Goal: Task Accomplishment & Management: Use online tool/utility

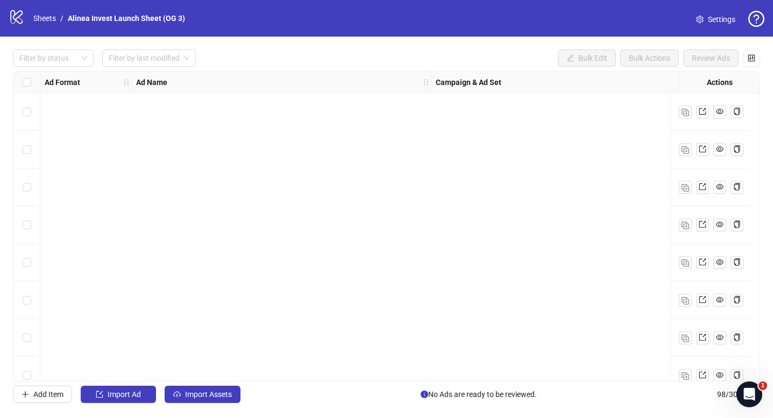
scroll to position [3406, 439]
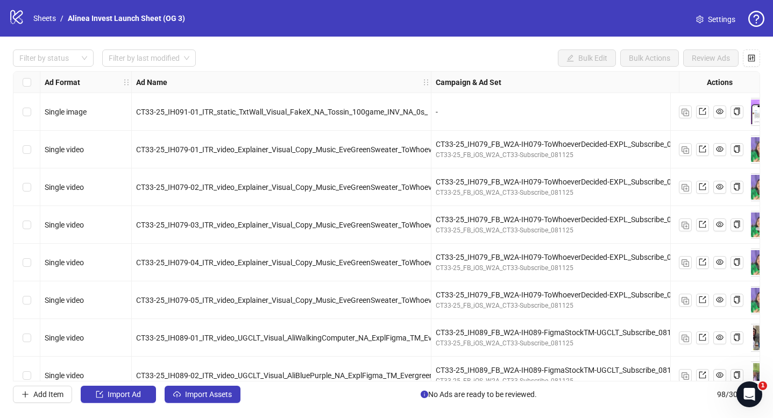
scroll to position [767, 0]
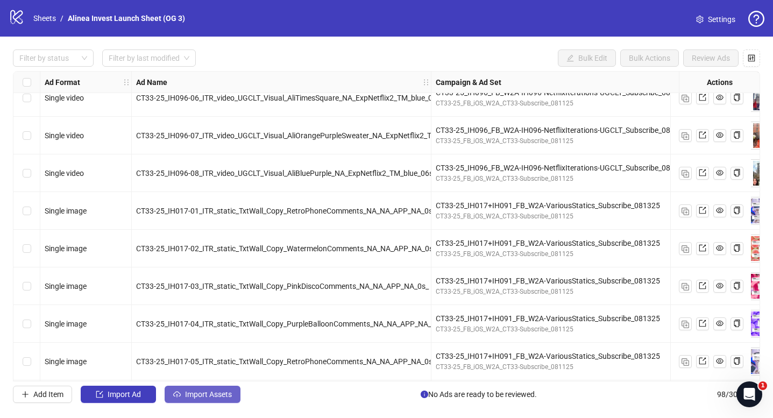
click at [197, 396] on span "Import Assets" at bounding box center [208, 394] width 47 height 9
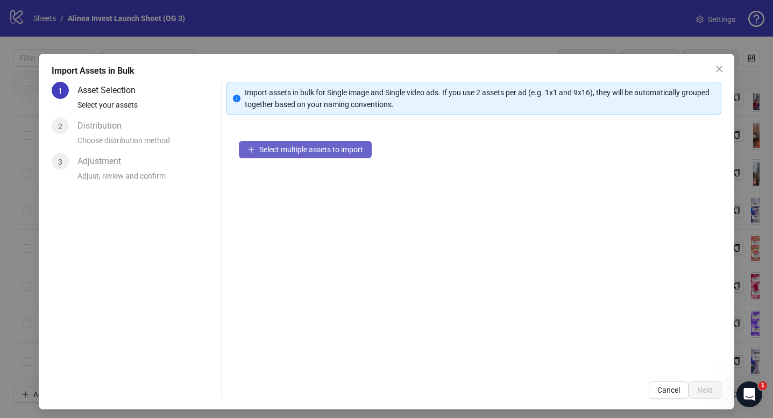
click at [323, 150] on span "Select multiple assets to import" at bounding box center [311, 149] width 104 height 9
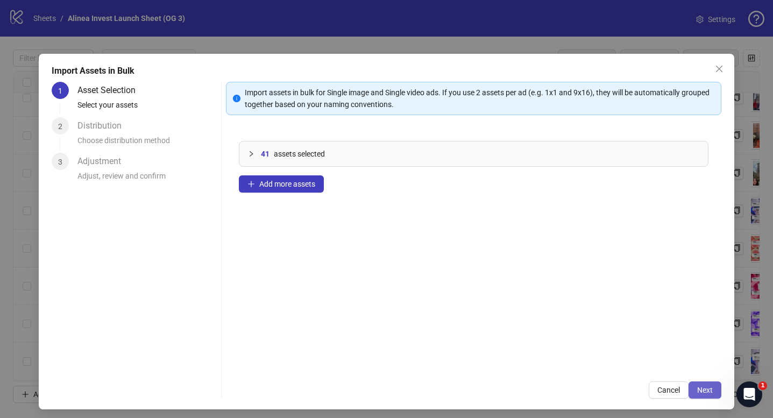
click at [702, 389] on span "Next" at bounding box center [705, 390] width 16 height 9
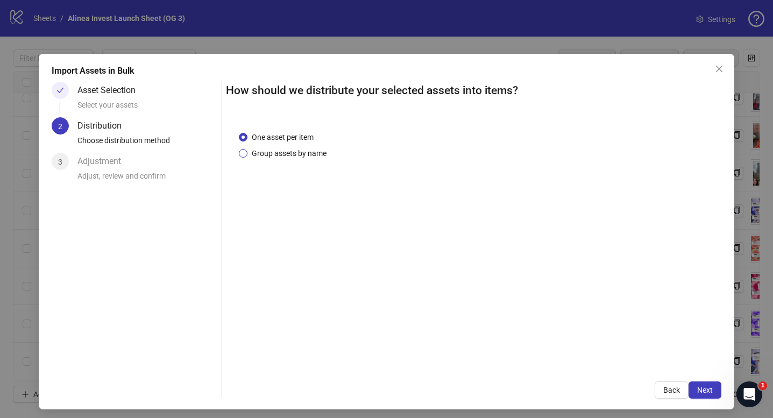
click at [304, 154] on span "Group assets by name" at bounding box center [288, 153] width 83 height 12
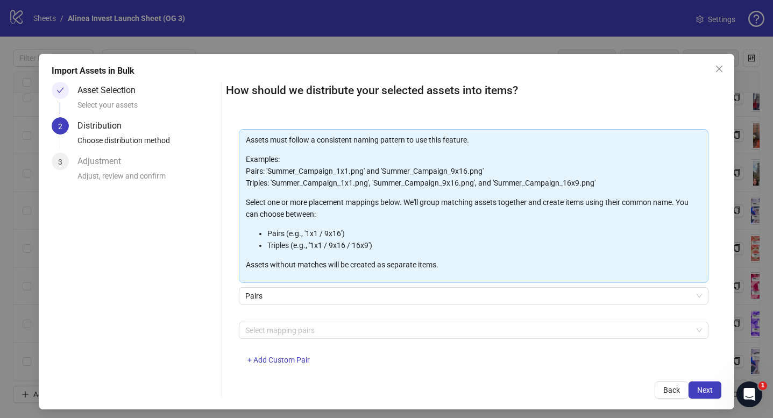
scroll to position [65, 0]
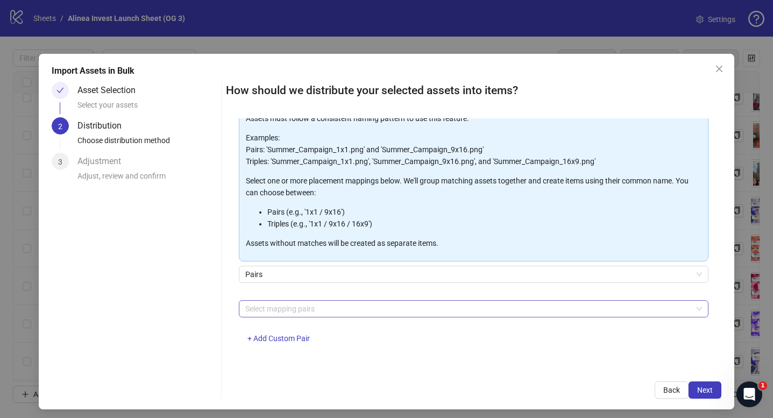
click at [308, 307] on div at bounding box center [468, 308] width 454 height 15
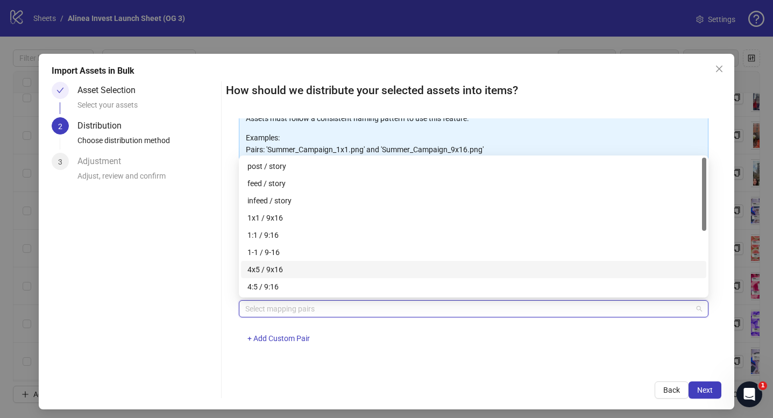
scroll to position [5, 0]
click at [307, 260] on div "4x5 / 9x16" at bounding box center [473, 264] width 452 height 12
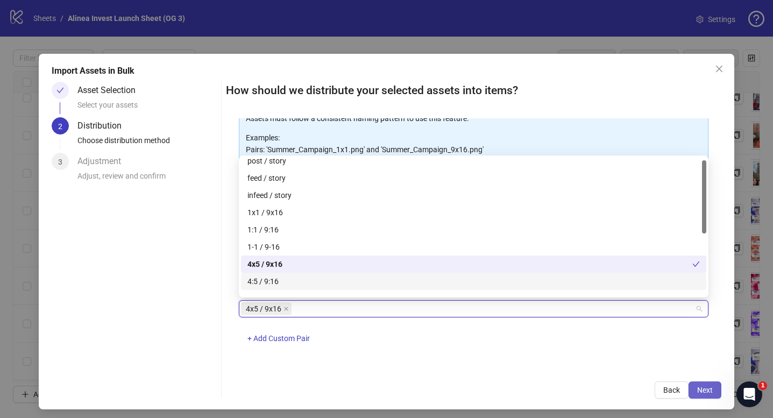
click at [696, 386] on button "Next" at bounding box center [704, 389] width 33 height 17
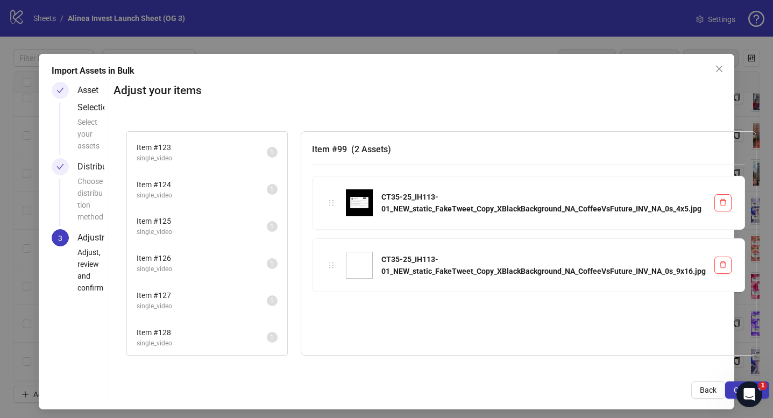
scroll to position [887, 0]
click at [222, 317] on div "Item # 127 single_video 1" at bounding box center [207, 299] width 160 height 37
click at [183, 336] on span "Item # 128" at bounding box center [202, 332] width 130 height 12
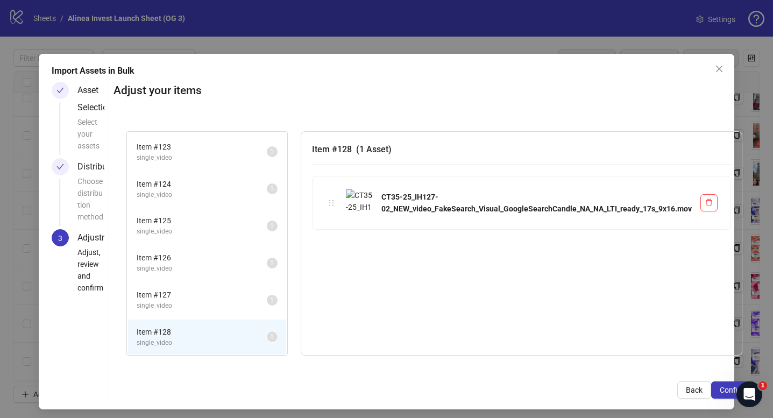
click at [190, 312] on li "Item # 127 single_video 1" at bounding box center [207, 299] width 158 height 35
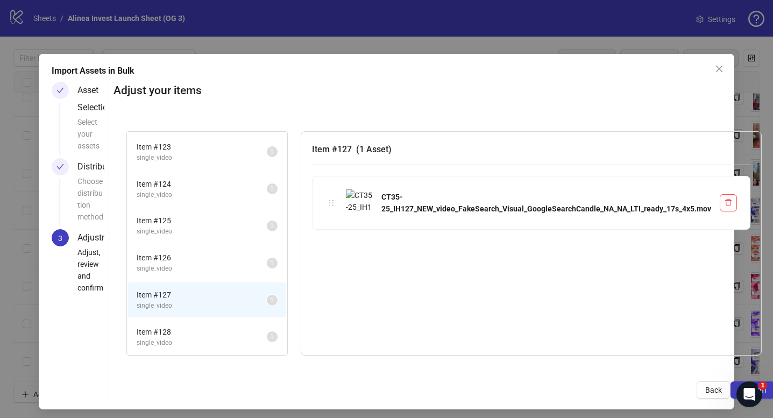
click at [196, 324] on li "Item # 128 single_video 1" at bounding box center [207, 336] width 158 height 35
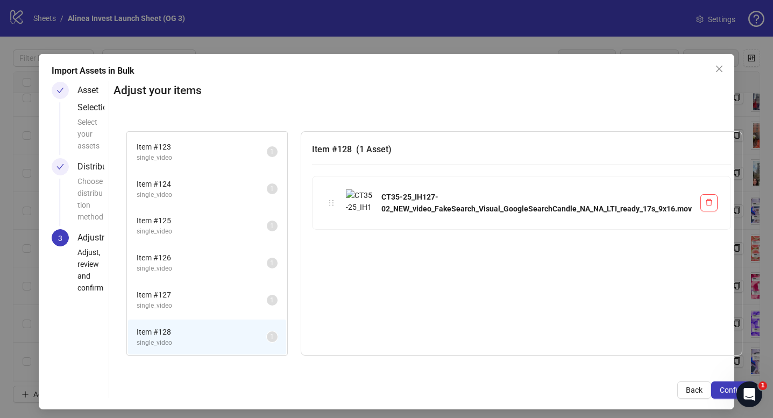
click at [199, 305] on span "single_video" at bounding box center [202, 306] width 130 height 10
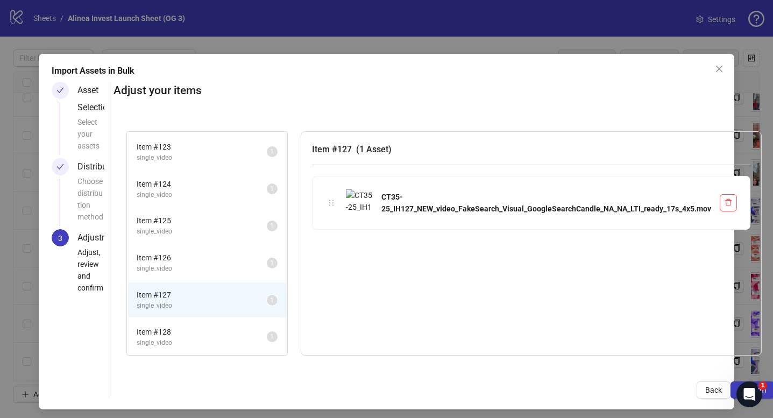
click at [188, 340] on span "single_video" at bounding box center [202, 343] width 130 height 10
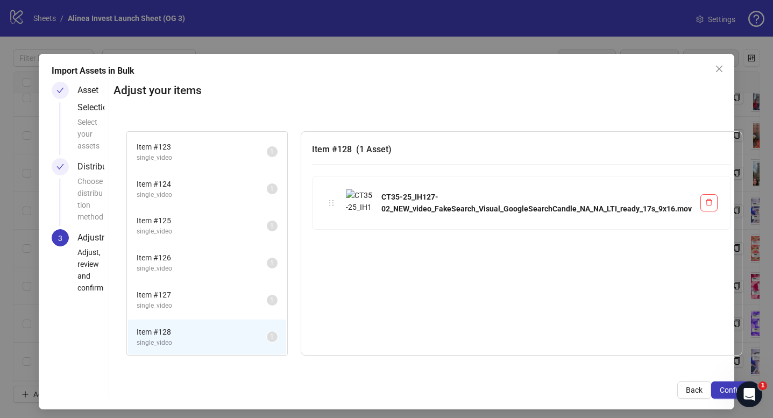
click at [204, 297] on span "Item # 127" at bounding box center [202, 295] width 130 height 12
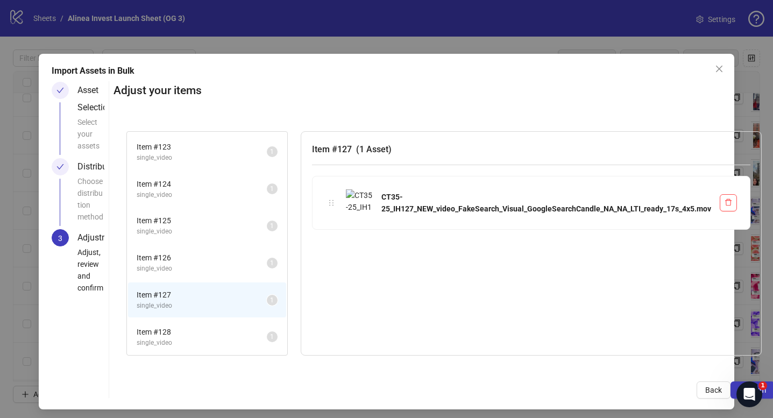
click at [194, 337] on span "Item # 128" at bounding box center [202, 332] width 130 height 12
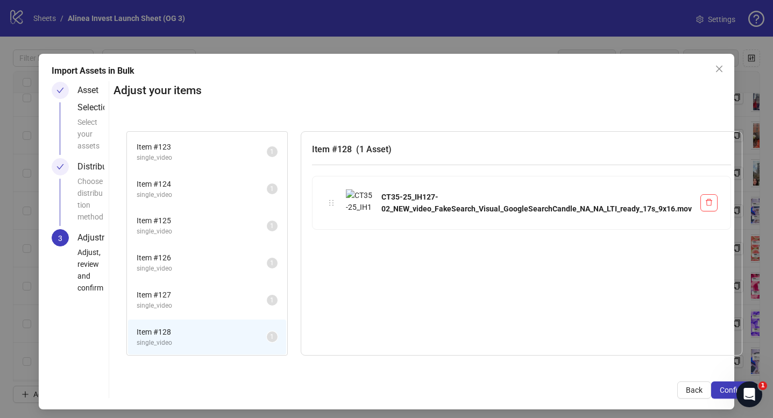
click at [201, 308] on span "single_video" at bounding box center [202, 306] width 130 height 10
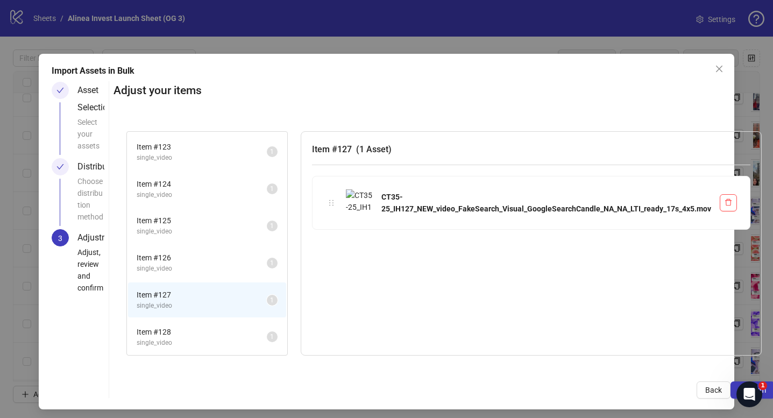
click at [221, 264] on span "single_video" at bounding box center [202, 269] width 130 height 10
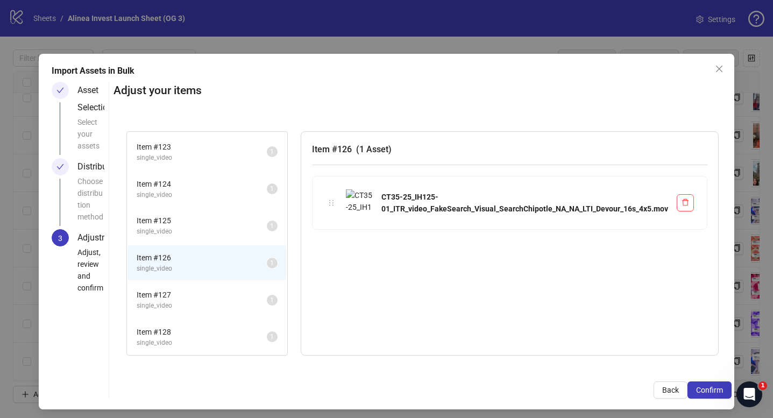
click at [214, 234] on span "single_video" at bounding box center [202, 231] width 130 height 10
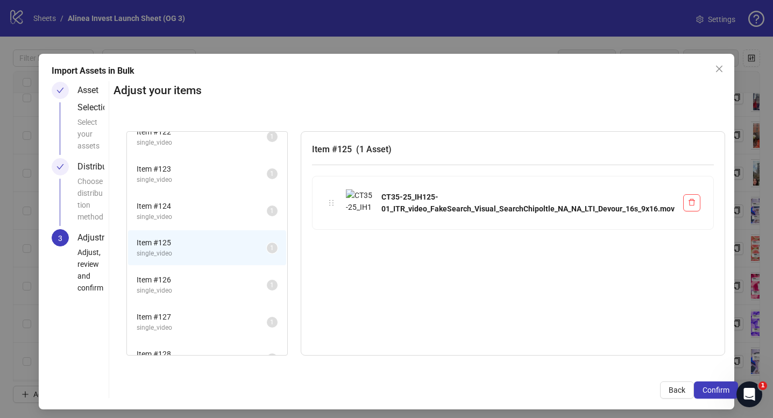
scroll to position [864, 0]
click at [211, 213] on span "single_video" at bounding box center [202, 217] width 130 height 10
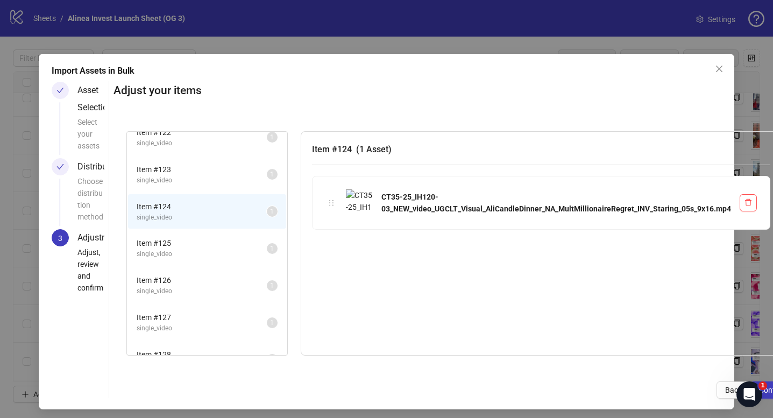
scroll to position [835, 0]
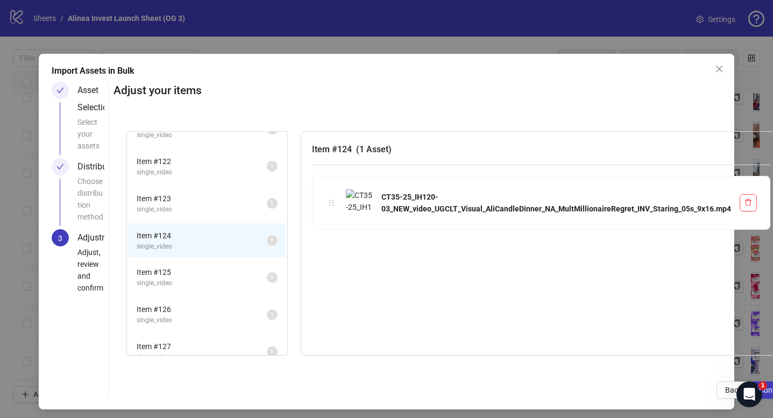
click at [202, 207] on span "single_video" at bounding box center [202, 209] width 130 height 10
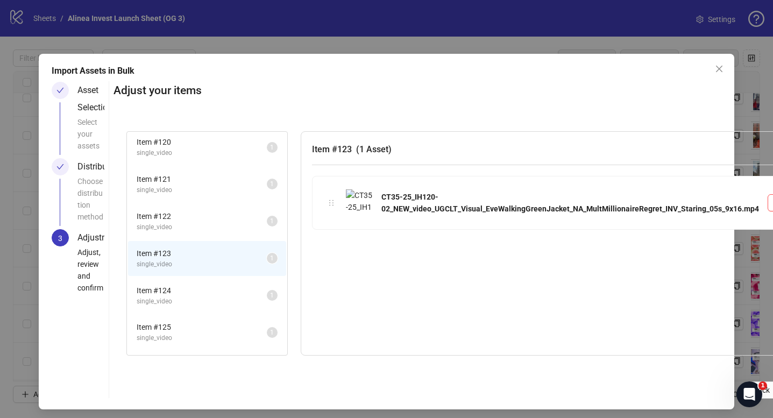
scroll to position [775, 0]
click at [187, 293] on span "Item # 124" at bounding box center [202, 295] width 130 height 12
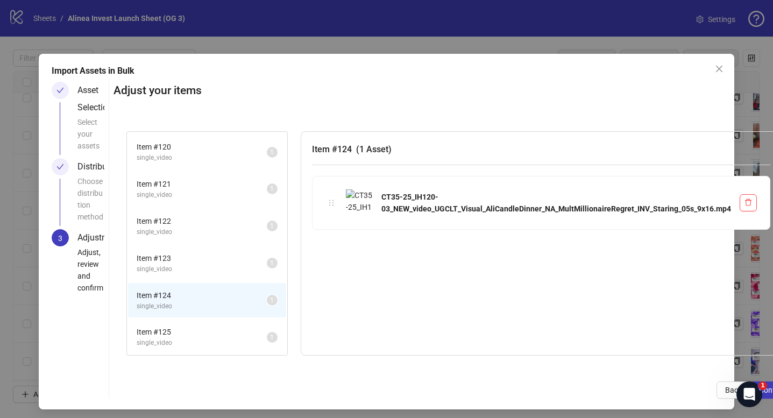
click at [190, 268] on span "single_video" at bounding box center [202, 269] width 130 height 10
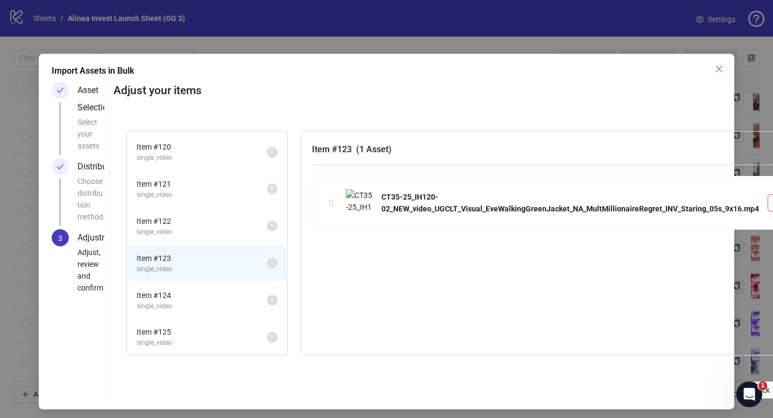
click at [189, 294] on span "Item # 124" at bounding box center [202, 295] width 130 height 12
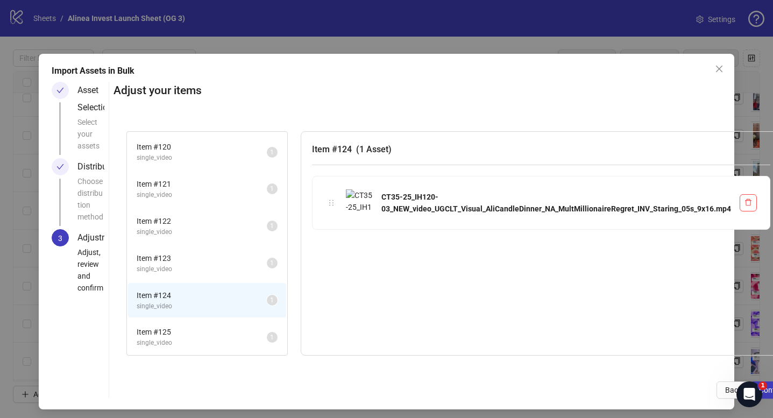
click at [189, 274] on li "Item # 123 single_video 1" at bounding box center [207, 263] width 158 height 35
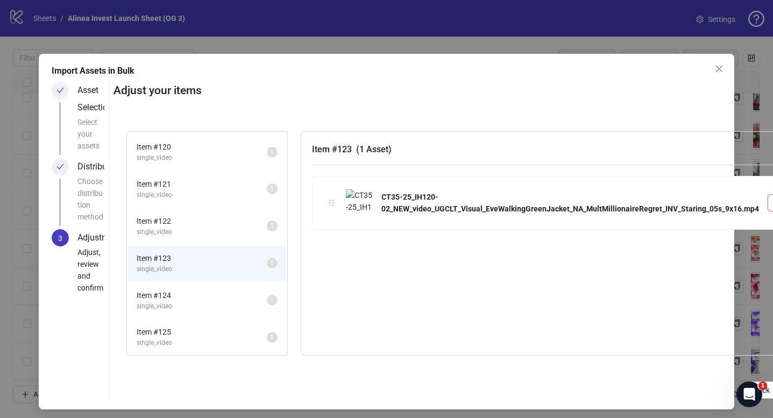
click at [197, 228] on span "single_video" at bounding box center [202, 232] width 130 height 10
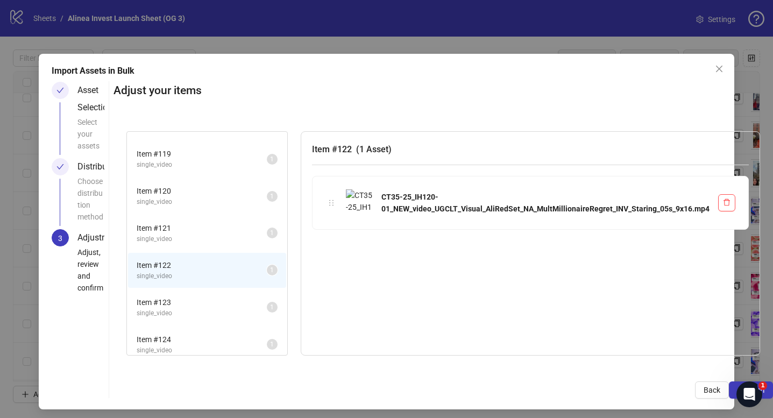
scroll to position [729, 0]
click at [189, 239] on span "single_video" at bounding box center [202, 242] width 130 height 10
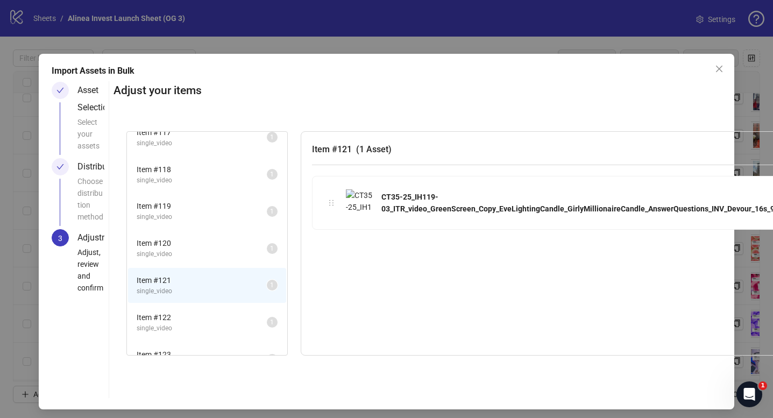
scroll to position [678, 0]
click at [187, 245] on span "Item # 120" at bounding box center [202, 244] width 130 height 12
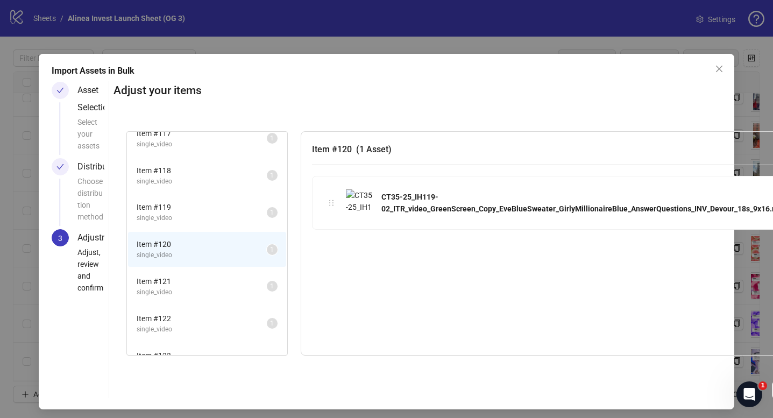
click at [190, 211] on span "Item # 119" at bounding box center [202, 207] width 130 height 12
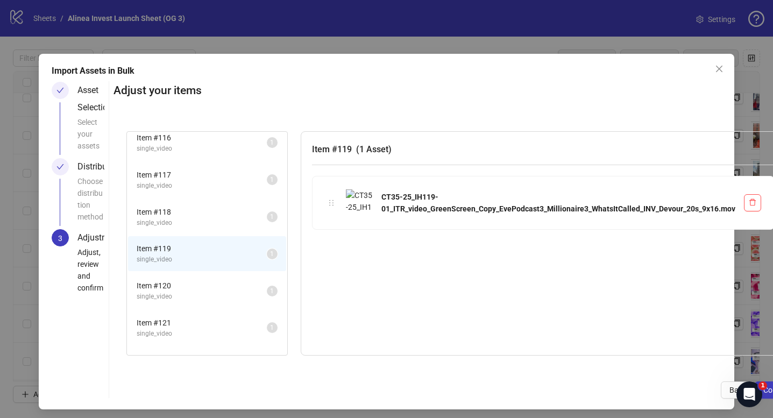
click at [200, 215] on span "Item # 118" at bounding box center [202, 212] width 130 height 12
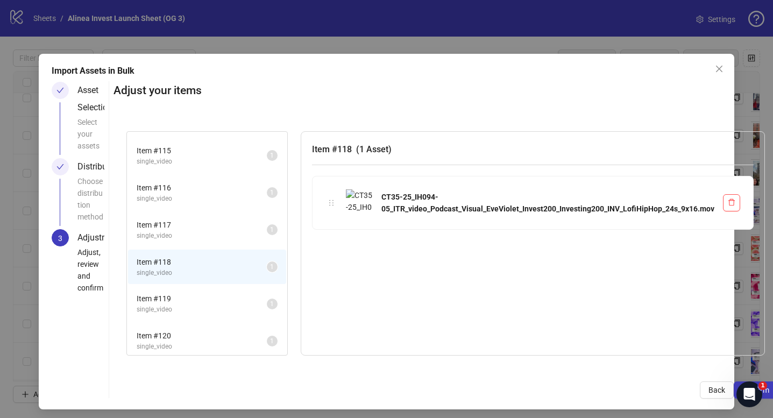
scroll to position [586, 0]
click at [206, 225] on span "Item # 117" at bounding box center [202, 225] width 130 height 12
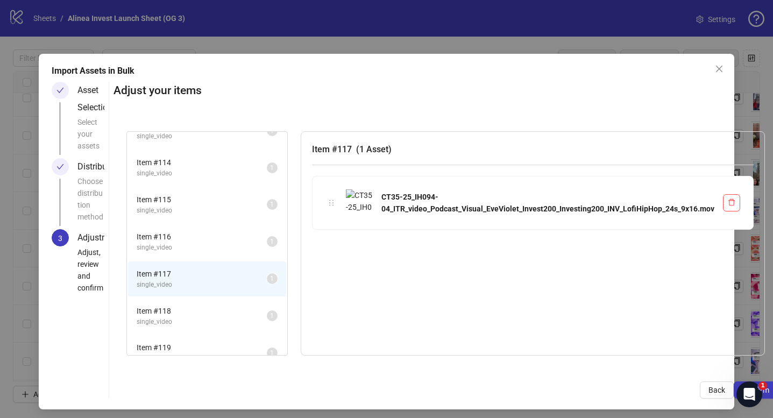
click at [197, 239] on span "Item # 116" at bounding box center [202, 237] width 130 height 12
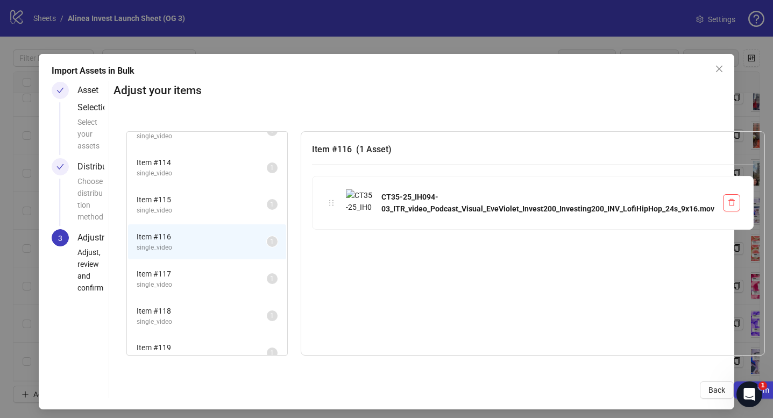
click at [197, 208] on span "single_video" at bounding box center [202, 210] width 130 height 10
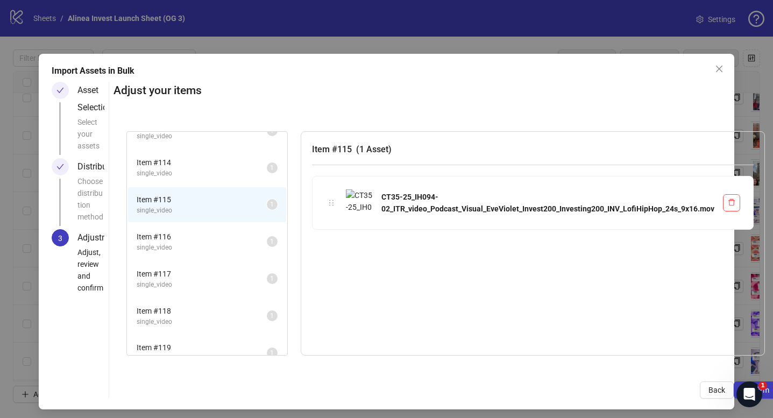
click at [198, 174] on span "single_video" at bounding box center [202, 173] width 130 height 10
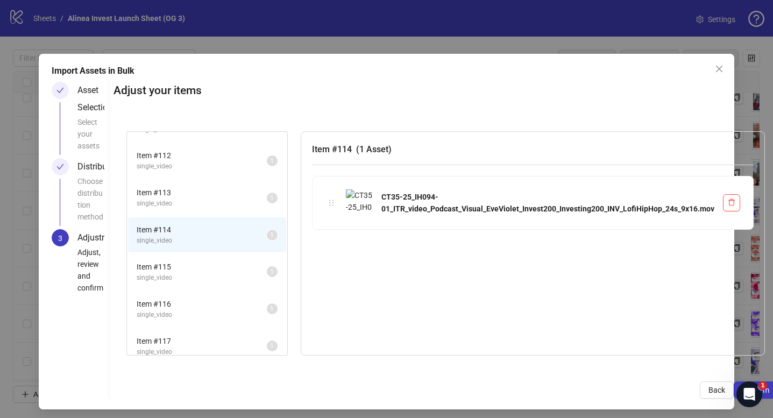
scroll to position [467, 0]
click at [211, 197] on span "Item # 113" at bounding box center [202, 196] width 130 height 12
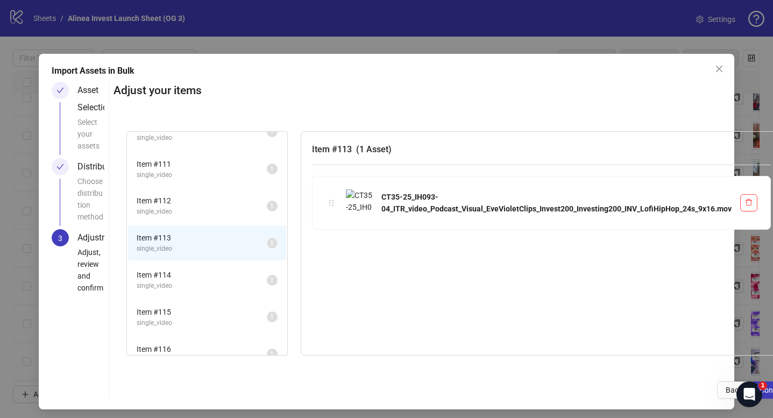
scroll to position [417, 0]
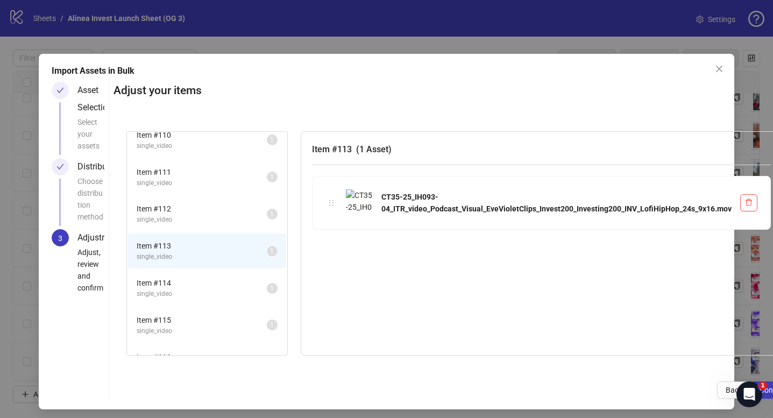
click at [206, 208] on span "Item # 112" at bounding box center [202, 209] width 130 height 12
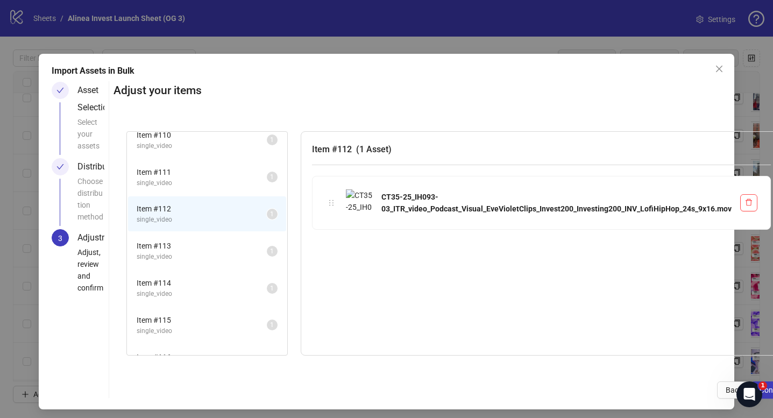
click at [207, 181] on span "single_video" at bounding box center [202, 183] width 130 height 10
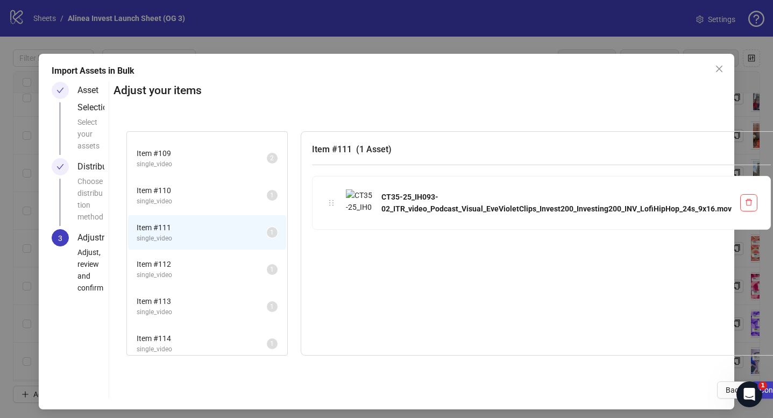
scroll to position [347, 0]
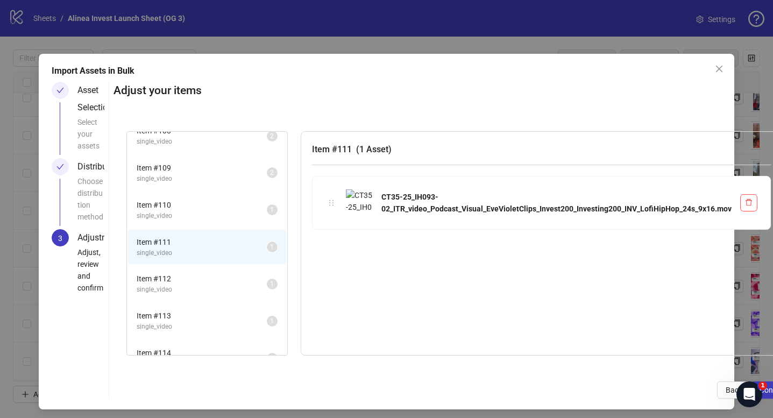
click at [204, 204] on span "Item # 110" at bounding box center [202, 205] width 130 height 12
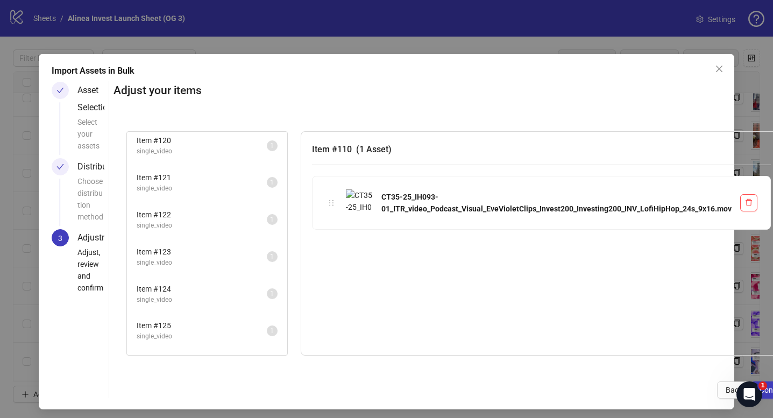
scroll to position [887, 0]
click at [212, 299] on span "Item # 127" at bounding box center [202, 295] width 130 height 12
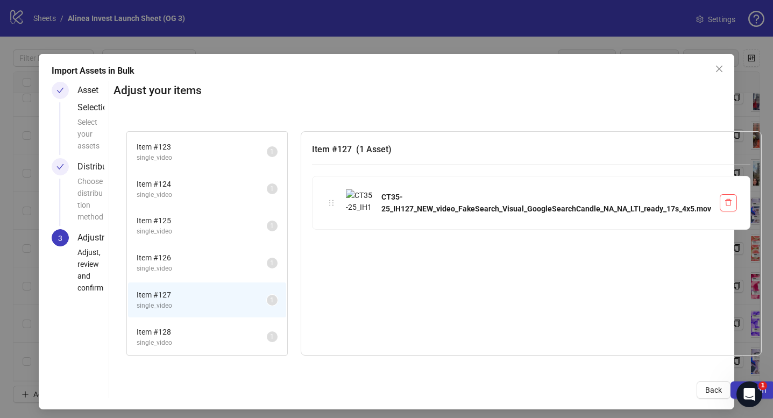
click at [211, 257] on span "Item # 126" at bounding box center [202, 258] width 130 height 12
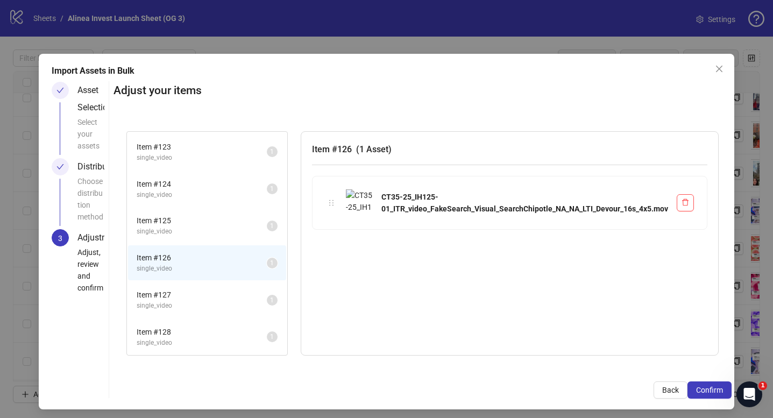
click at [211, 226] on span "single_video" at bounding box center [202, 231] width 130 height 10
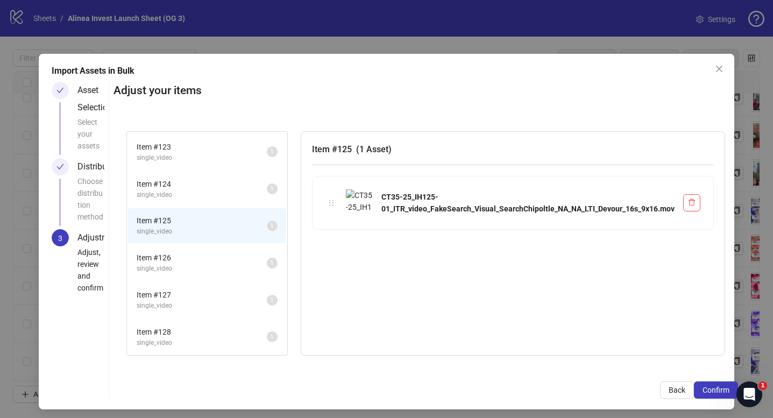
click at [203, 256] on span "Item # 126" at bounding box center [202, 258] width 130 height 12
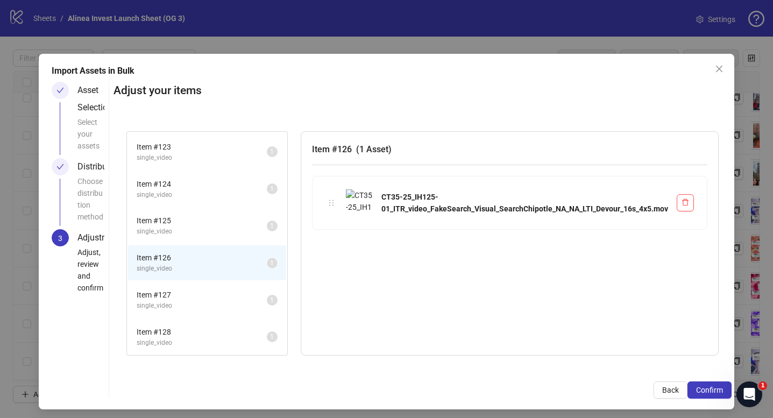
click at [205, 231] on span "single_video" at bounding box center [202, 231] width 130 height 10
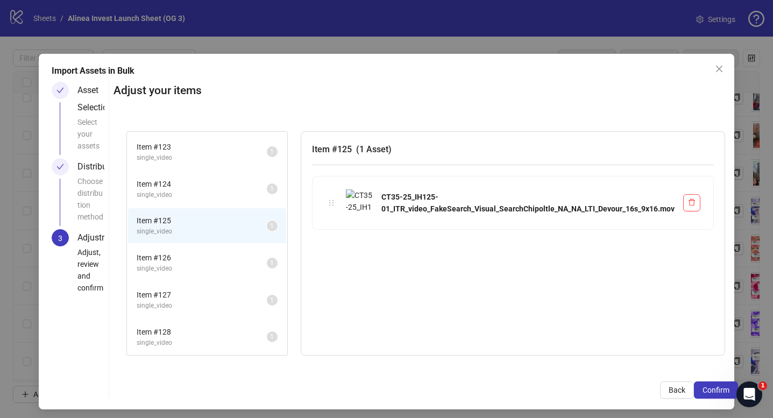
click at [201, 267] on span "single_video" at bounding box center [202, 269] width 130 height 10
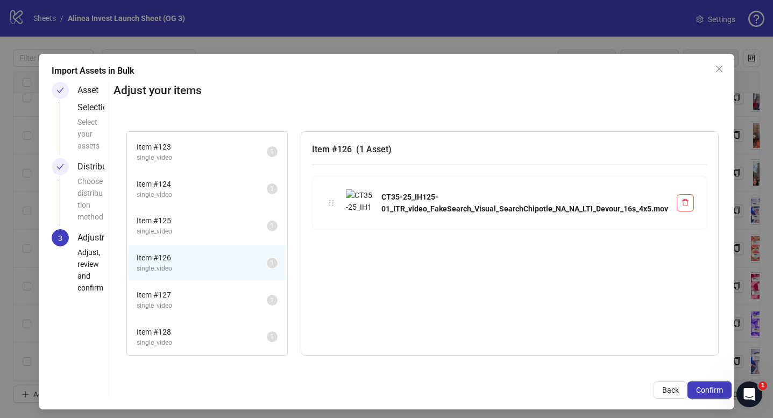
click at [200, 287] on li "Item # 127 single_video 1" at bounding box center [207, 299] width 158 height 35
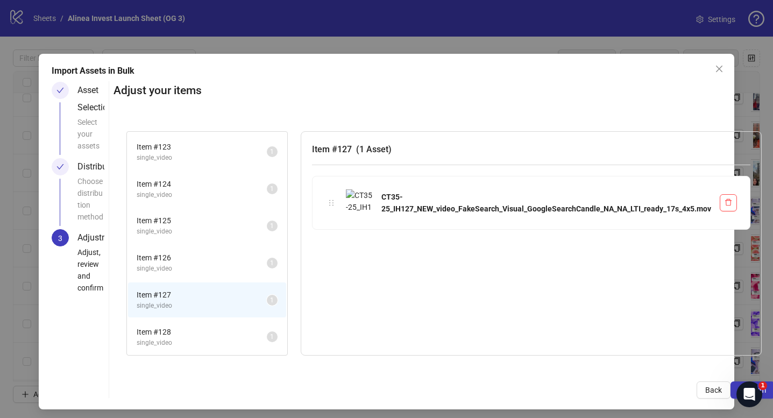
click at [200, 306] on span "single_video" at bounding box center [202, 306] width 130 height 10
click at [199, 322] on li "Item # 128 single_video 1" at bounding box center [207, 336] width 158 height 35
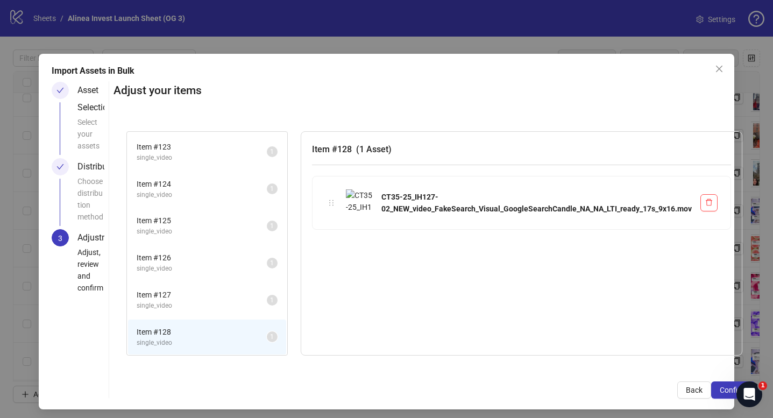
click at [210, 168] on li "Item # 123 single_video 1" at bounding box center [207, 151] width 158 height 35
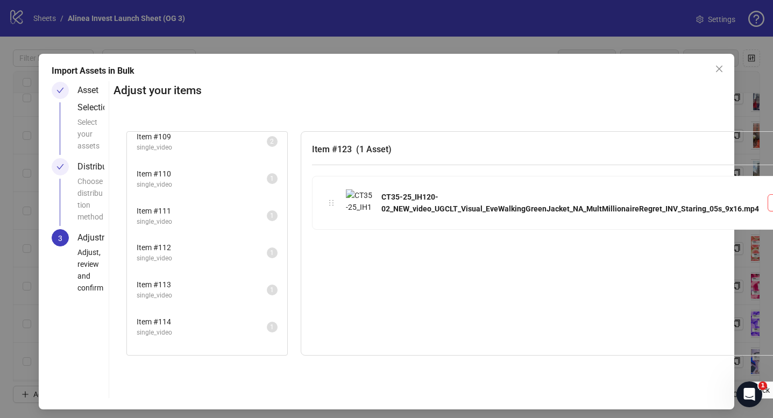
scroll to position [389, 0]
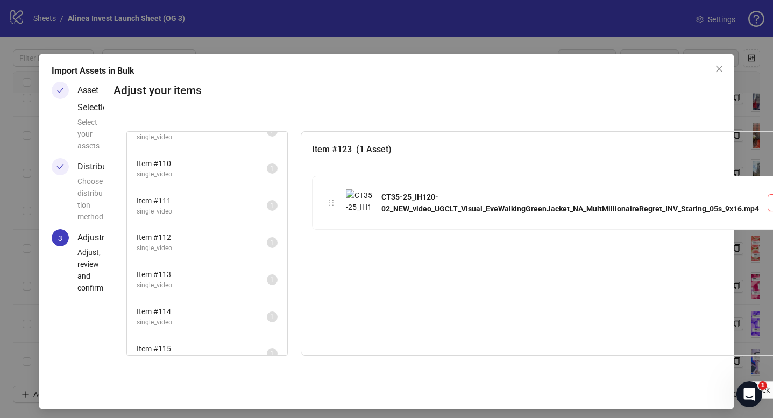
click at [220, 180] on li "Item # 110 single_video 1" at bounding box center [207, 168] width 158 height 35
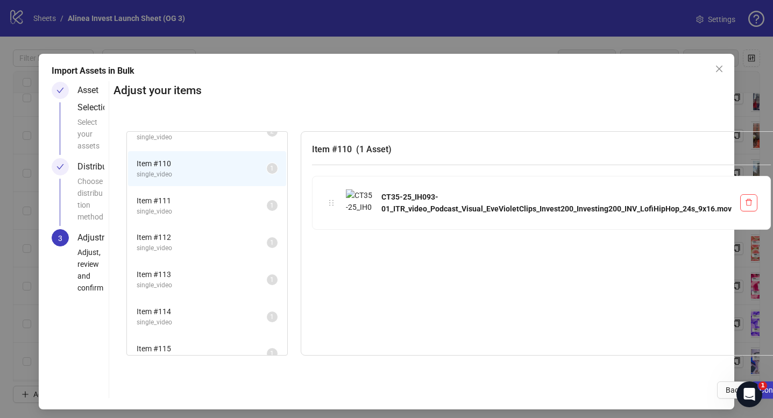
click at [220, 210] on span "single_video" at bounding box center [202, 212] width 130 height 10
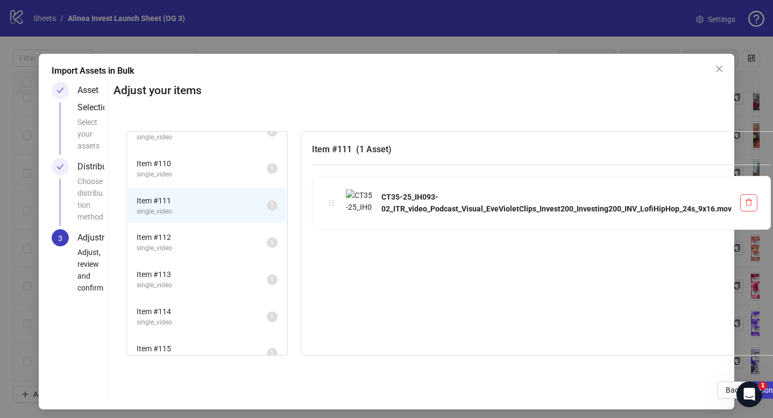
click at [213, 238] on span "Item # 112" at bounding box center [202, 237] width 130 height 12
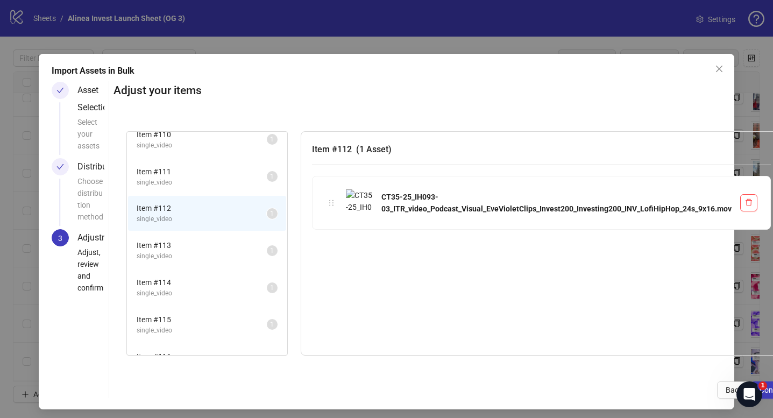
click at [207, 252] on span "single_video" at bounding box center [202, 256] width 130 height 10
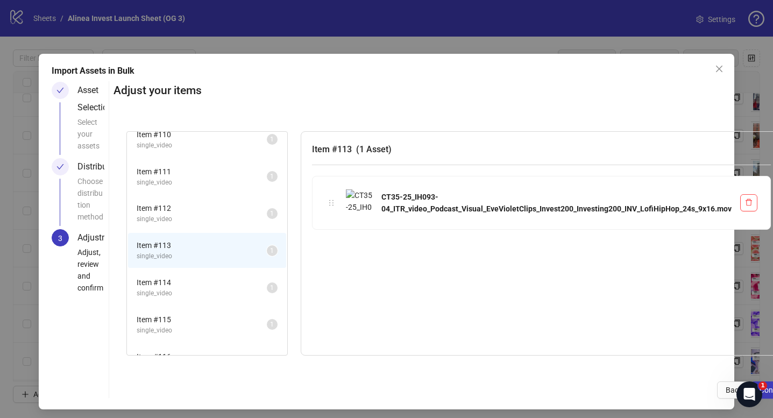
scroll to position [462, 0]
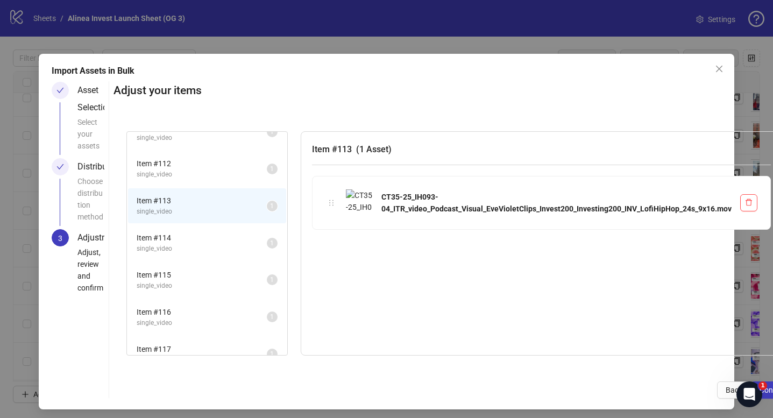
click at [218, 236] on span "Item # 114" at bounding box center [202, 238] width 130 height 12
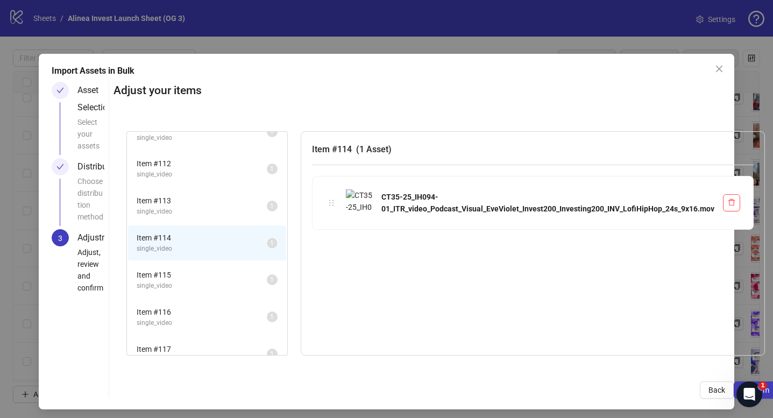
click at [213, 269] on span "Item # 115" at bounding box center [202, 275] width 130 height 12
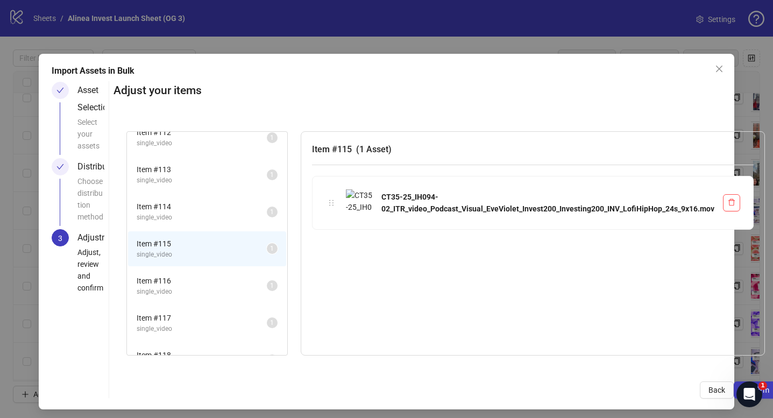
click at [222, 264] on li "Item # 115 single_video 1" at bounding box center [207, 248] width 158 height 35
click at [216, 281] on span "Item # 116" at bounding box center [202, 281] width 130 height 12
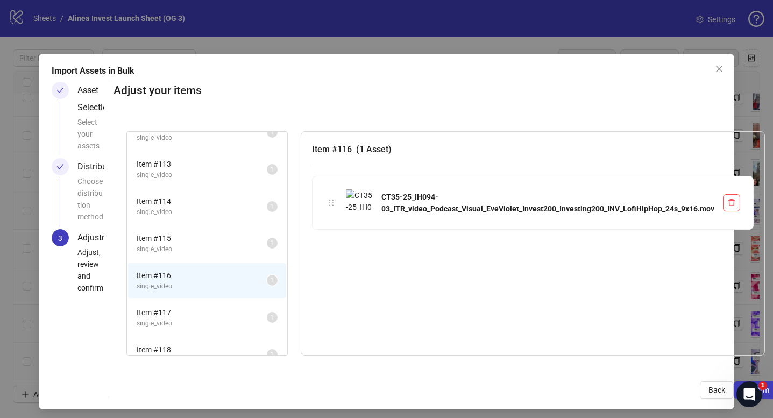
click at [201, 312] on span "Item # 117" at bounding box center [202, 313] width 130 height 12
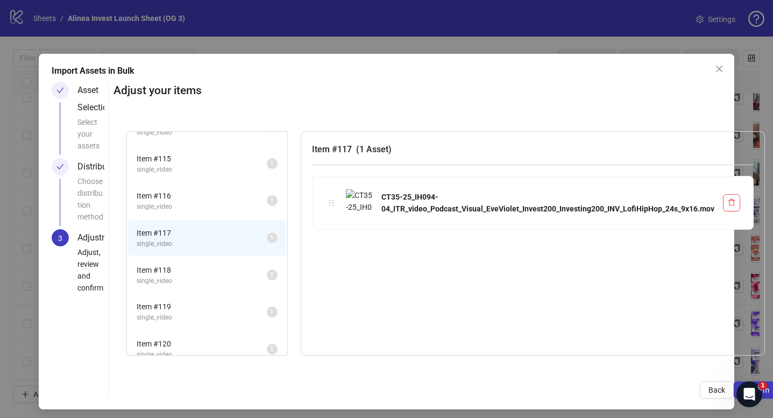
scroll to position [640, 0]
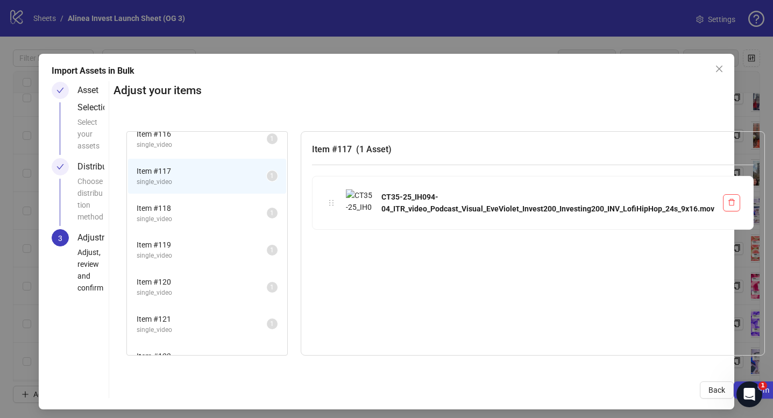
click at [224, 215] on span "single_video" at bounding box center [202, 219] width 130 height 10
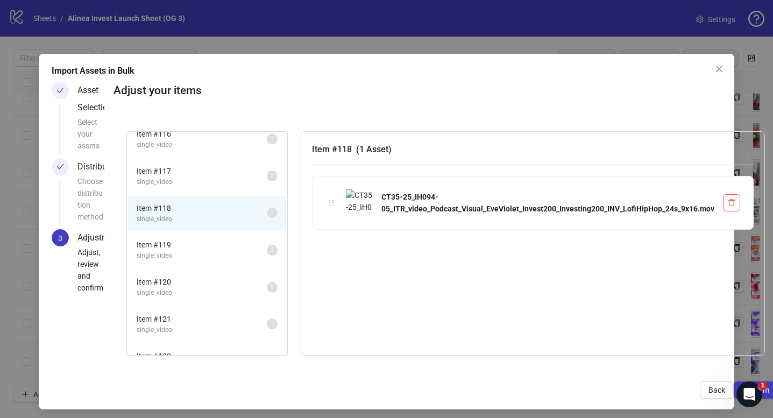
click at [215, 246] on span "Item # 119" at bounding box center [202, 245] width 130 height 12
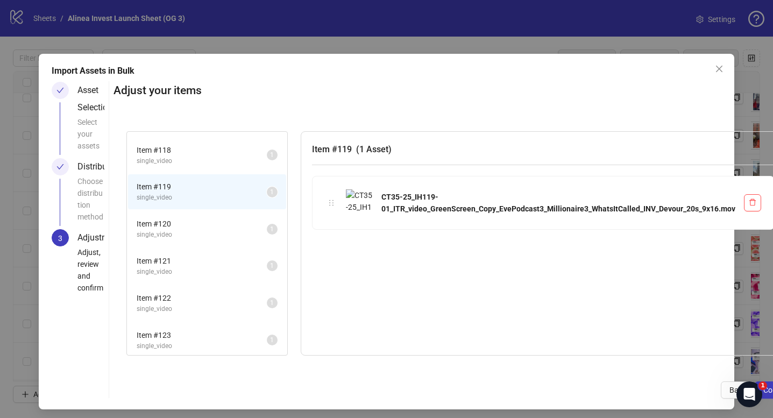
click at [218, 251] on li "Item # 121 single_video 1" at bounding box center [207, 265] width 158 height 35
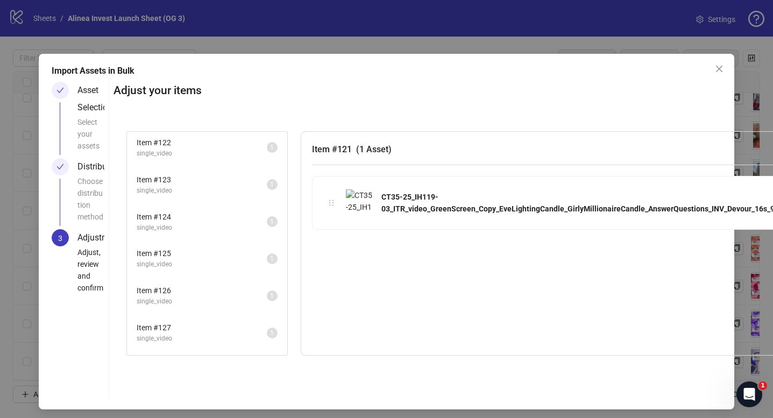
scroll to position [887, 0]
click at [218, 244] on div "Item # 126 single_video 1" at bounding box center [207, 262] width 160 height 37
click at [215, 266] on span "single_video" at bounding box center [202, 269] width 130 height 10
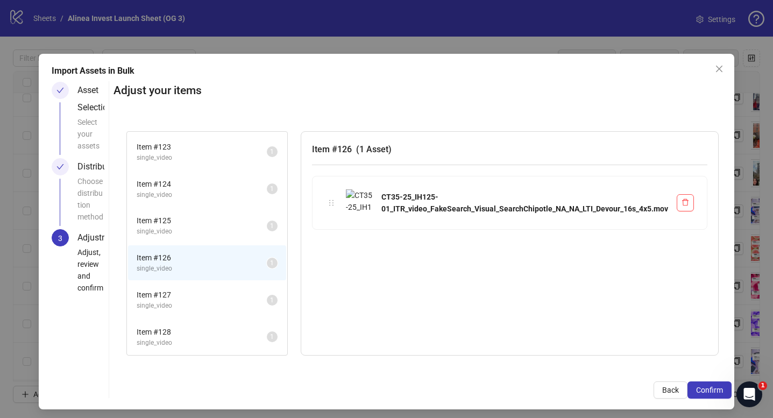
click at [212, 293] on span "Item # 127" at bounding box center [202, 295] width 130 height 12
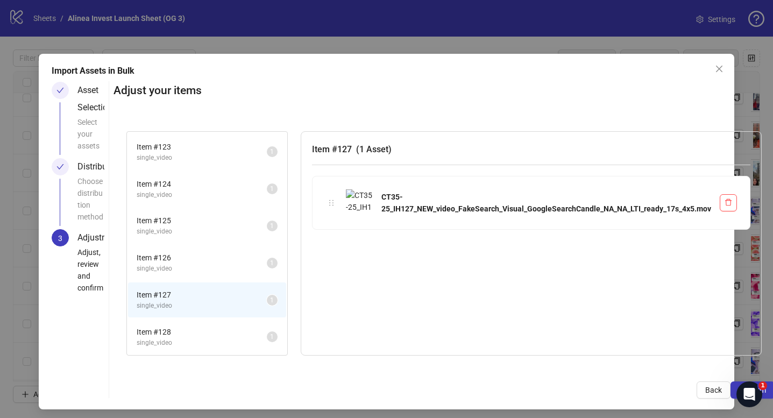
click at [233, 219] on span "Item # 125" at bounding box center [202, 221] width 130 height 12
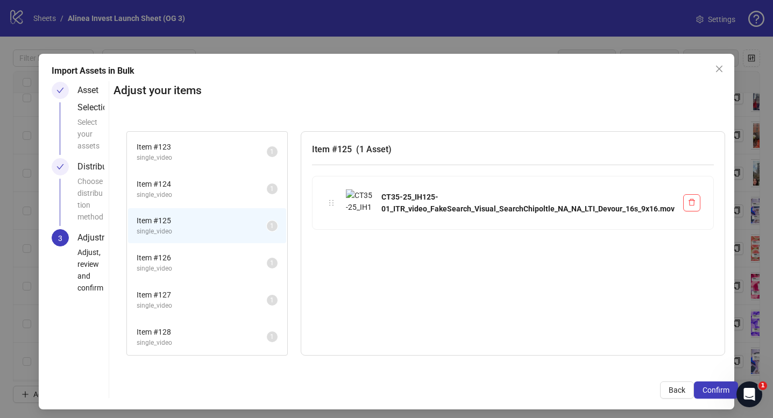
click at [225, 199] on span "single_video" at bounding box center [202, 195] width 130 height 10
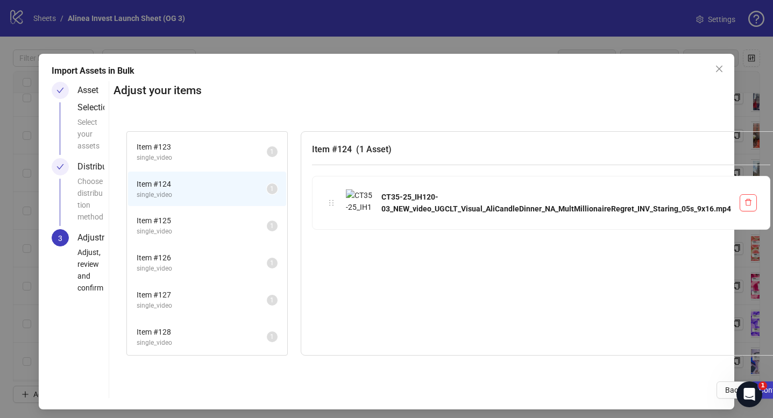
click at [220, 222] on span "Item # 125" at bounding box center [202, 221] width 130 height 12
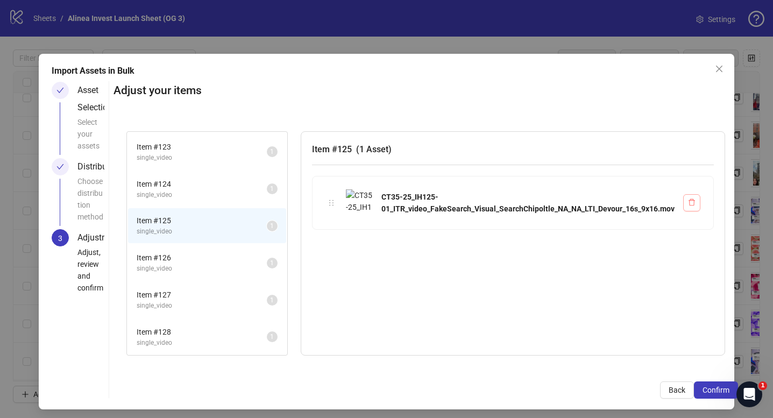
click at [690, 201] on icon "delete" at bounding box center [692, 202] width 8 height 8
click at [688, 203] on icon "delete" at bounding box center [692, 202] width 8 height 8
click at [226, 244] on div "Item # 125 single_video 1" at bounding box center [207, 225] width 160 height 37
click at [216, 260] on span "Item # 126" at bounding box center [202, 258] width 130 height 12
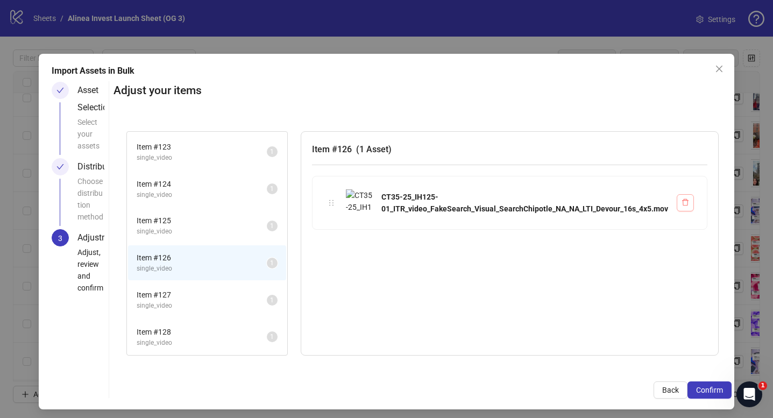
click at [682, 206] on span "button" at bounding box center [685, 202] width 8 height 9
click at [178, 302] on span "single_video" at bounding box center [202, 306] width 130 height 10
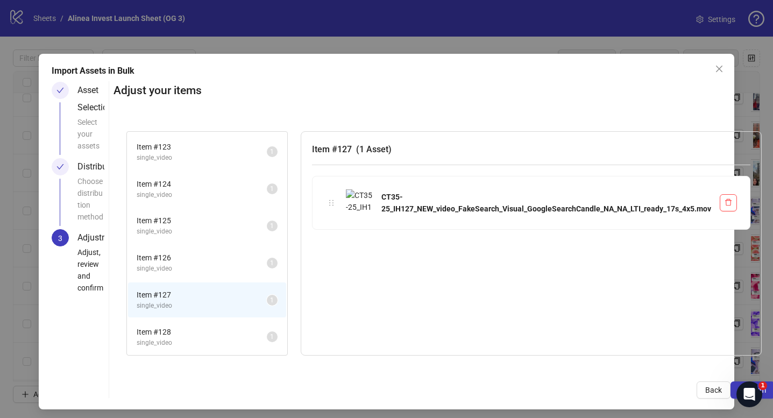
click at [200, 237] on li "Item # 125 single_video 1" at bounding box center [207, 225] width 158 height 35
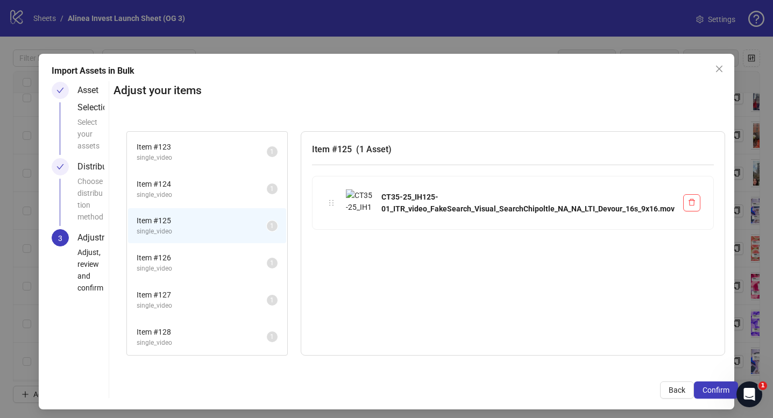
click at [195, 274] on li "Item # 126 single_video 1" at bounding box center [207, 262] width 158 height 35
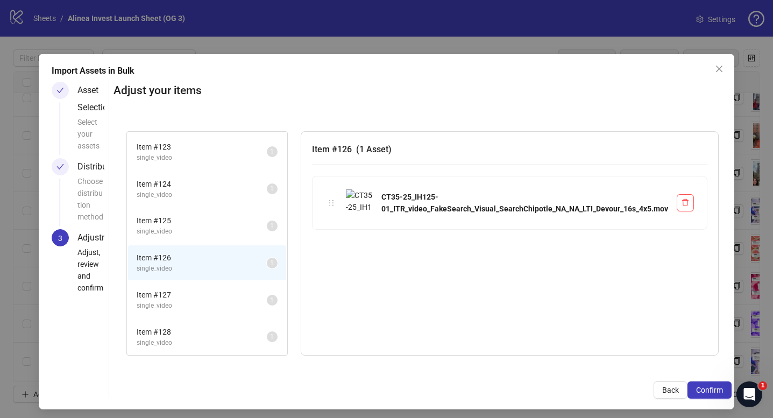
scroll to position [4, 0]
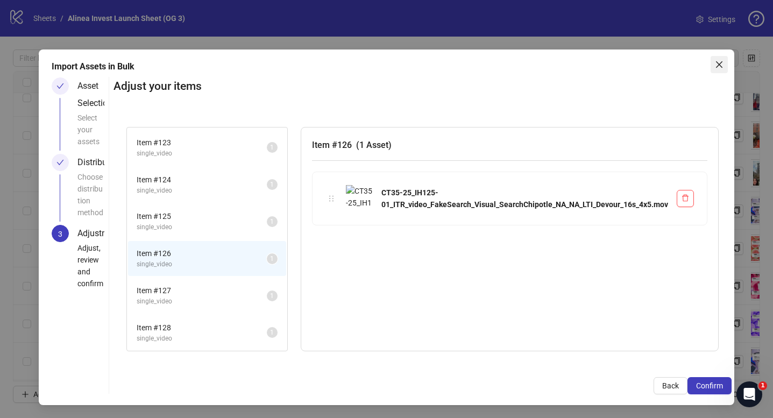
click at [718, 62] on icon "close" at bounding box center [719, 64] width 9 height 9
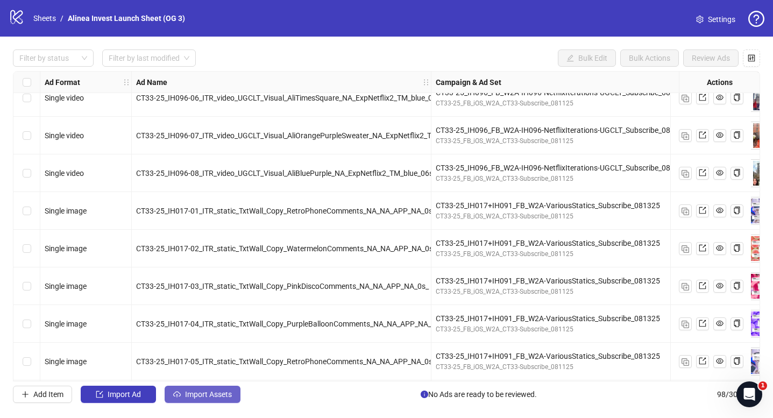
click at [200, 390] on span "Import Assets" at bounding box center [208, 394] width 47 height 9
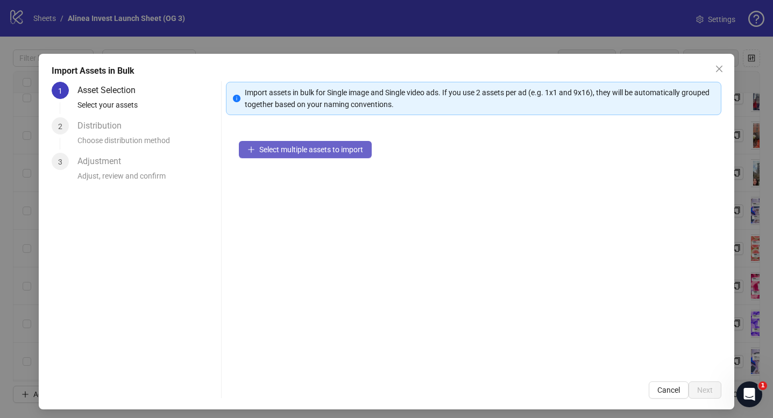
click at [343, 151] on span "Select multiple assets to import" at bounding box center [311, 149] width 104 height 9
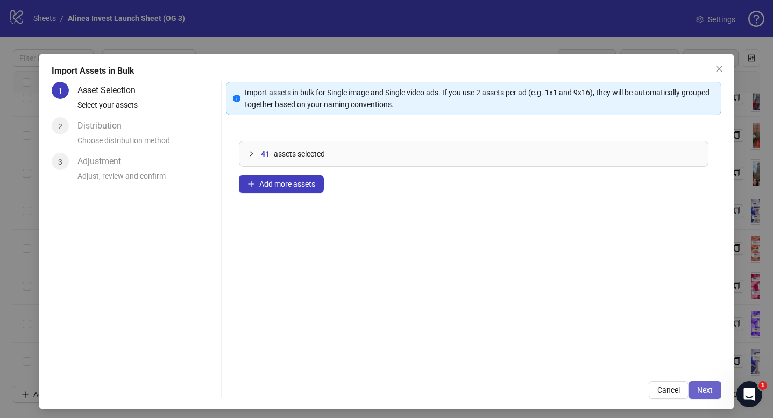
click at [699, 387] on span "Next" at bounding box center [705, 390] width 16 height 9
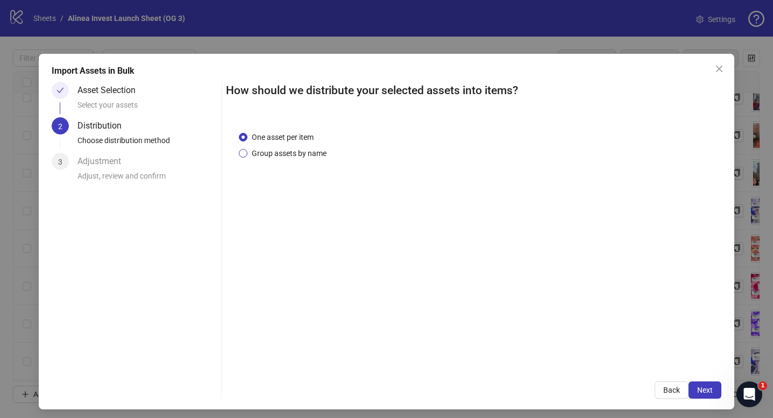
click at [305, 152] on span "Group assets by name" at bounding box center [288, 153] width 83 height 12
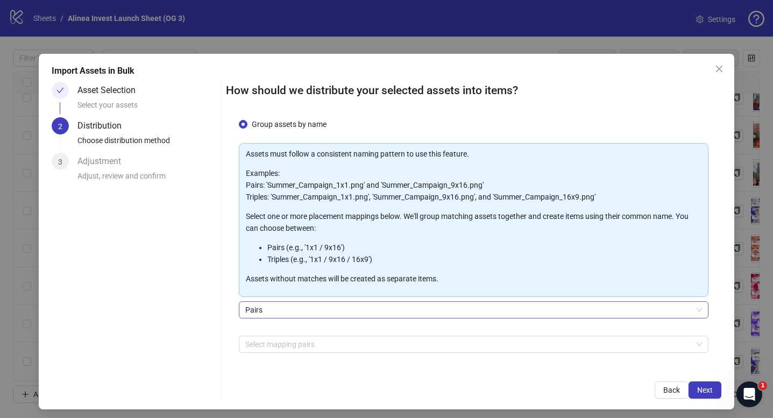
scroll to position [65, 0]
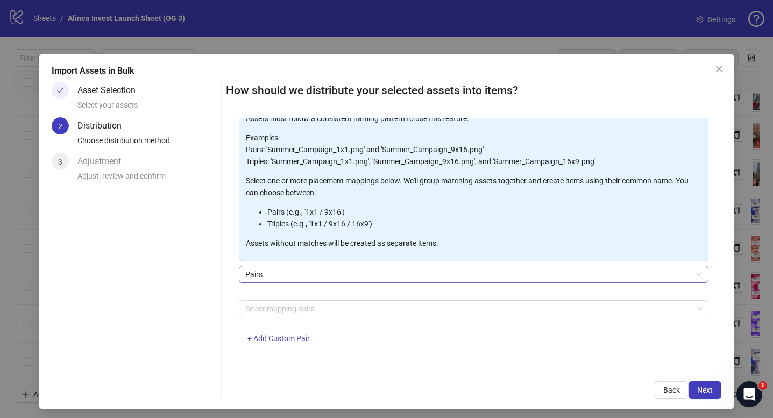
click at [305, 272] on span "Pairs" at bounding box center [473, 274] width 457 height 16
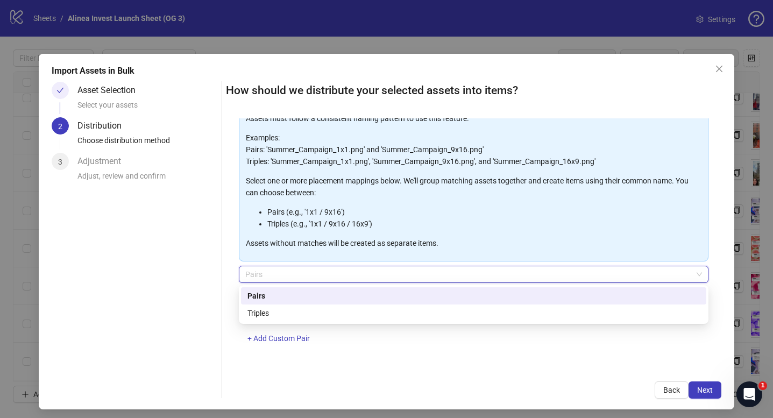
click at [297, 295] on div "Pairs" at bounding box center [473, 296] width 452 height 12
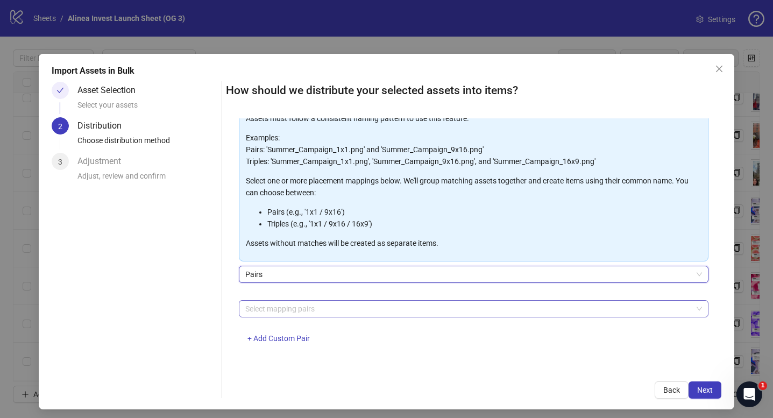
click at [290, 309] on div at bounding box center [468, 308] width 454 height 15
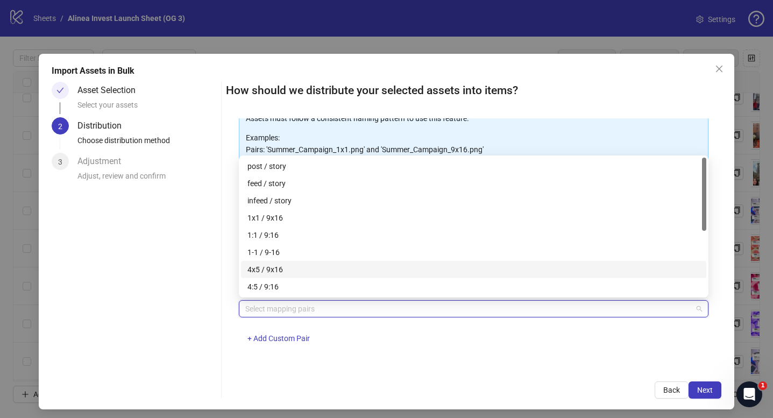
click at [314, 269] on div "4x5 / 9x16" at bounding box center [473, 270] width 452 height 12
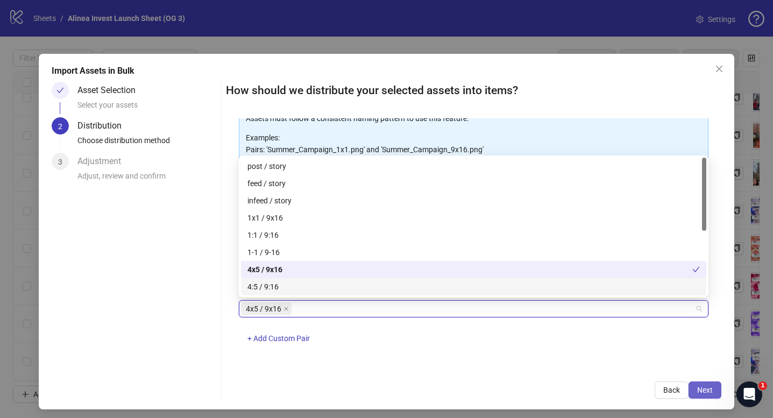
click at [698, 386] on span "Next" at bounding box center [705, 390] width 16 height 9
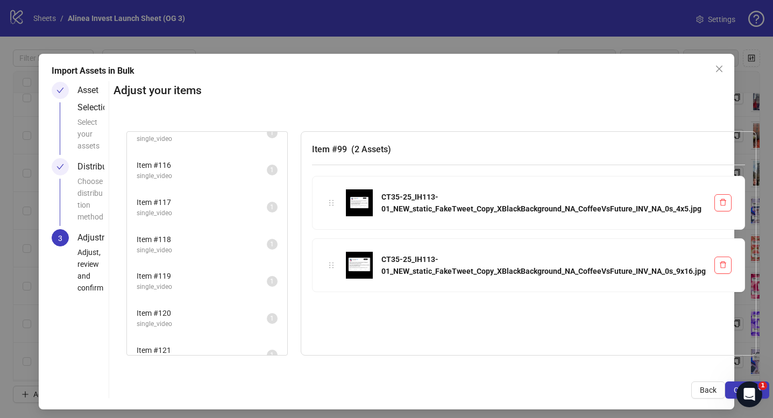
scroll to position [850, 0]
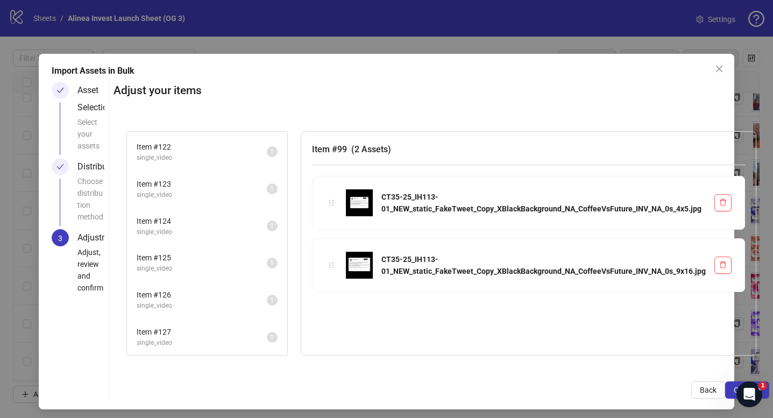
click at [207, 331] on span "Item # 127" at bounding box center [202, 332] width 130 height 12
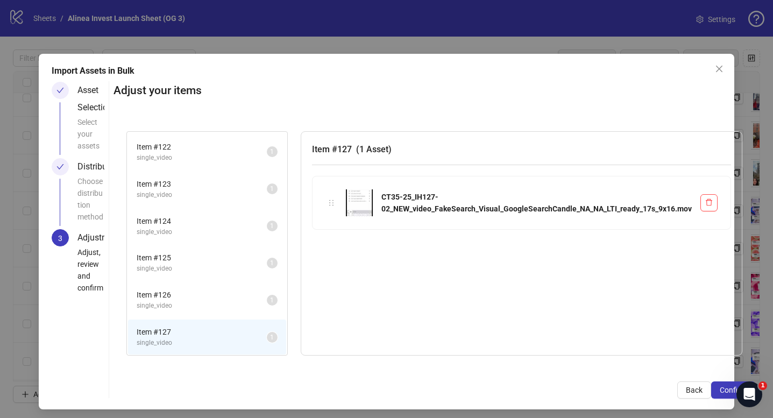
click at [205, 303] on span "single_video" at bounding box center [202, 306] width 130 height 10
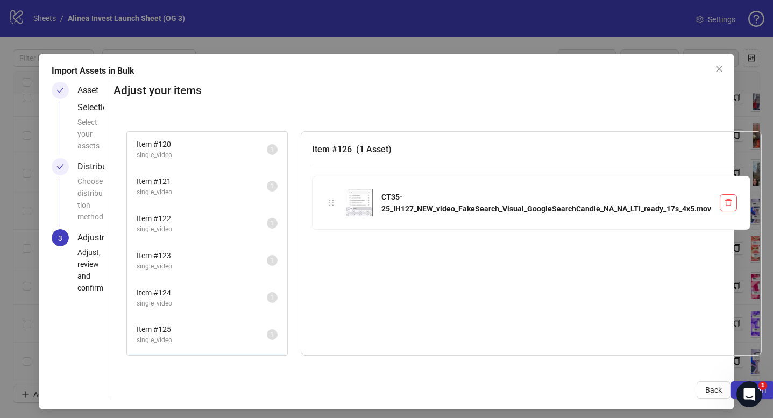
scroll to position [771, 0]
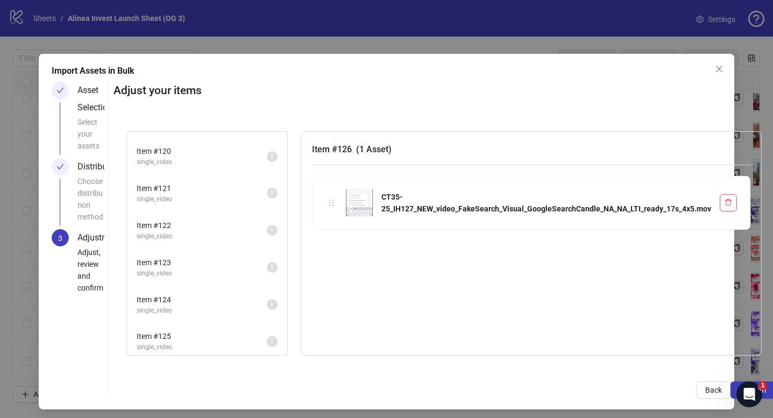
click at [204, 263] on span "Item # 123" at bounding box center [202, 263] width 130 height 12
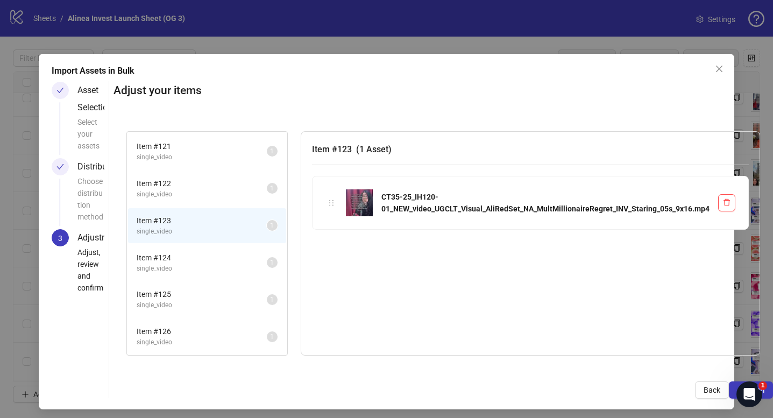
scroll to position [816, 0]
click at [211, 251] on span "Item # 124" at bounding box center [202, 254] width 130 height 12
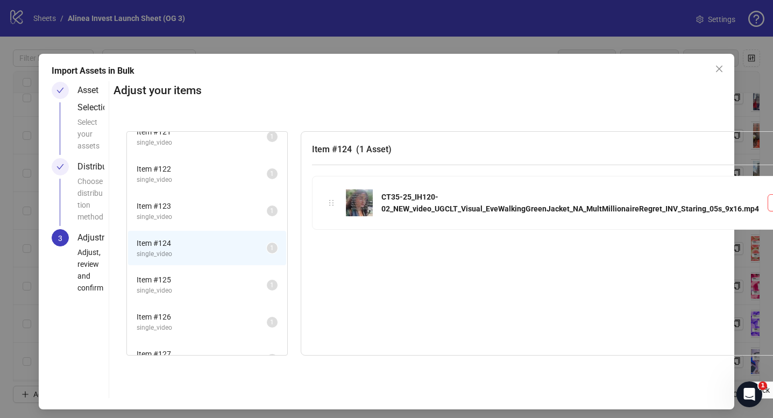
click at [205, 286] on span "single_video" at bounding box center [202, 291] width 130 height 10
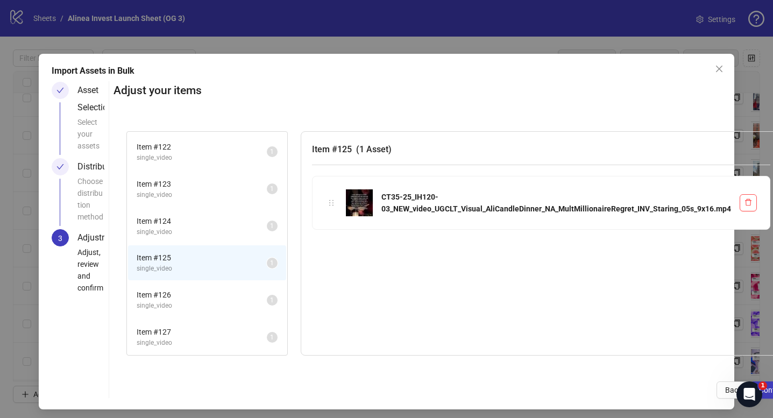
scroll to position [848, 0]
click at [208, 300] on span "Item # 126" at bounding box center [202, 297] width 130 height 12
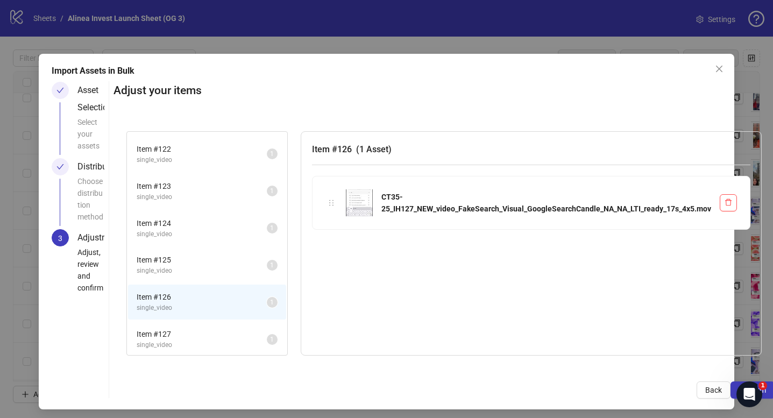
click at [205, 326] on li "Item # 127 single_video 1" at bounding box center [207, 339] width 158 height 35
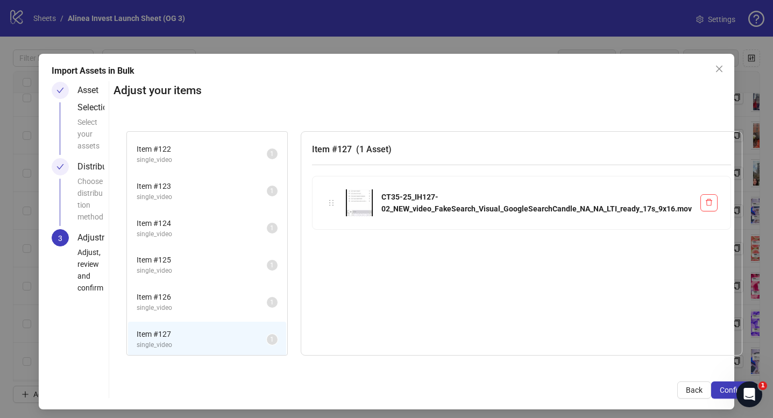
click at [205, 304] on span "single_video" at bounding box center [202, 308] width 130 height 10
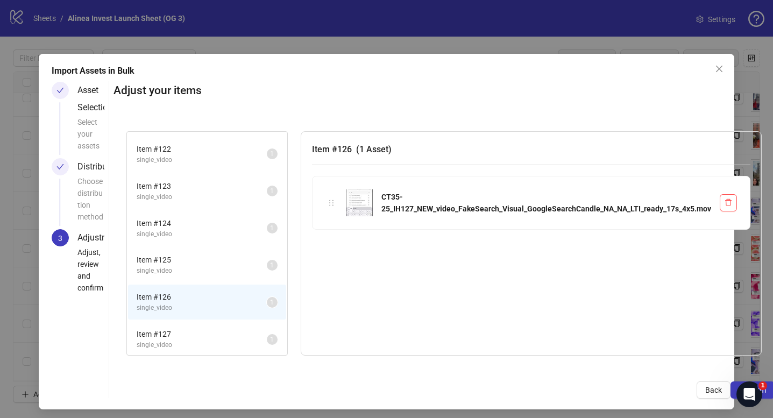
click at [202, 329] on span "Item # 127" at bounding box center [202, 334] width 130 height 12
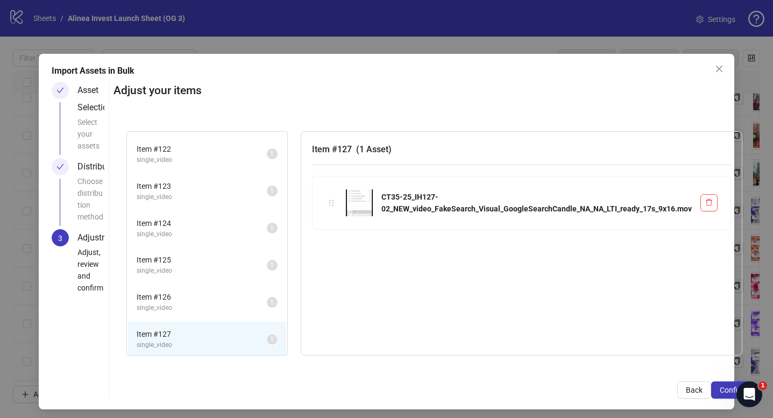
click at [202, 314] on li "Item # 126 single_video 1" at bounding box center [207, 301] width 158 height 35
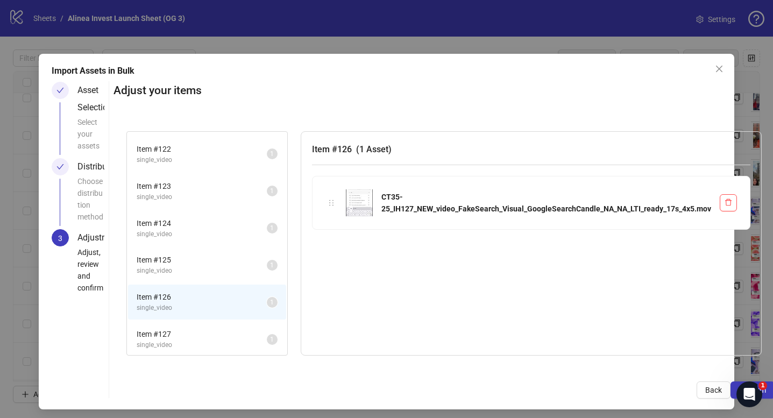
click at [196, 346] on span "single_video" at bounding box center [202, 345] width 130 height 10
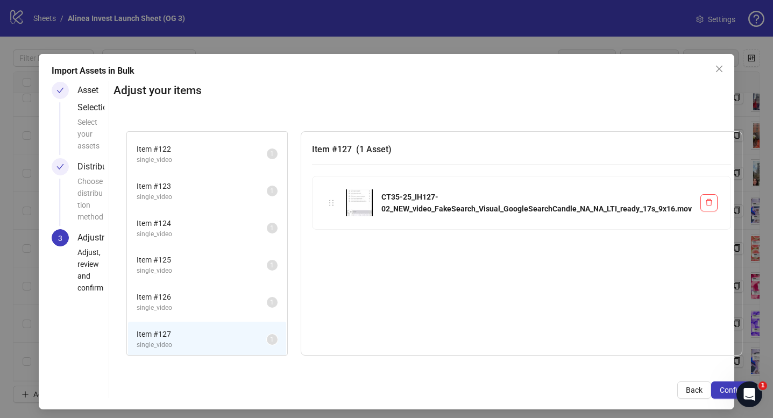
click at [208, 310] on span "single_video" at bounding box center [202, 308] width 130 height 10
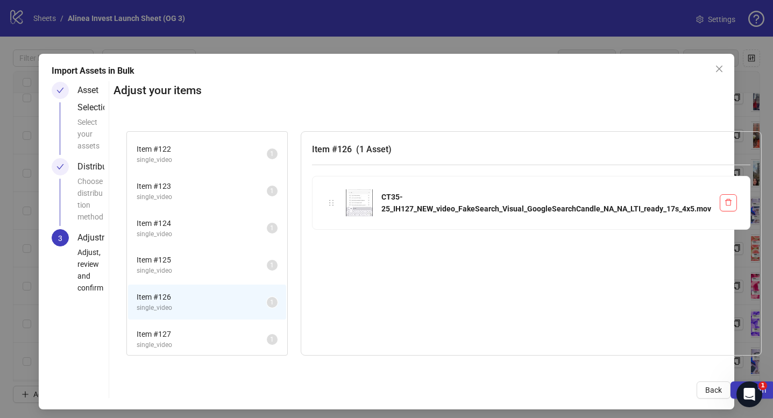
click at [199, 340] on span "single_video" at bounding box center [202, 345] width 130 height 10
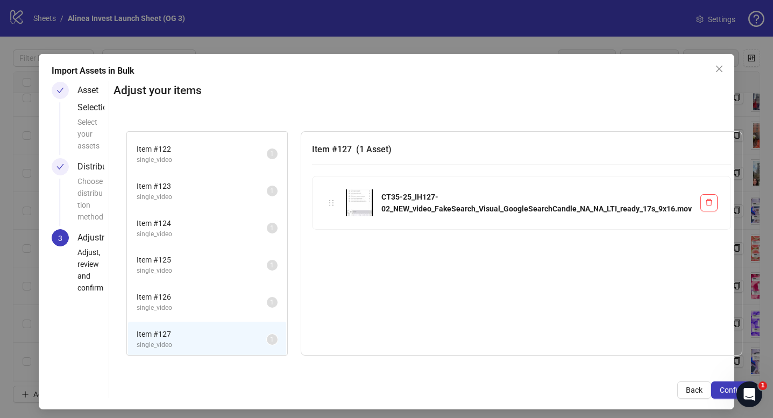
click at [208, 308] on span "single_video" at bounding box center [202, 308] width 130 height 10
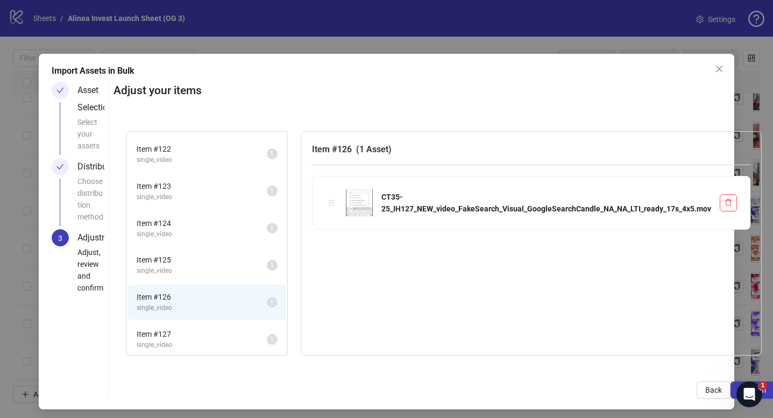
click at [203, 345] on span "single_video" at bounding box center [202, 345] width 130 height 10
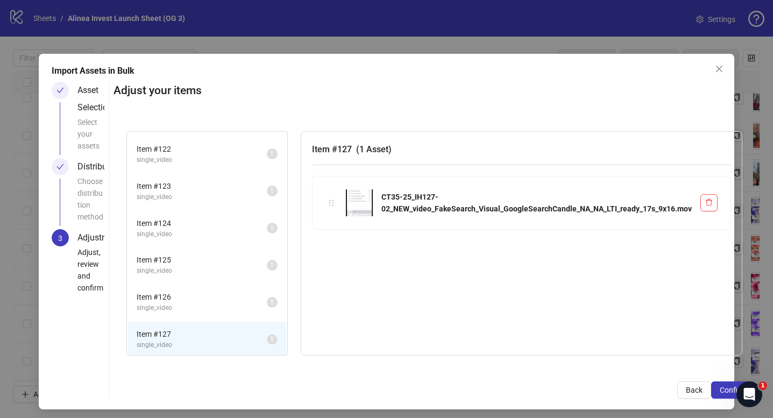
click at [205, 314] on li "Item # 126 single_video 1" at bounding box center [207, 301] width 158 height 35
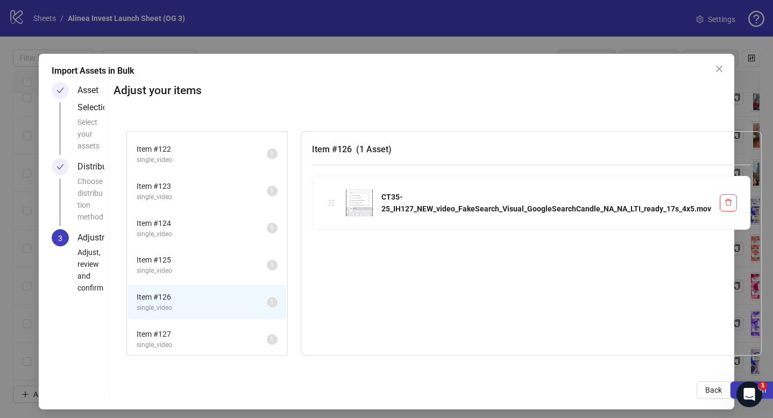
click at [201, 333] on span "Item # 127" at bounding box center [202, 334] width 130 height 12
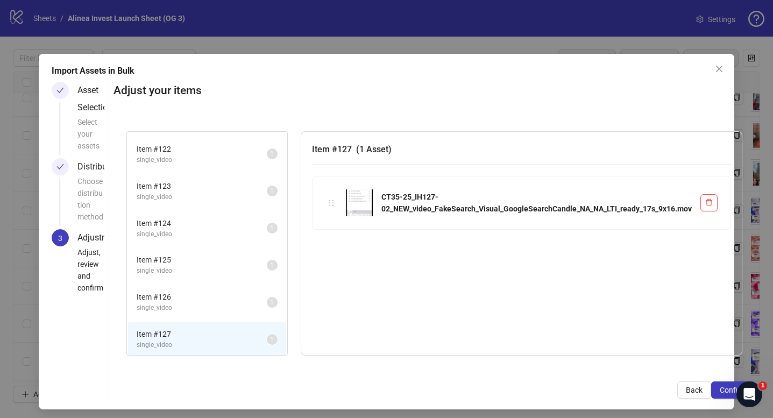
click at [202, 312] on span "single_video" at bounding box center [202, 308] width 130 height 10
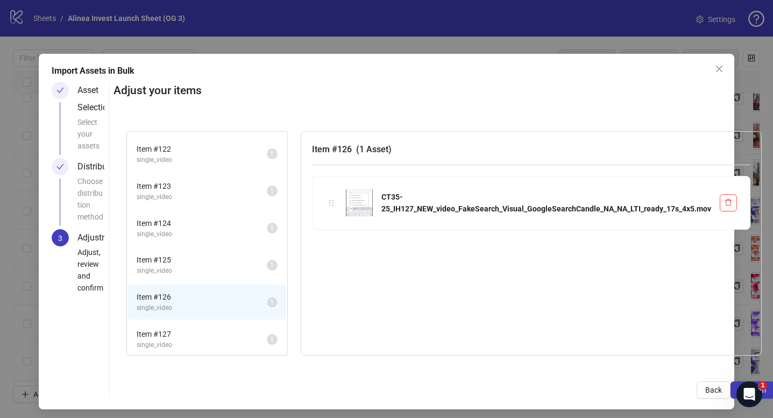
click at [201, 339] on span "Item # 127" at bounding box center [202, 334] width 130 height 12
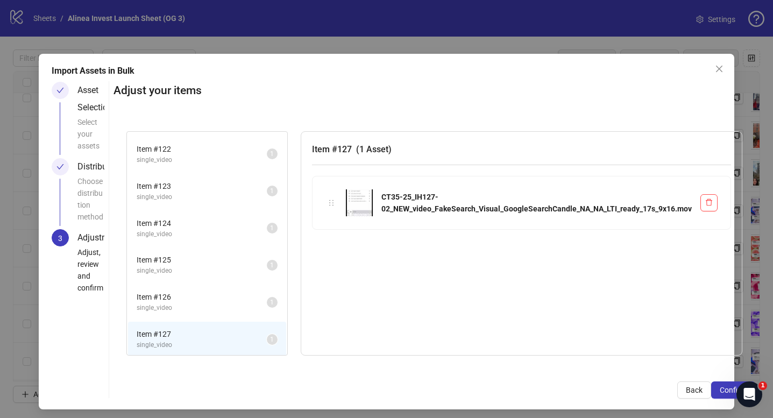
click at [207, 307] on span "single_video" at bounding box center [202, 308] width 130 height 10
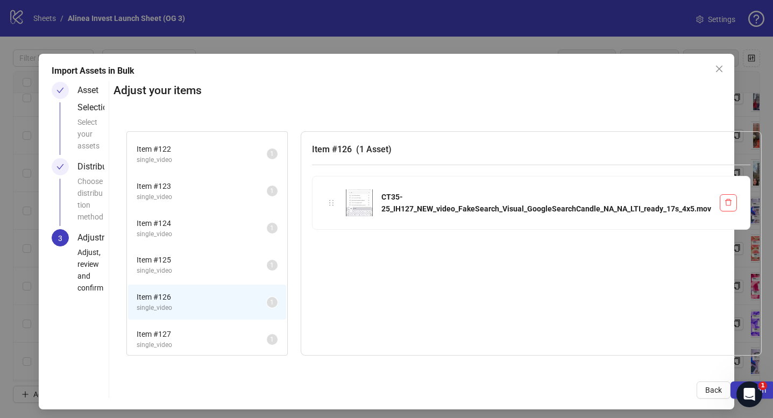
click at [203, 340] on span "single_video" at bounding box center [202, 345] width 130 height 10
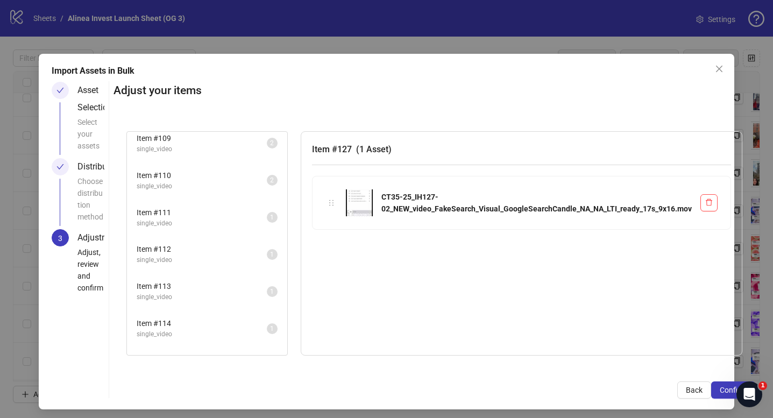
scroll to position [379, 0]
click at [204, 219] on span "single_video" at bounding box center [202, 222] width 130 height 10
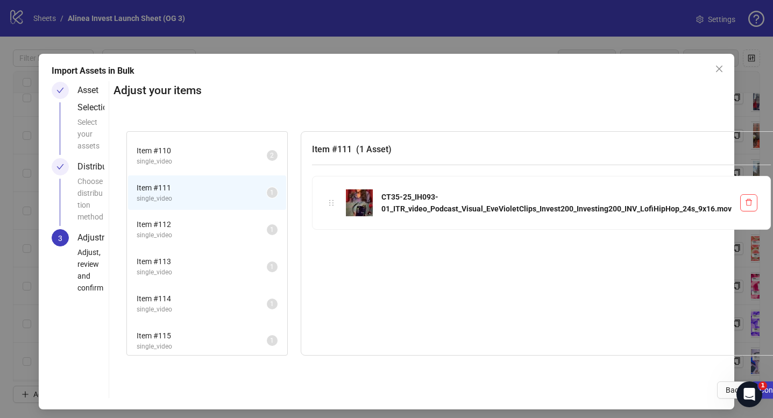
scroll to position [403, 0]
click at [203, 225] on span "Item # 112" at bounding box center [202, 223] width 130 height 12
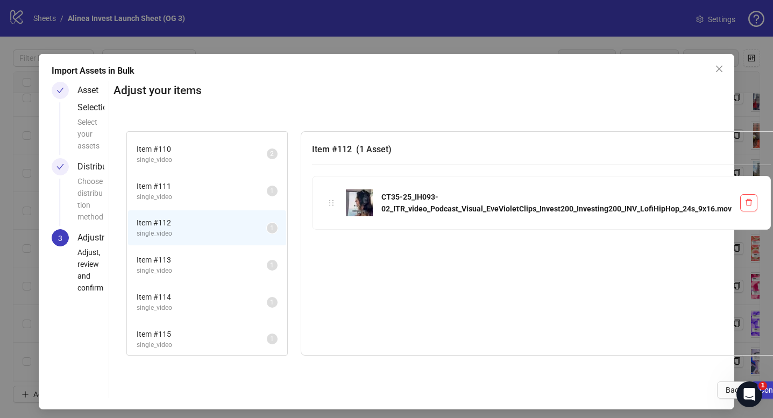
click at [196, 257] on span "Item # 113" at bounding box center [202, 260] width 130 height 12
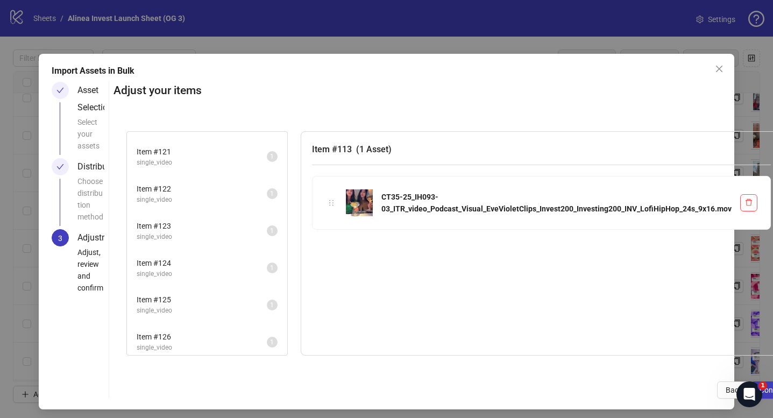
click at [204, 333] on span "Item # 126" at bounding box center [202, 337] width 130 height 12
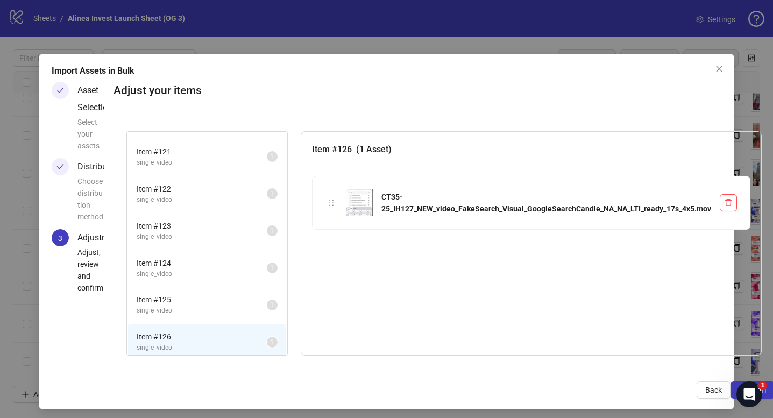
scroll to position [850, 0]
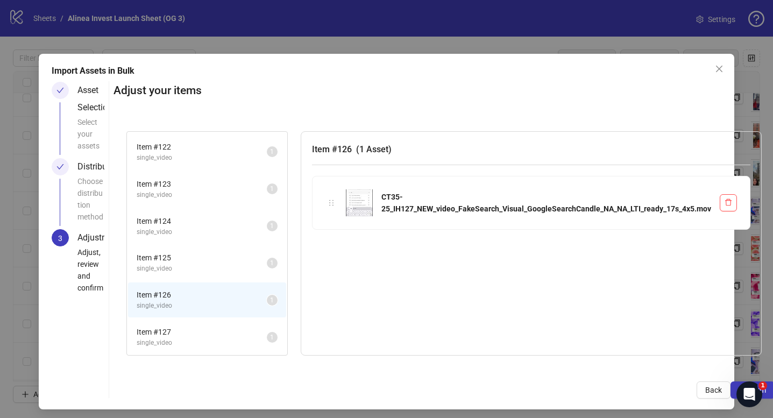
click at [207, 332] on span "Item # 127" at bounding box center [202, 332] width 130 height 12
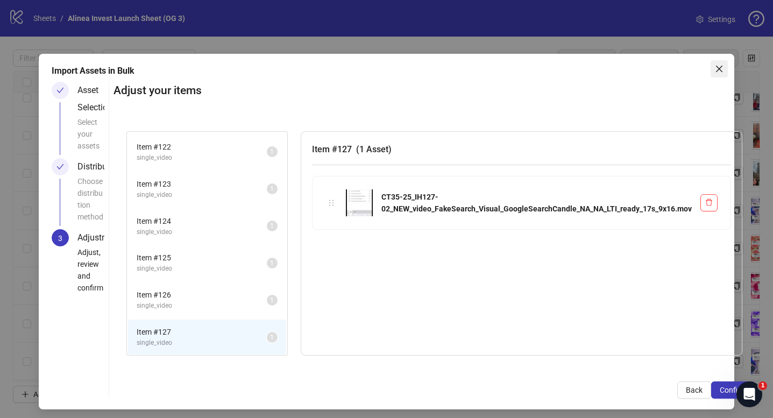
click at [717, 67] on icon "close" at bounding box center [719, 69] width 6 height 6
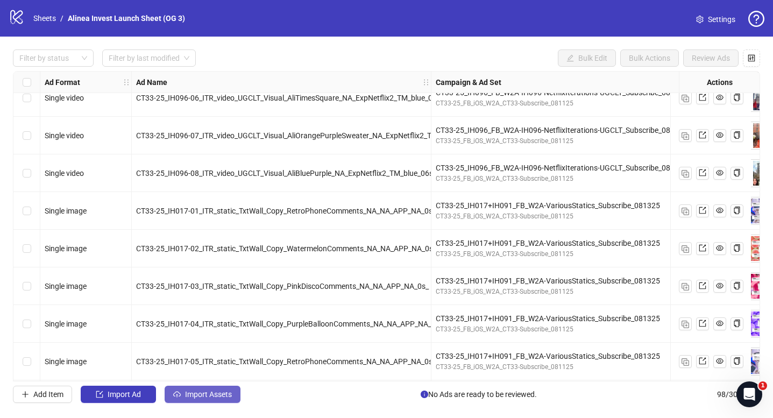
click at [205, 392] on span "Import Assets" at bounding box center [208, 394] width 47 height 9
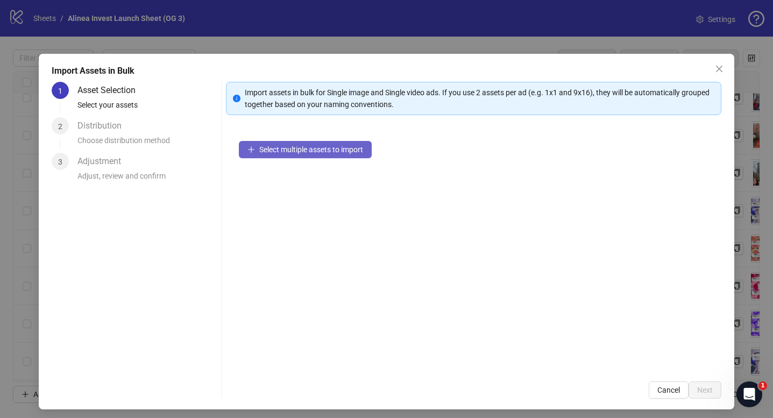
click at [307, 149] on span "Select multiple assets to import" at bounding box center [311, 149] width 104 height 9
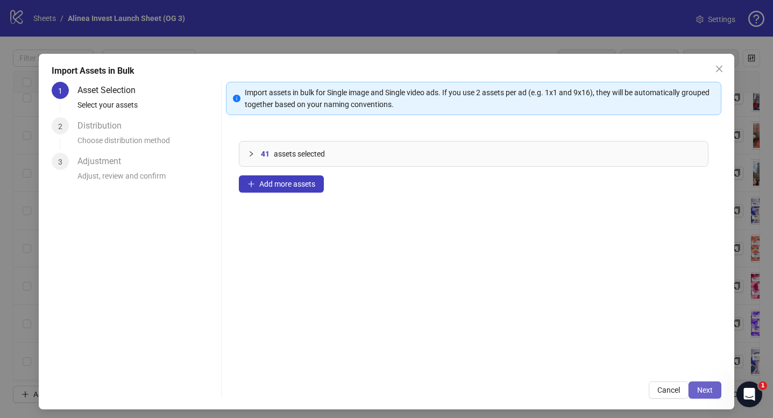
click at [695, 385] on button "Next" at bounding box center [704, 389] width 33 height 17
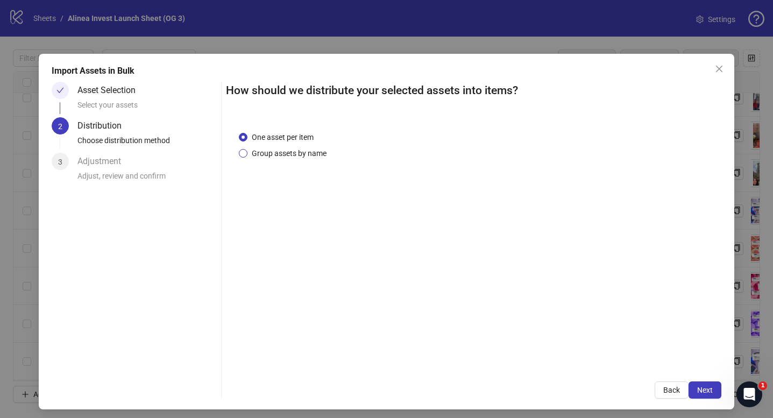
click at [318, 154] on span "Group assets by name" at bounding box center [288, 153] width 83 height 12
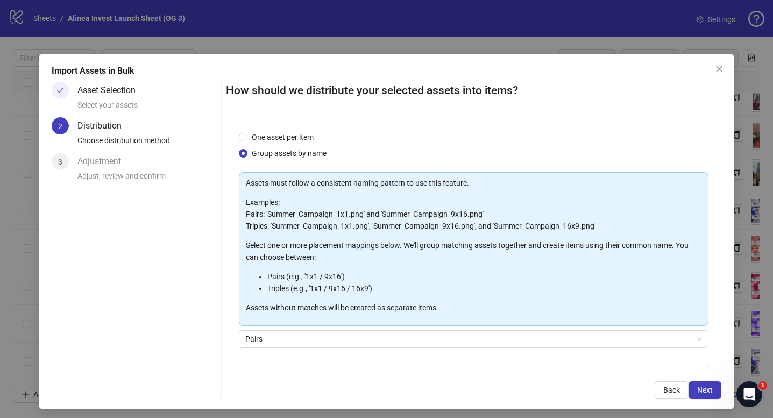
scroll to position [65, 0]
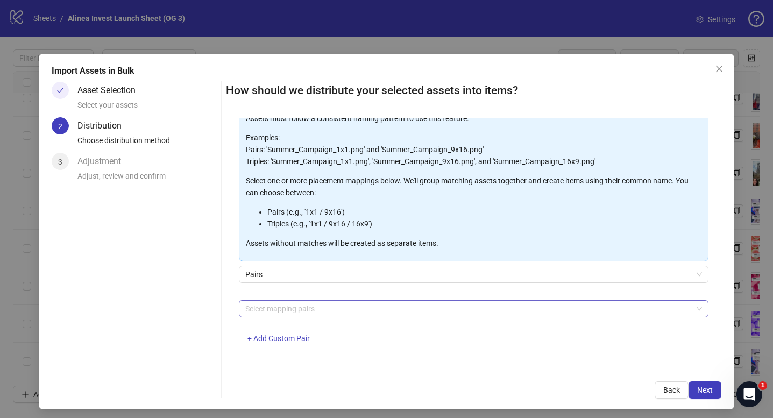
click at [300, 304] on div at bounding box center [468, 308] width 454 height 15
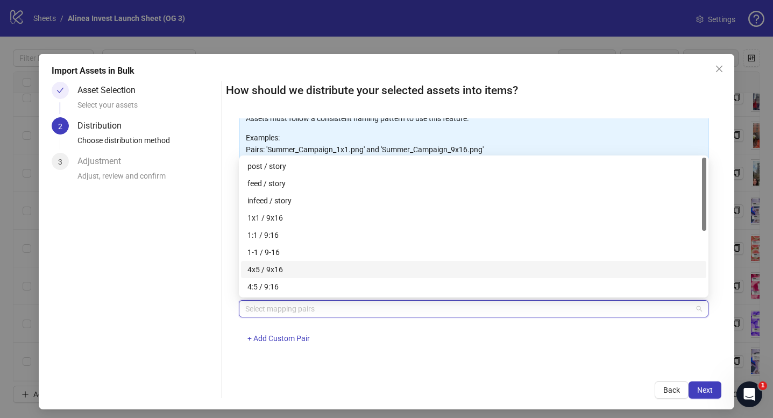
click at [321, 265] on div "4x5 / 9x16" at bounding box center [473, 270] width 452 height 12
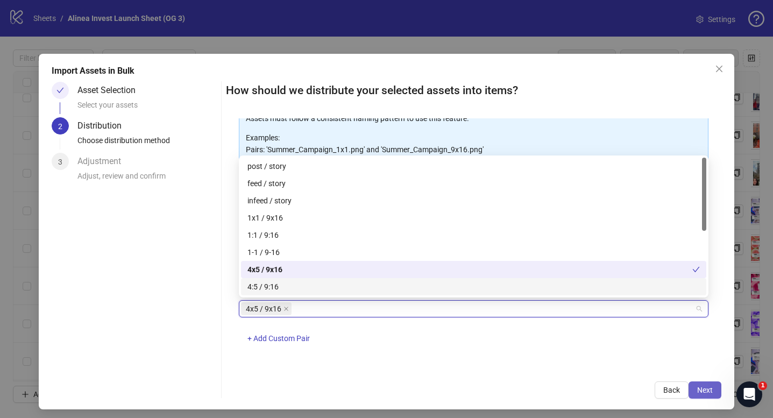
click at [706, 388] on span "Next" at bounding box center [705, 390] width 16 height 9
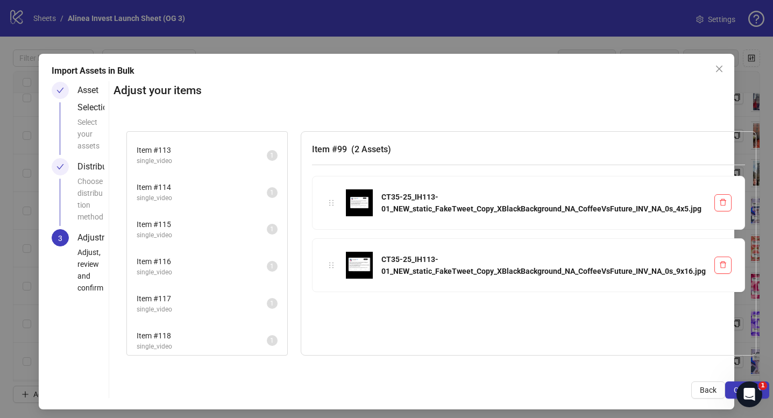
scroll to position [813, 0]
click at [220, 324] on li "Item # 126 single_video 1" at bounding box center [207, 336] width 158 height 35
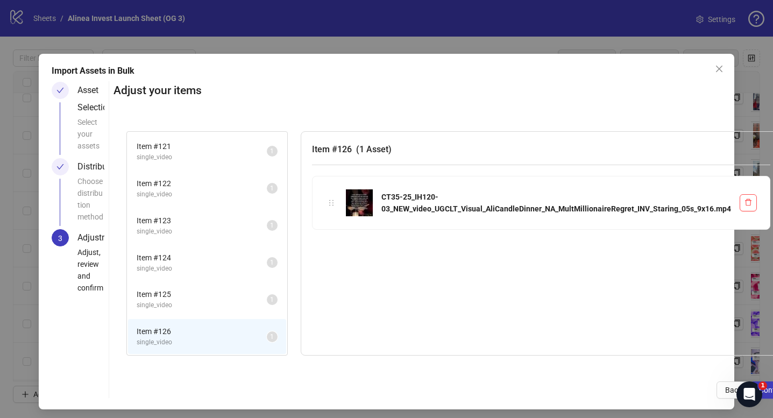
click at [217, 303] on span "single_video" at bounding box center [202, 305] width 130 height 10
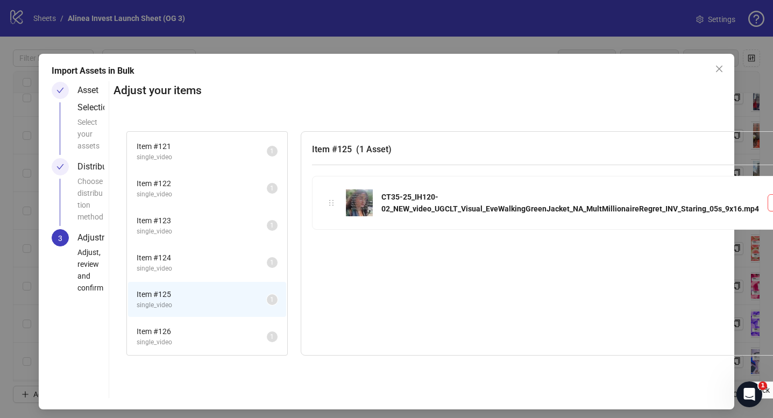
click at [205, 342] on span "single_video" at bounding box center [202, 342] width 130 height 10
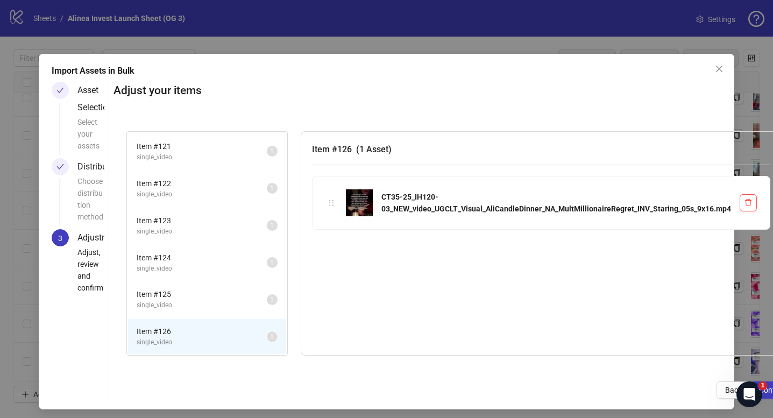
click at [208, 315] on li "Item # 125 single_video 1" at bounding box center [207, 299] width 158 height 35
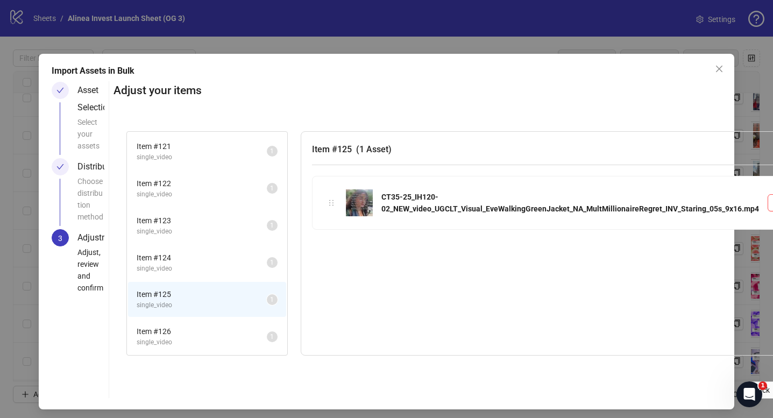
click at [209, 267] on span "single_video" at bounding box center [202, 269] width 130 height 10
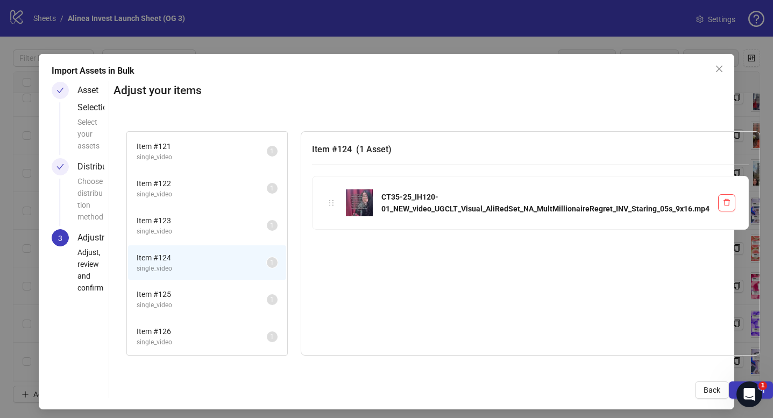
click at [211, 224] on span "Item # 123" at bounding box center [202, 221] width 130 height 12
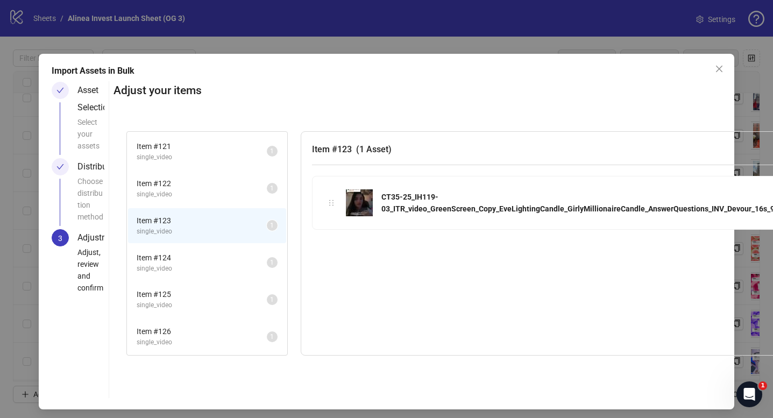
click at [206, 195] on span "single_video" at bounding box center [202, 194] width 130 height 10
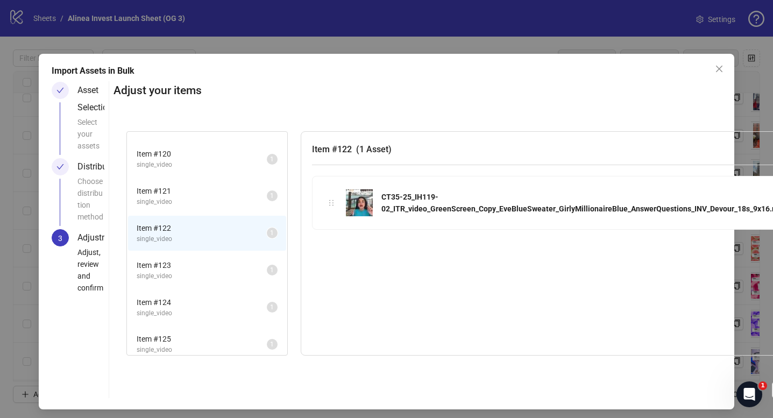
scroll to position [763, 0]
click at [206, 199] on span "Item # 121" at bounding box center [202, 196] width 130 height 12
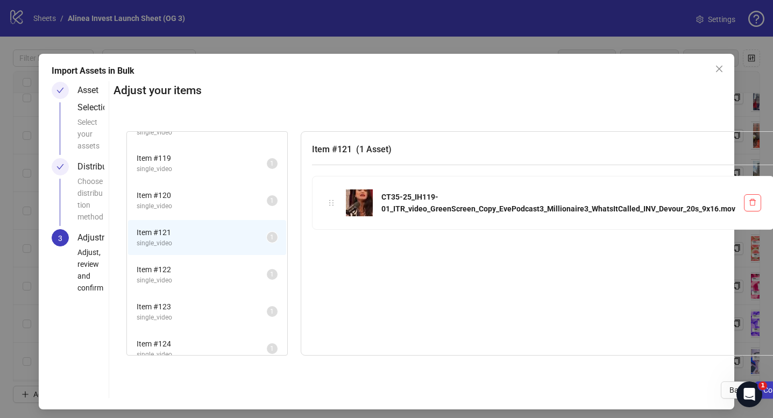
click at [213, 189] on li "Item # 120 single_video 1" at bounding box center [207, 200] width 158 height 35
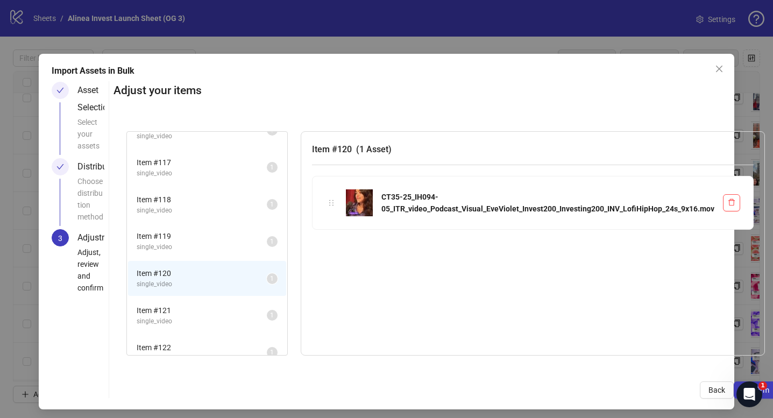
scroll to position [602, 0]
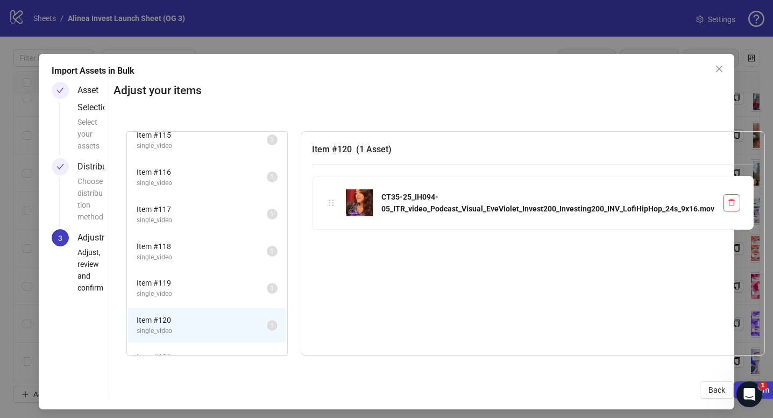
click at [209, 282] on span "Item # 119" at bounding box center [202, 283] width 130 height 12
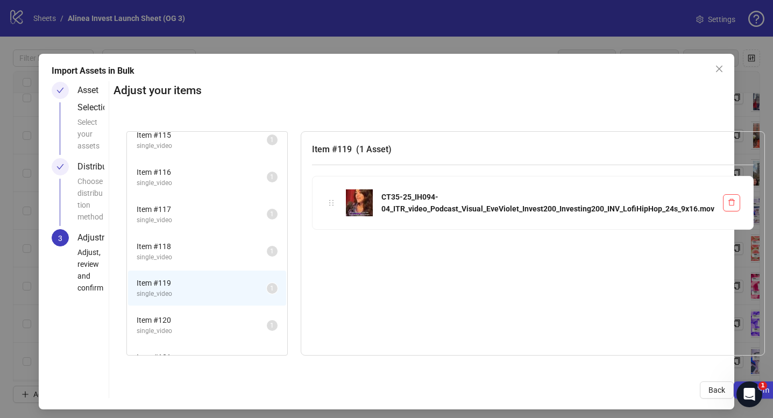
click at [216, 243] on span "Item # 118" at bounding box center [202, 246] width 130 height 12
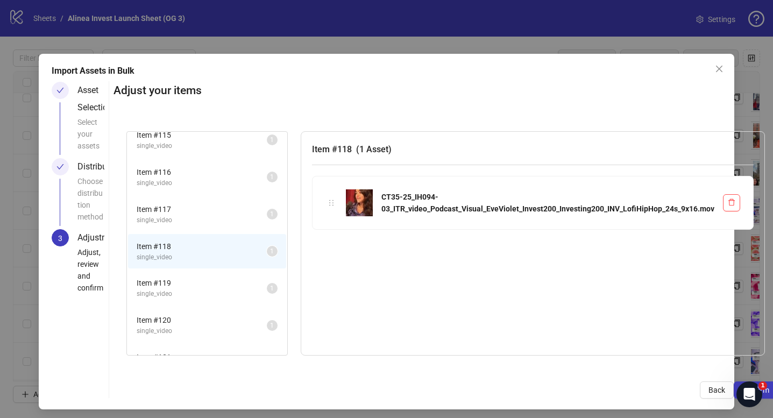
click at [218, 223] on span "single_video" at bounding box center [202, 220] width 130 height 10
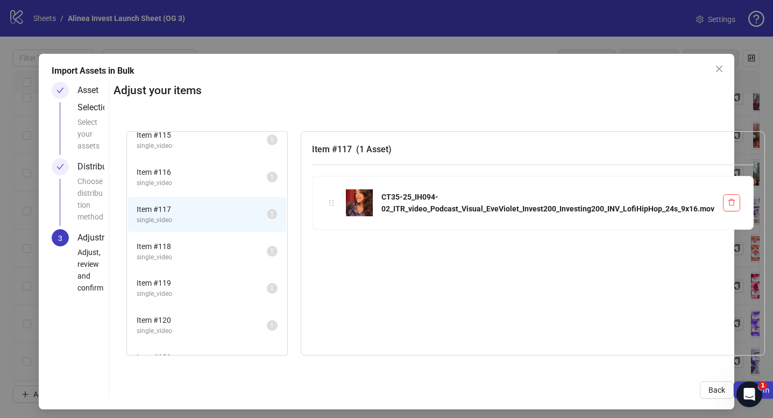
click at [227, 183] on span "single_video" at bounding box center [202, 183] width 130 height 10
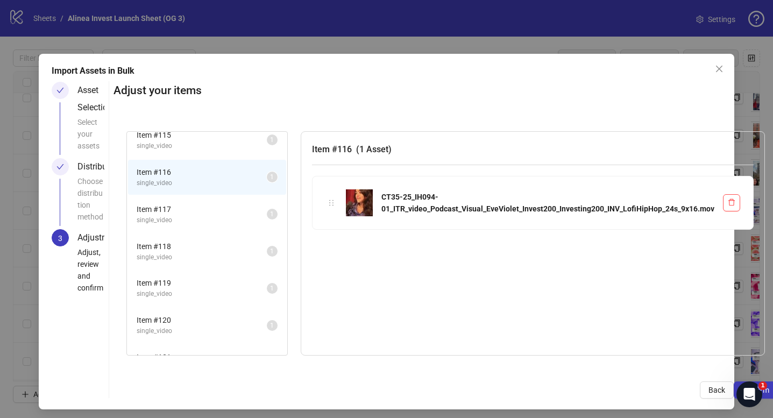
click at [228, 155] on li "Item # 115 single_video 1" at bounding box center [207, 140] width 158 height 35
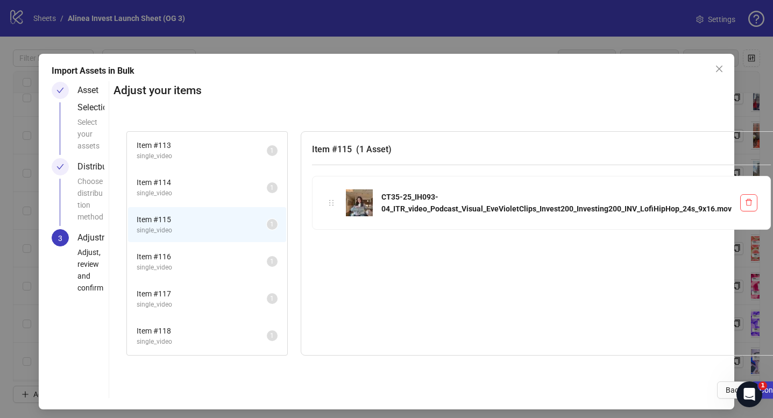
scroll to position [484, 0]
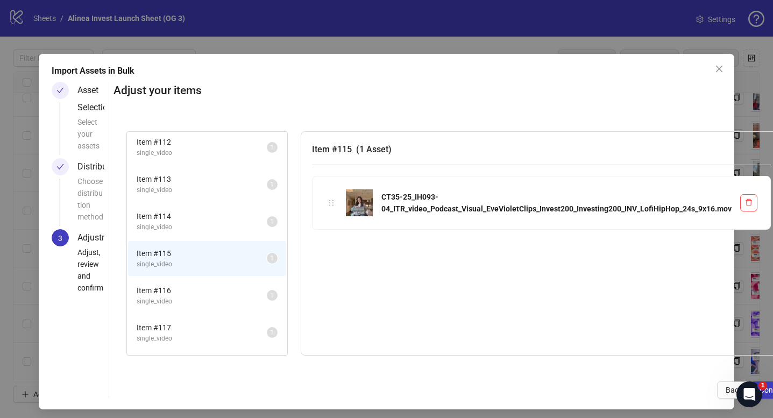
click at [229, 220] on span "Item # 114" at bounding box center [202, 216] width 130 height 12
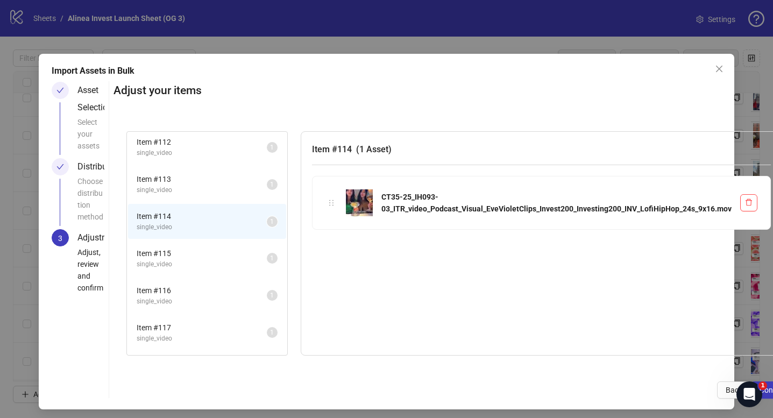
click at [229, 174] on span "Item # 113" at bounding box center [202, 179] width 130 height 12
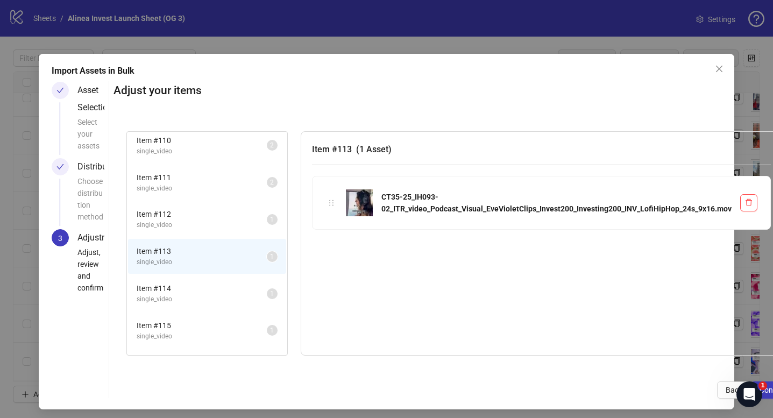
scroll to position [338, 0]
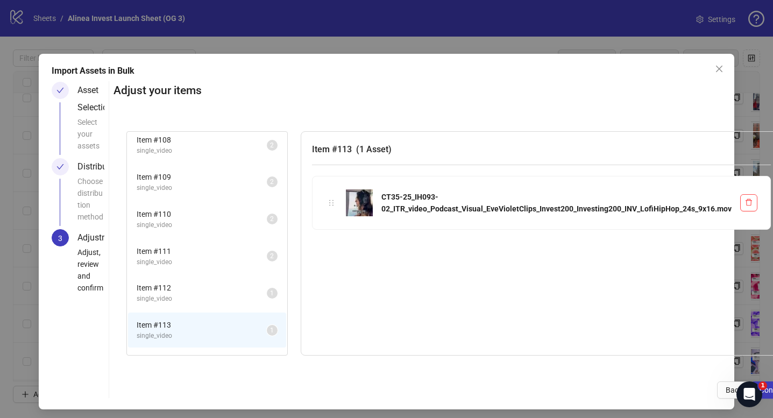
click at [213, 277] on li "Item # 112 single_video 1" at bounding box center [207, 292] width 158 height 35
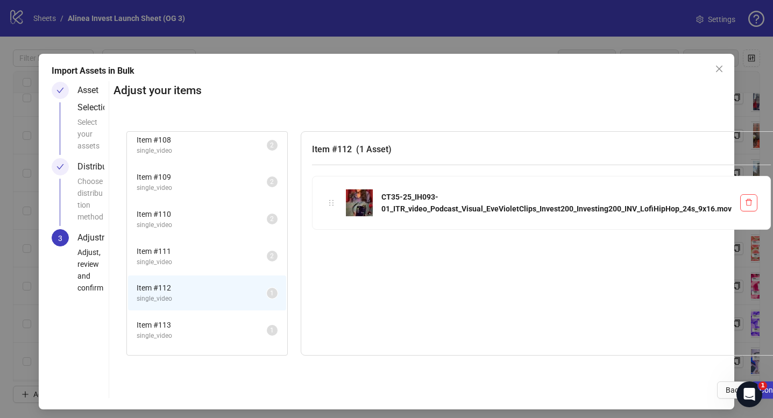
click at [218, 253] on span "Item # 111" at bounding box center [202, 251] width 130 height 12
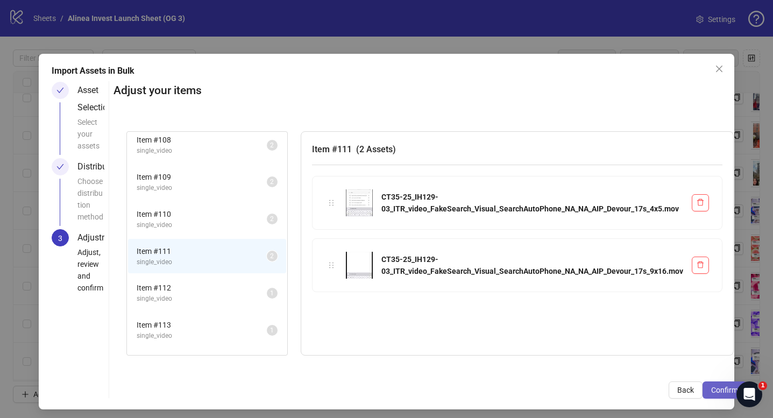
click at [712, 388] on span "Confirm" at bounding box center [724, 390] width 27 height 9
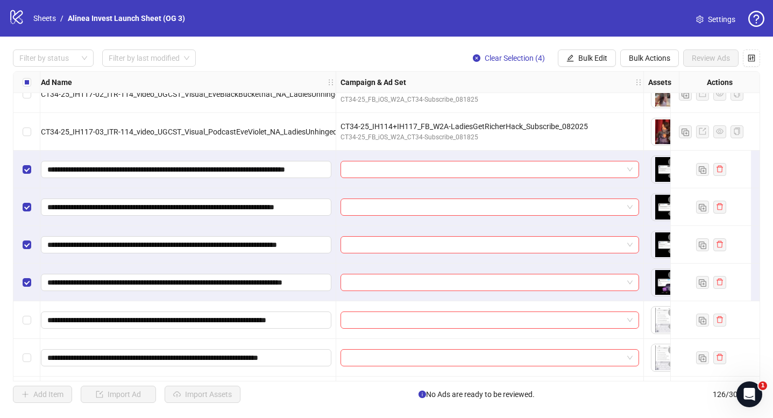
scroll to position [3632, 186]
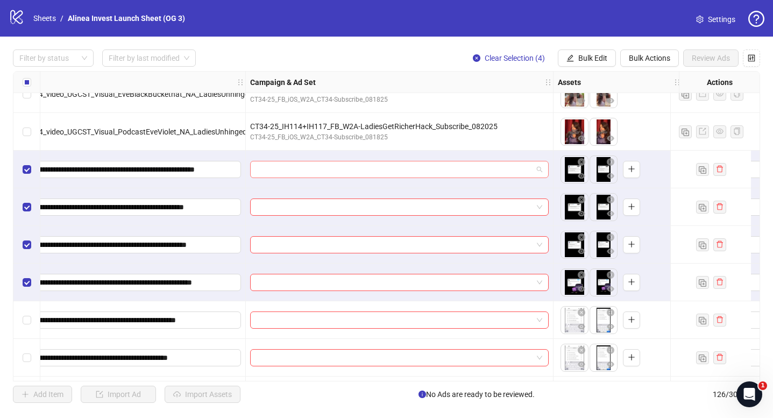
click at [539, 169] on span at bounding box center [400, 169] width 286 height 16
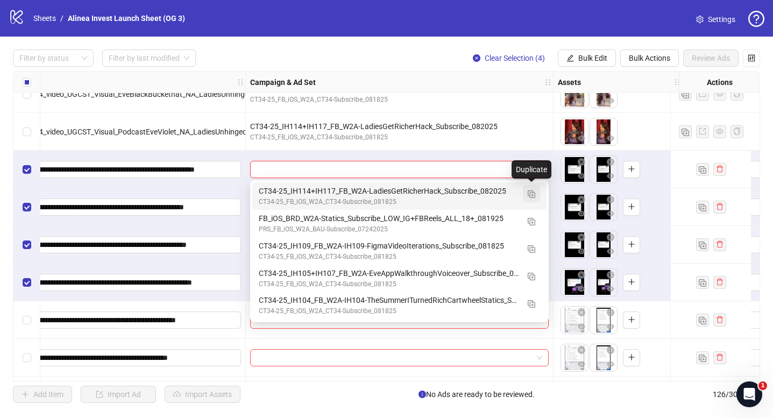
click at [531, 195] on img "button" at bounding box center [532, 194] width 8 height 8
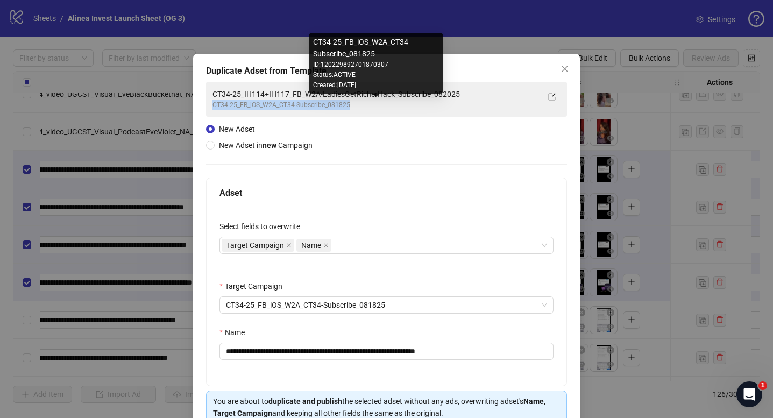
drag, startPoint x: 213, startPoint y: 106, endPoint x: 364, endPoint y: 106, distance: 151.1
click at [364, 106] on div "CT34-25_FB_iOS_W2A_CT34-Subscribe_081825" at bounding box center [375, 105] width 326 height 10
copy div "CT34-25_FB_iOS_W2A_CT34-Subscribe_081825"
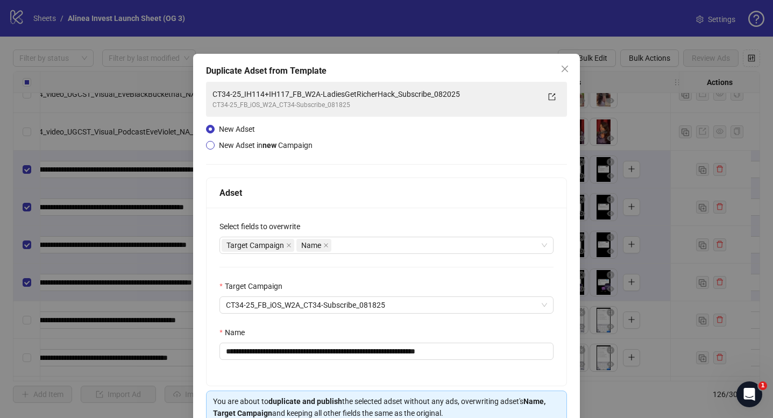
click at [286, 144] on span "New Adset in new Campaign" at bounding box center [266, 145] width 94 height 9
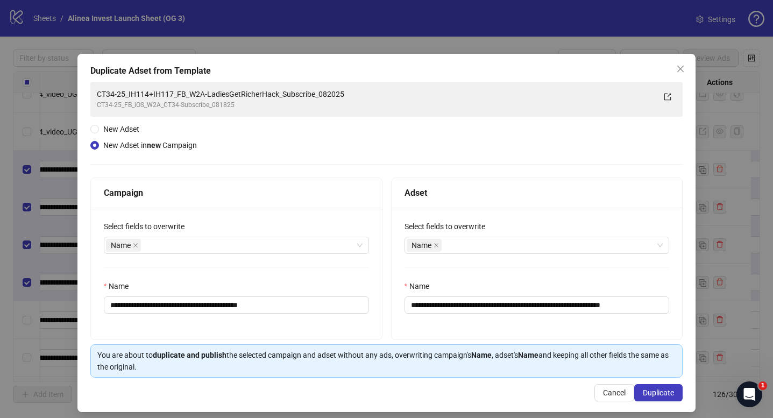
scroll to position [7, 0]
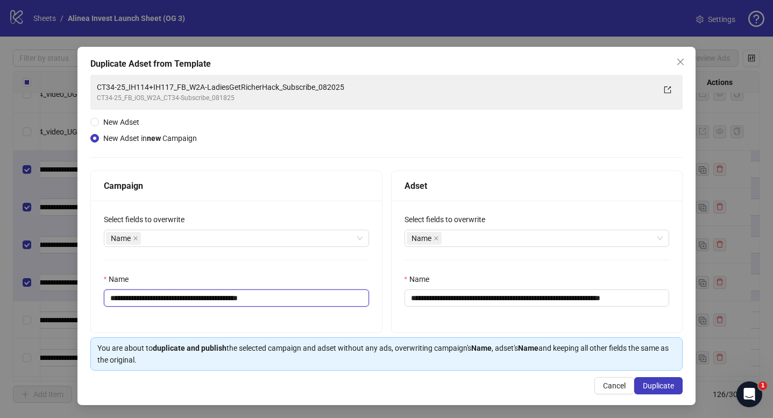
click at [261, 293] on input "**********" at bounding box center [236, 297] width 265 height 17
paste input "text"
click at [128, 297] on input "**********" at bounding box center [236, 297] width 265 height 17
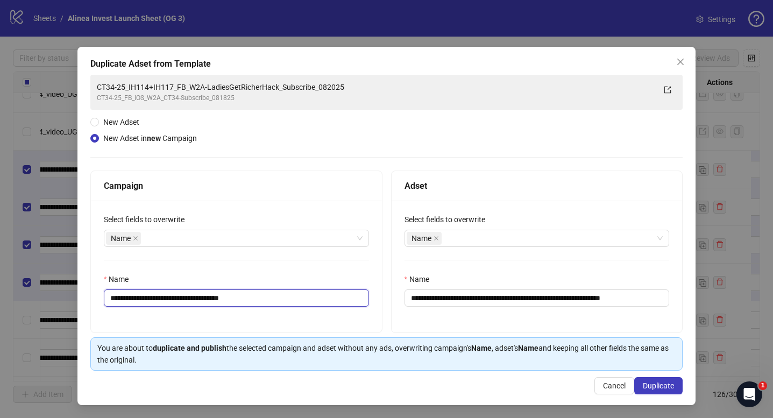
click at [205, 298] on input "**********" at bounding box center [236, 297] width 265 height 17
drag, startPoint x: 279, startPoint y: 296, endPoint x: 246, endPoint y: 296, distance: 32.8
click at [246, 296] on input "**********" at bounding box center [236, 297] width 265 height 17
type input "**********"
click at [282, 317] on div "**********" at bounding box center [236, 267] width 291 height 132
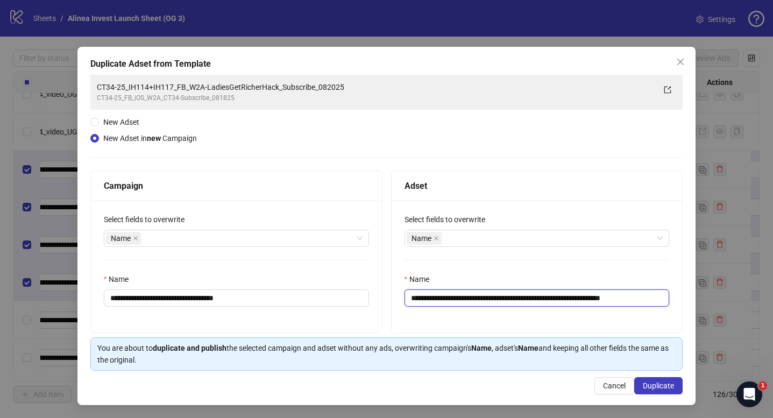
click at [428, 296] on input "**********" at bounding box center [536, 297] width 265 height 17
drag, startPoint x: 485, startPoint y: 297, endPoint x: 459, endPoint y: 300, distance: 26.0
click at [459, 300] on input "**********" at bounding box center [536, 297] width 265 height 17
drag, startPoint x: 496, startPoint y: 298, endPoint x: 570, endPoint y: 297, distance: 73.2
click at [570, 297] on input "**********" at bounding box center [536, 297] width 265 height 17
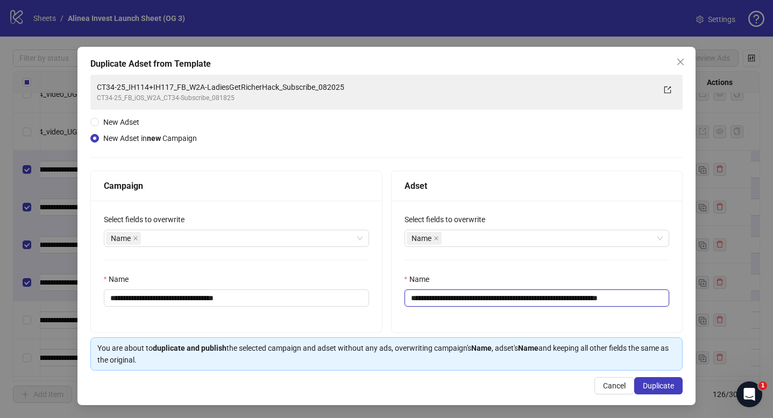
scroll to position [0, 11]
drag, startPoint x: 624, startPoint y: 298, endPoint x: 725, endPoint y: 298, distance: 100.6
click at [725, 298] on div "**********" at bounding box center [386, 209] width 773 height 418
type input "**********"
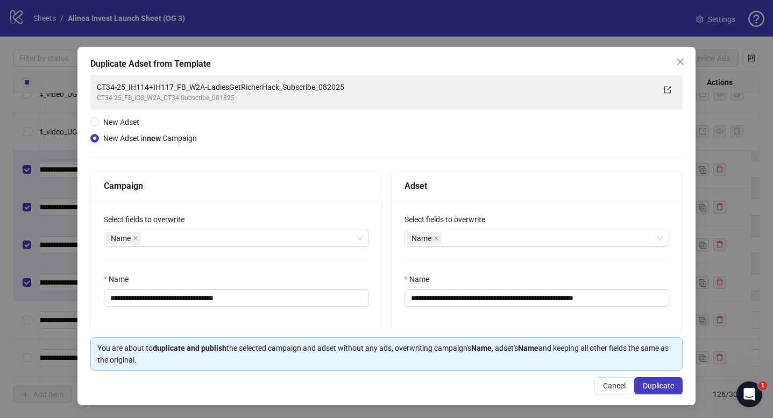
click at [448, 319] on div "**********" at bounding box center [536, 267] width 291 height 132
click at [672, 387] on span "Duplicate" at bounding box center [658, 385] width 31 height 9
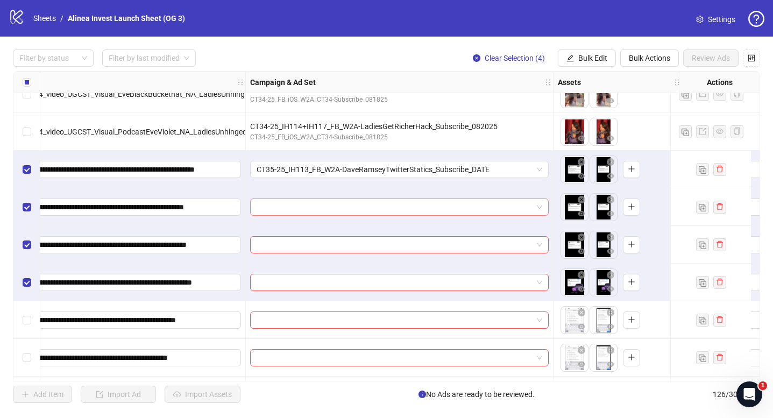
click at [540, 208] on span at bounding box center [400, 207] width 286 height 16
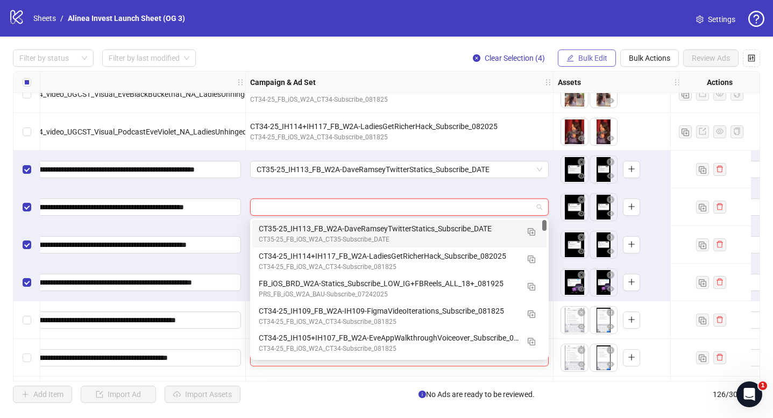
click at [607, 62] on button "Bulk Edit" at bounding box center [587, 57] width 58 height 17
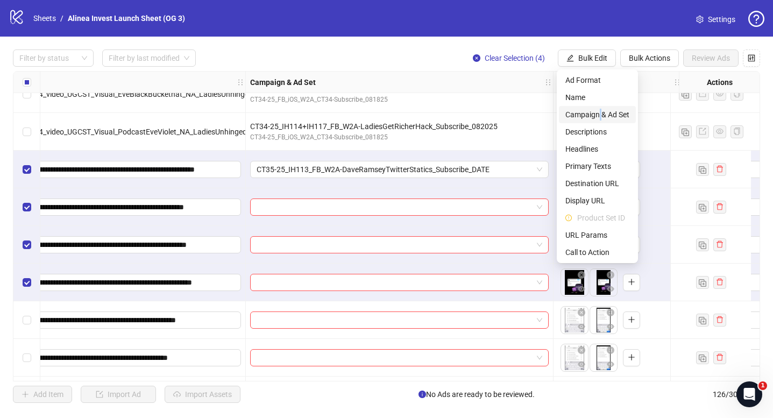
click at [600, 117] on span "Campaign & Ad Set" at bounding box center [597, 115] width 64 height 12
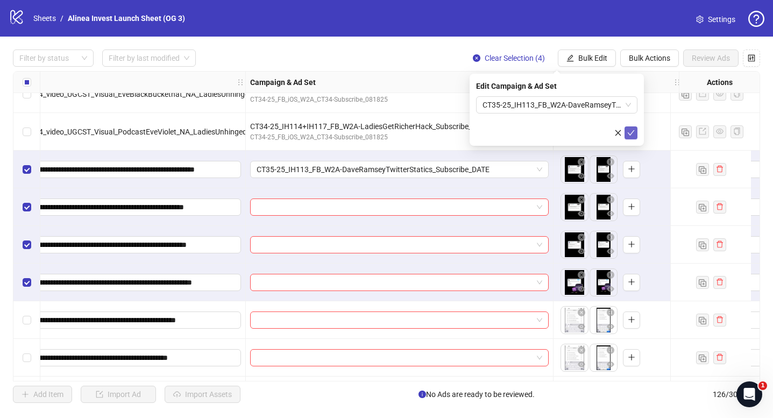
click at [631, 130] on icon "check" at bounding box center [631, 133] width 8 height 8
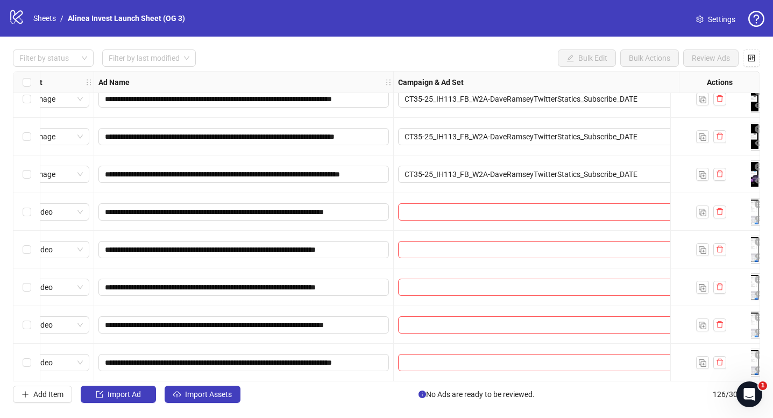
scroll to position [3751, 0]
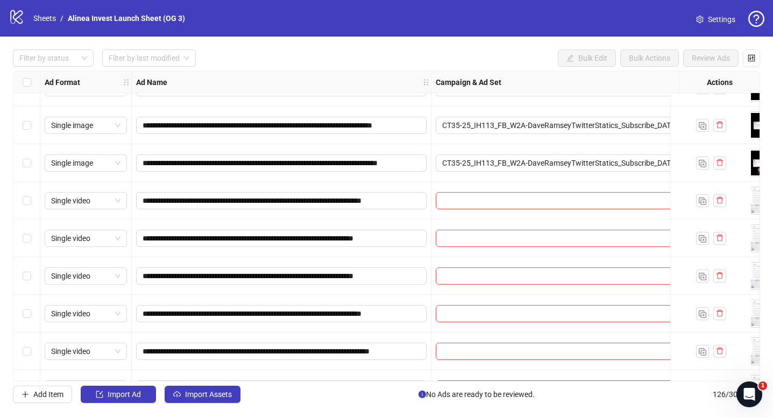
click at [32, 201] on div "Select row 103" at bounding box center [26, 201] width 27 height 38
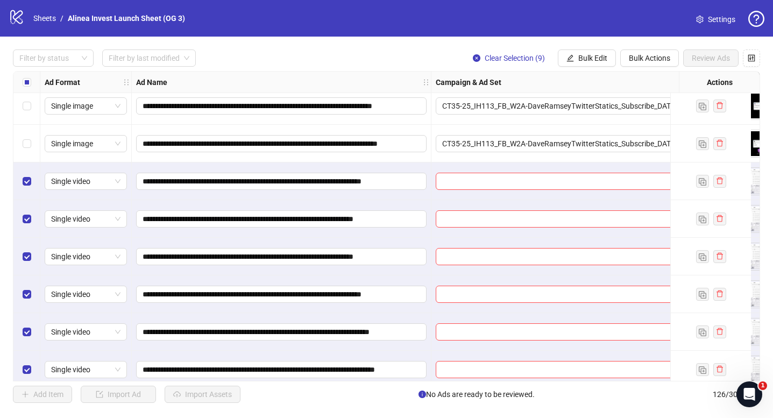
scroll to position [3770, 156]
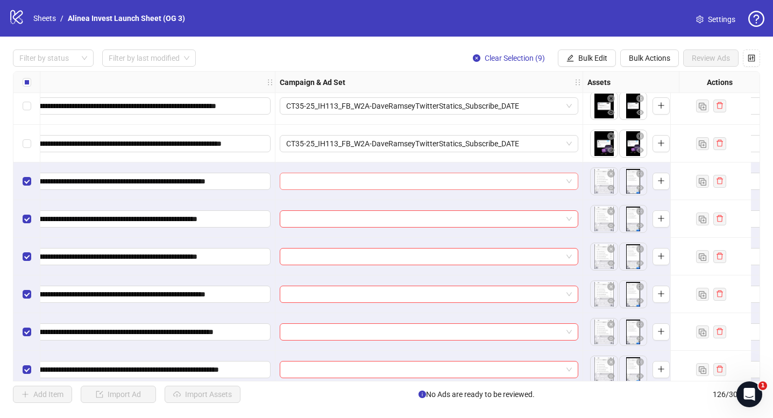
click at [571, 179] on span at bounding box center [429, 181] width 286 height 16
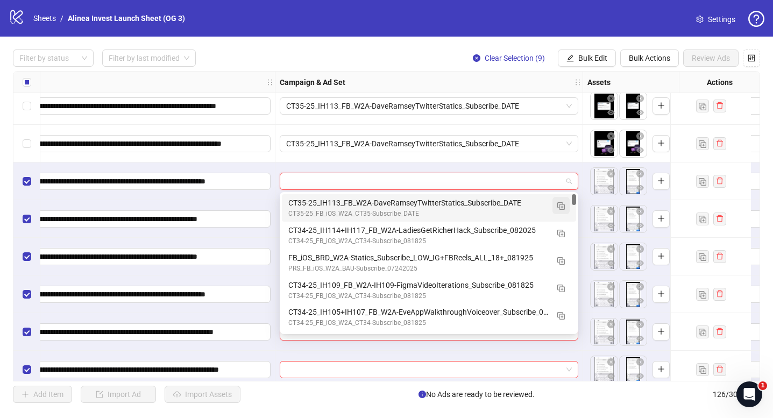
click at [559, 202] on img "button" at bounding box center [561, 206] width 8 height 8
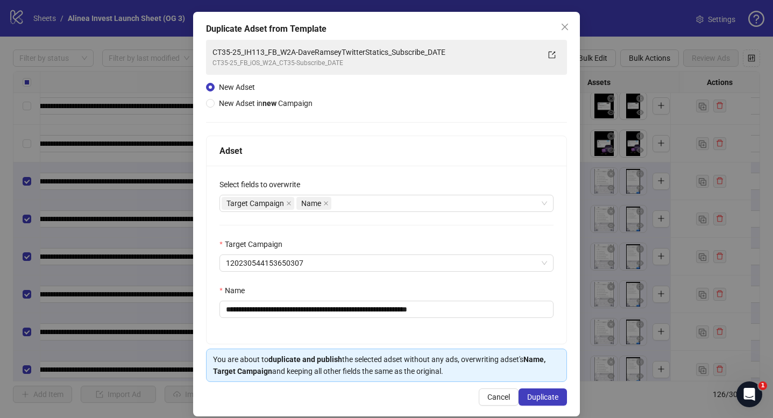
scroll to position [54, 0]
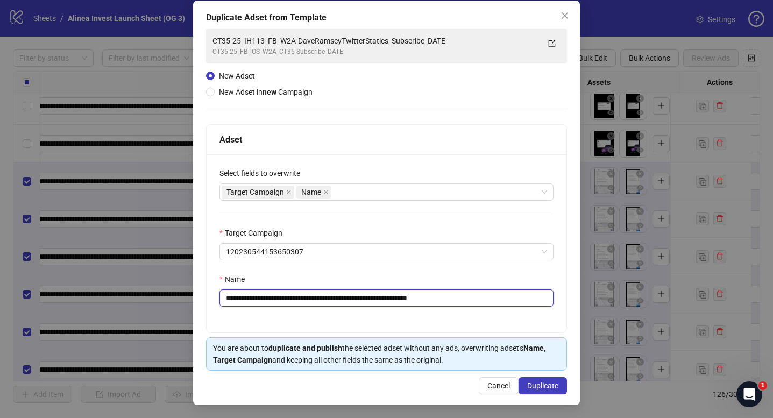
drag, startPoint x: 311, startPoint y: 297, endPoint x: 400, endPoint y: 296, distance: 88.7
click at [400, 296] on input "**********" at bounding box center [386, 297] width 334 height 17
drag, startPoint x: 440, startPoint y: 297, endPoint x: 489, endPoint y: 297, distance: 48.9
click at [479, 297] on input "**********" at bounding box center [386, 297] width 334 height 17
click at [276, 296] on input "**********" at bounding box center [386, 297] width 334 height 17
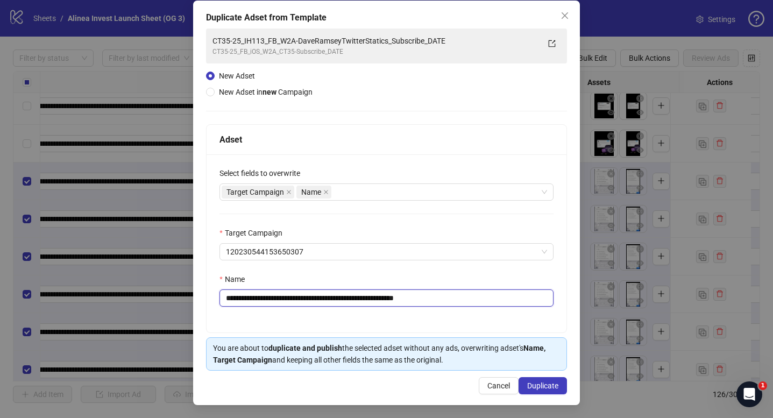
click at [371, 305] on input "**********" at bounding box center [386, 297] width 334 height 17
drag, startPoint x: 400, startPoint y: 297, endPoint x: 468, endPoint y: 297, distance: 67.8
click at [468, 297] on input "**********" at bounding box center [386, 297] width 334 height 17
click at [480, 298] on input "**********" at bounding box center [386, 297] width 334 height 17
type input "**********"
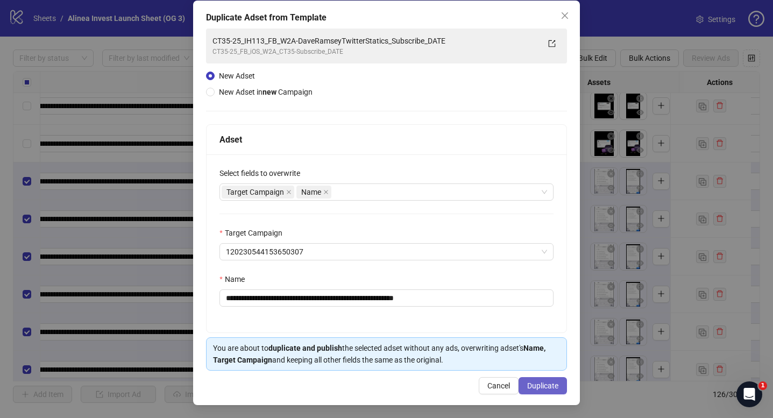
click at [550, 388] on span "Duplicate" at bounding box center [542, 385] width 31 height 9
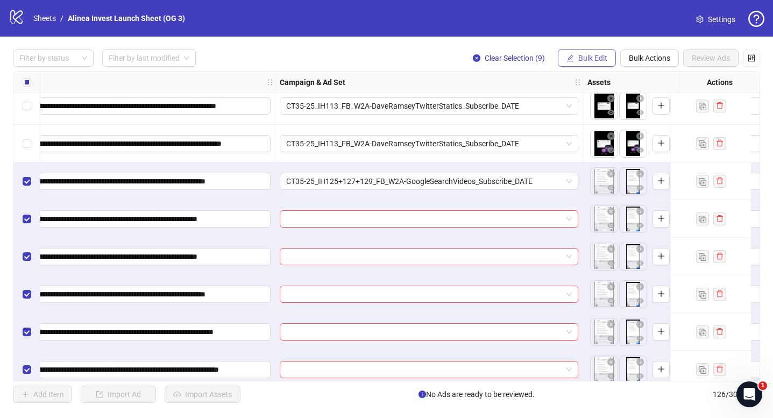
click at [579, 62] on span "Bulk Edit" at bounding box center [592, 58] width 29 height 9
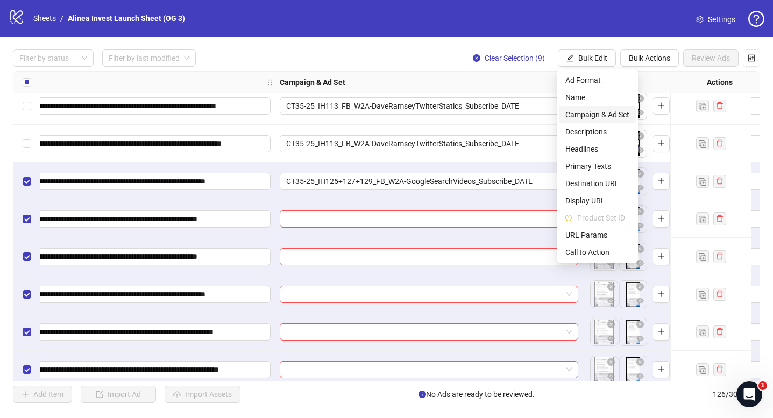
click at [590, 116] on span "Campaign & Ad Set" at bounding box center [597, 115] width 64 height 12
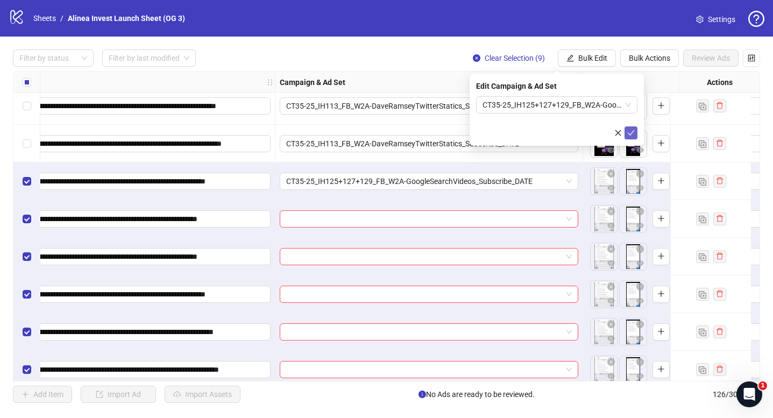
click at [629, 130] on icon "check" at bounding box center [631, 133] width 8 height 8
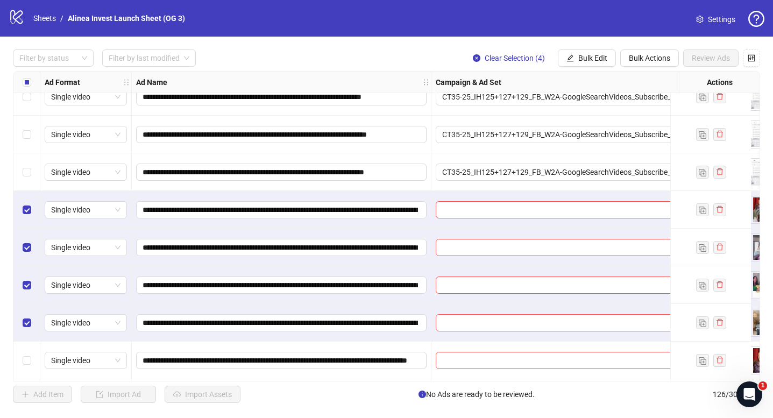
scroll to position [4081, 165]
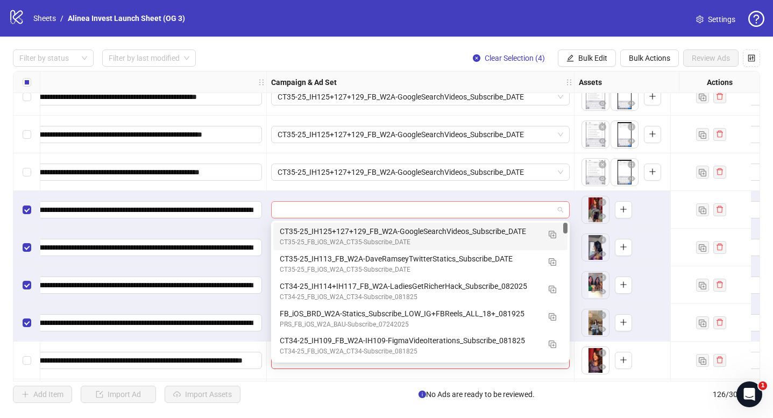
click at [561, 208] on span at bounding box center [420, 210] width 286 height 16
click at [552, 236] on img "button" at bounding box center [553, 235] width 8 height 8
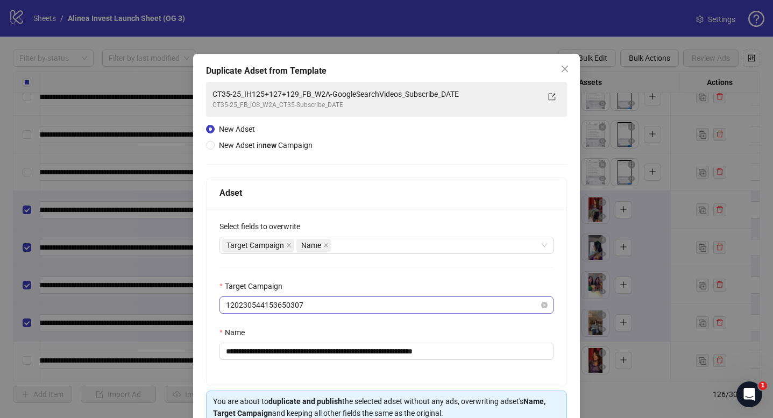
scroll to position [54, 0]
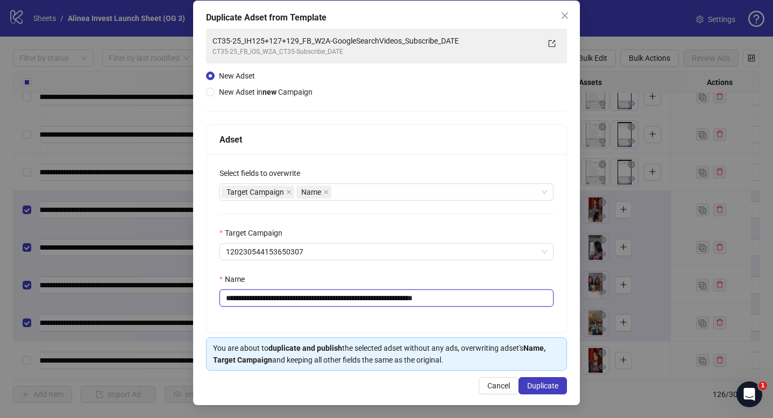
drag, startPoint x: 266, startPoint y: 299, endPoint x: 312, endPoint y: 298, distance: 46.3
click at [312, 299] on input "**********" at bounding box center [386, 297] width 334 height 17
drag, startPoint x: 312, startPoint y: 300, endPoint x: 382, endPoint y: 297, distance: 69.4
click at [382, 297] on input "**********" at bounding box center [386, 297] width 334 height 17
click at [338, 298] on input "**********" at bounding box center [386, 297] width 334 height 17
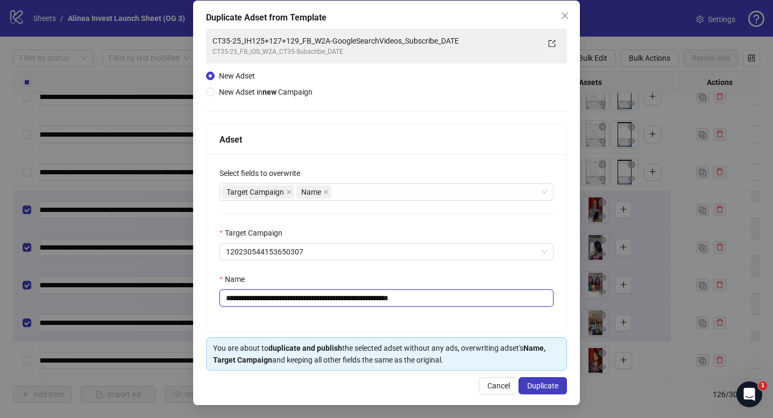
click at [371, 295] on input "**********" at bounding box center [386, 297] width 334 height 17
drag, startPoint x: 461, startPoint y: 302, endPoint x: 580, endPoint y: 301, distance: 118.3
click at [580, 301] on div "**********" at bounding box center [386, 209] width 773 height 418
type input "**********"
click at [533, 380] on button "Duplicate" at bounding box center [542, 385] width 48 height 17
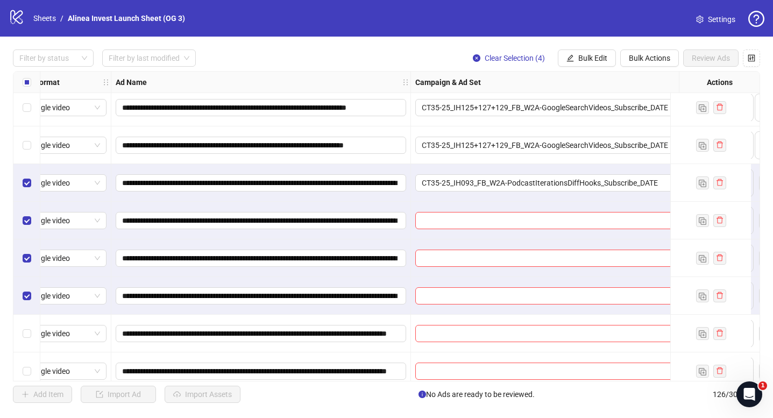
scroll to position [4107, 23]
click at [594, 59] on span "Bulk Edit" at bounding box center [592, 58] width 29 height 9
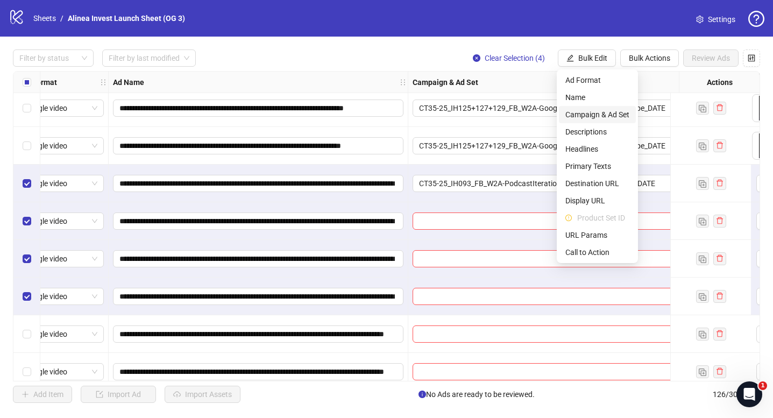
click at [585, 115] on span "Campaign & Ad Set" at bounding box center [597, 115] width 64 height 12
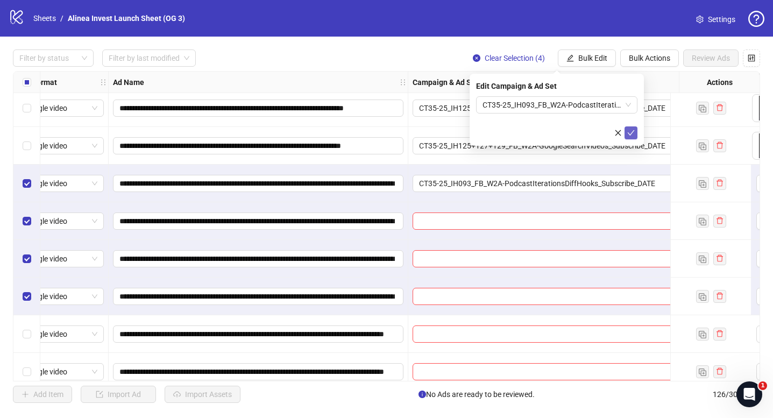
click at [631, 133] on icon "check" at bounding box center [631, 132] width 7 height 5
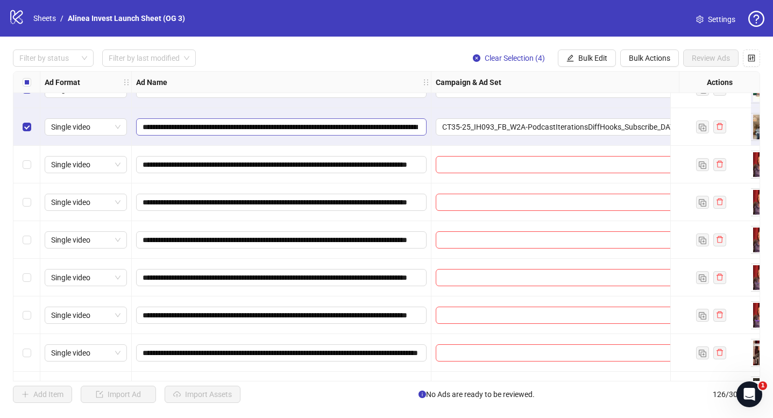
scroll to position [4275, 0]
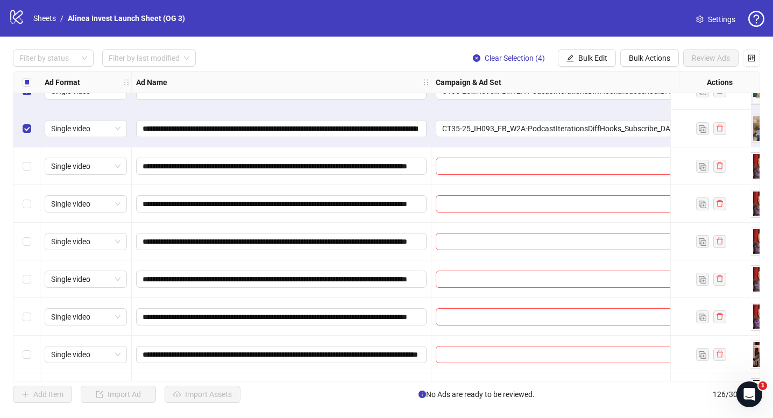
click at [28, 87] on label "Select all rows" at bounding box center [27, 82] width 9 height 12
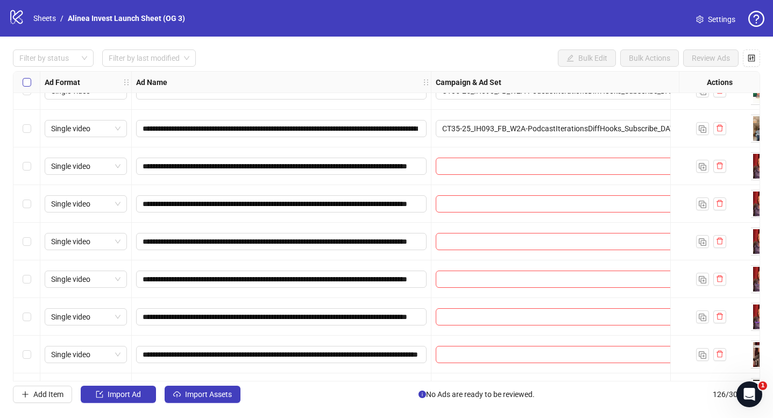
click at [28, 87] on label "Select all rows" at bounding box center [27, 82] width 9 height 12
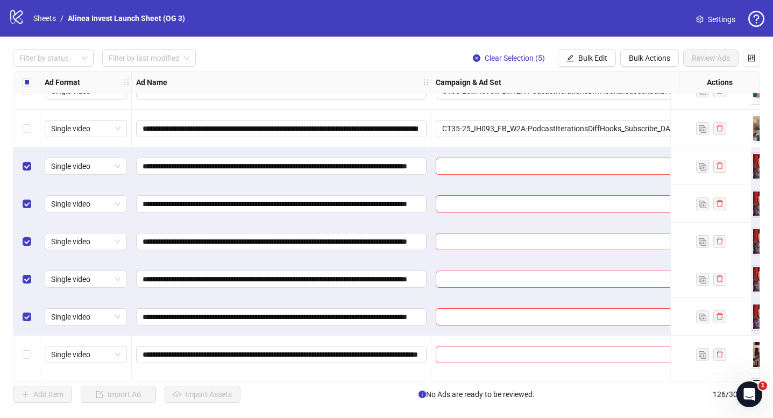
scroll to position [4275, 101]
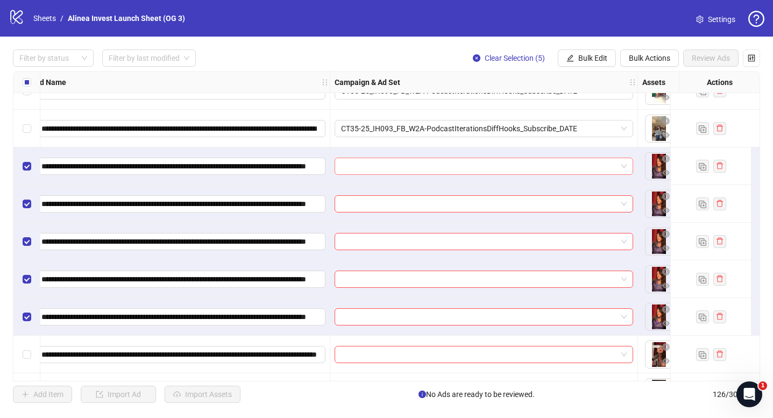
click at [627, 166] on div at bounding box center [483, 166] width 298 height 17
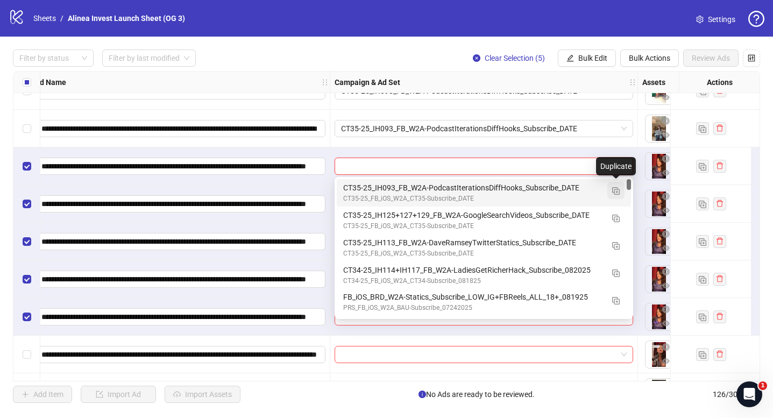
click at [614, 185] on button "button" at bounding box center [615, 190] width 17 height 17
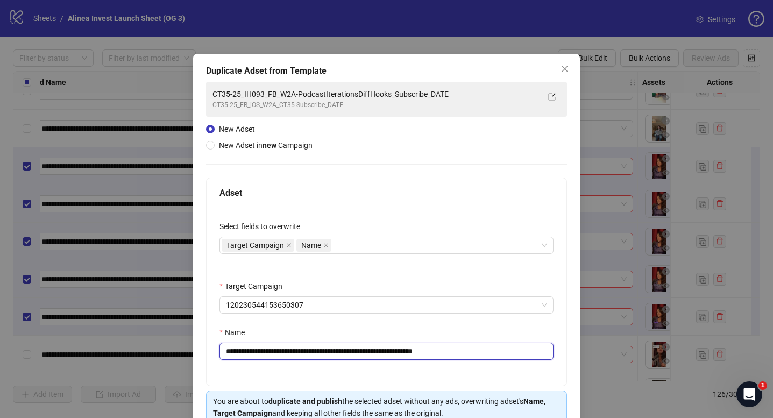
click at [276, 351] on input "**********" at bounding box center [386, 351] width 334 height 17
drag, startPoint x: 314, startPoint y: 354, endPoint x: 391, endPoint y: 362, distance: 78.3
click at [391, 362] on div "**********" at bounding box center [387, 297] width 360 height 178
click at [400, 352] on input "**********" at bounding box center [386, 351] width 334 height 17
click at [402, 353] on input "**********" at bounding box center [386, 351] width 334 height 17
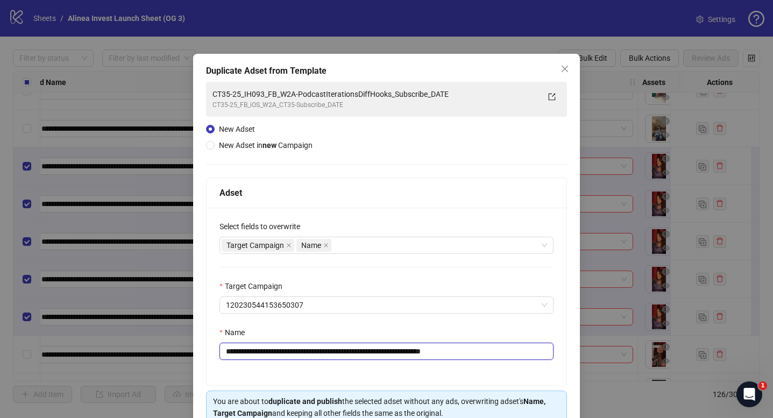
drag, startPoint x: 519, startPoint y: 354, endPoint x: 475, endPoint y: 354, distance: 44.6
click at [475, 354] on input "**********" at bounding box center [386, 351] width 334 height 17
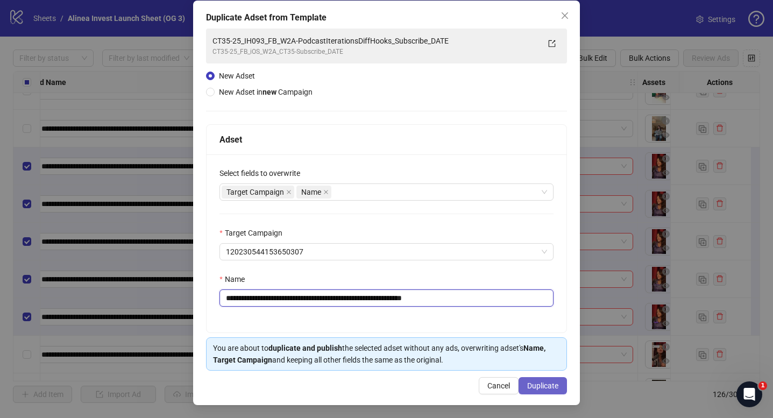
type input "**********"
click at [544, 386] on span "Duplicate" at bounding box center [542, 385] width 31 height 9
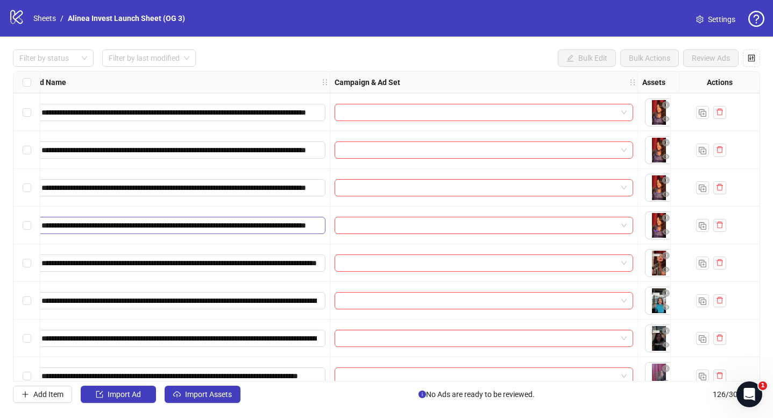
scroll to position [4425, 101]
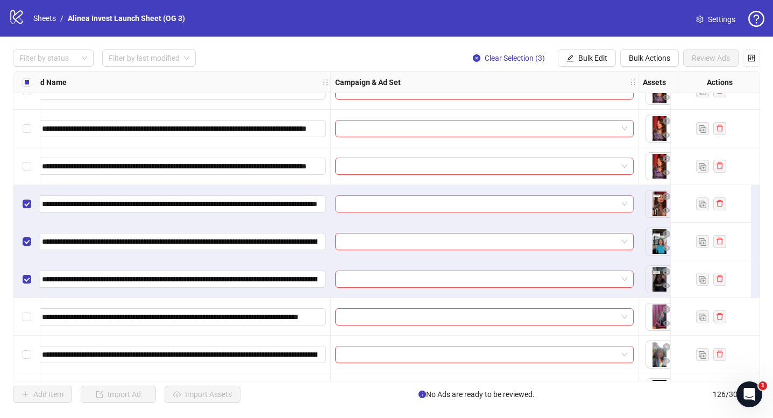
click at [622, 202] on span at bounding box center [484, 204] width 286 height 16
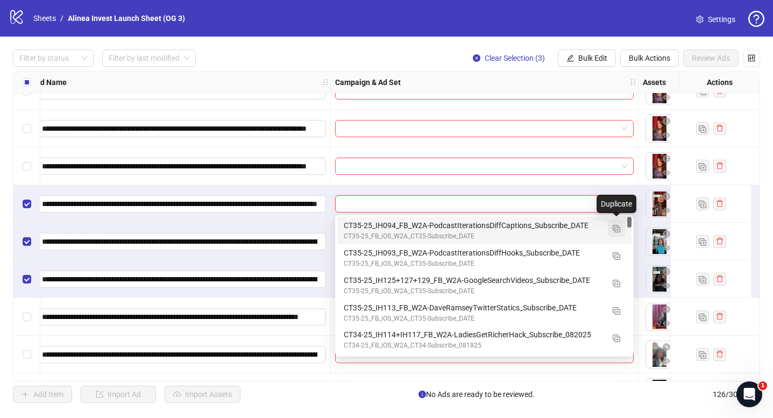
click at [616, 228] on img "button" at bounding box center [617, 229] width 8 height 8
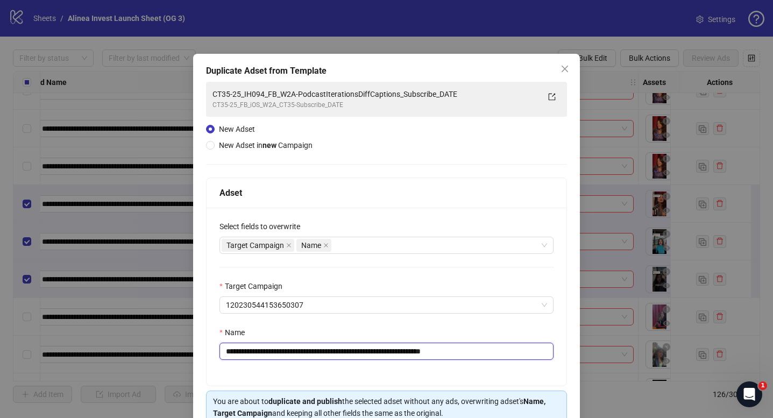
click at [276, 353] on input "**********" at bounding box center [386, 351] width 334 height 17
drag, startPoint x: 312, startPoint y: 353, endPoint x: 411, endPoint y: 353, distance: 99.0
click at [411, 353] on input "**********" at bounding box center [386, 351] width 334 height 17
click at [345, 354] on input "**********" at bounding box center [386, 351] width 334 height 17
click at [344, 353] on input "**********" at bounding box center [386, 351] width 334 height 17
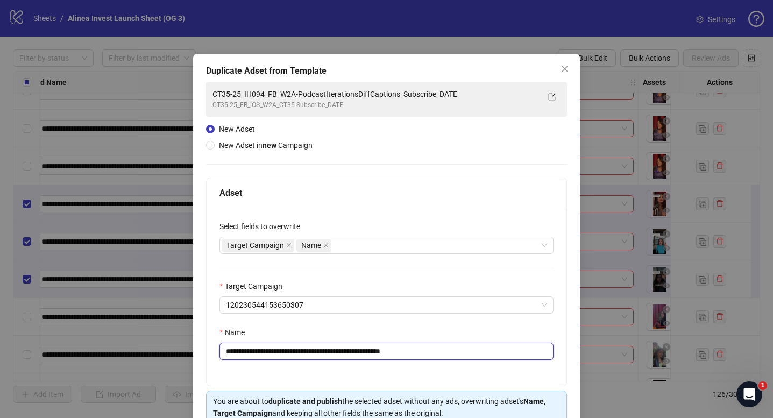
drag, startPoint x: 462, startPoint y: 351, endPoint x: 427, endPoint y: 351, distance: 35.5
click at [427, 351] on input "**********" at bounding box center [386, 351] width 334 height 17
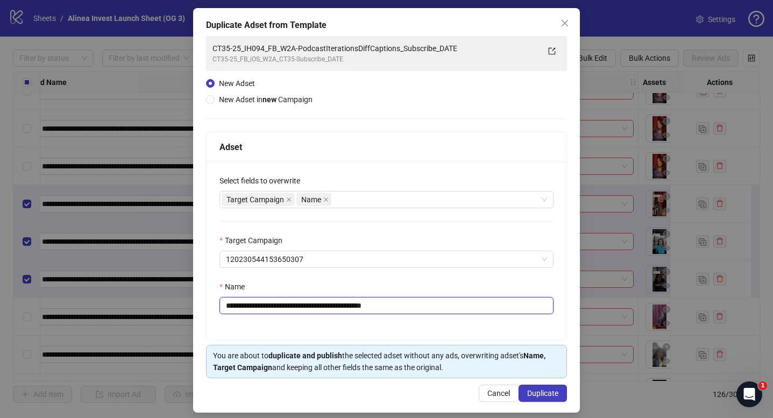
scroll to position [54, 0]
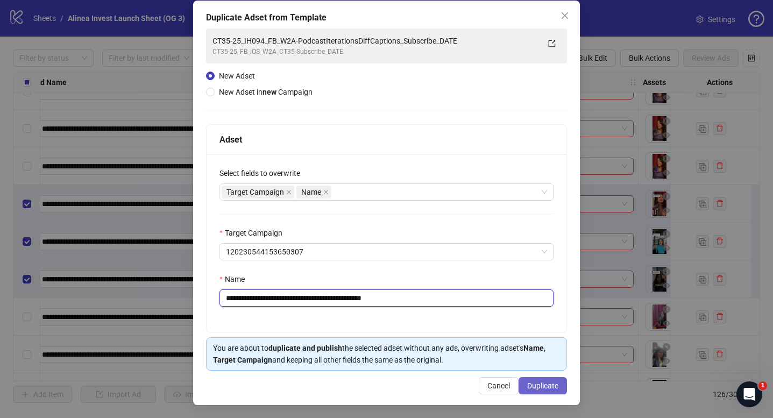
type input "**********"
click at [549, 389] on button "Duplicate" at bounding box center [542, 385] width 48 height 17
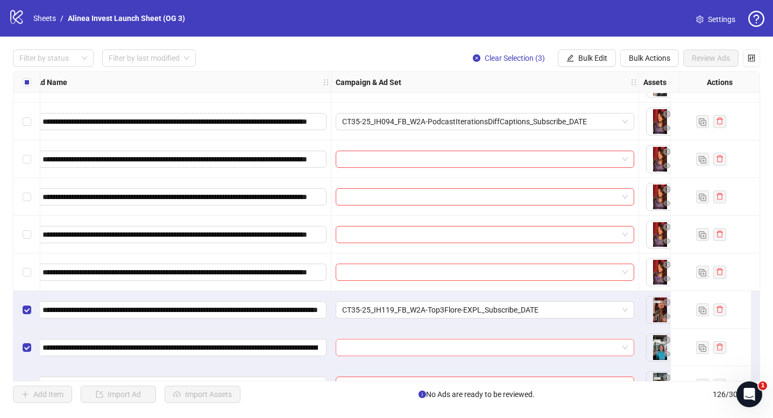
scroll to position [4296, 100]
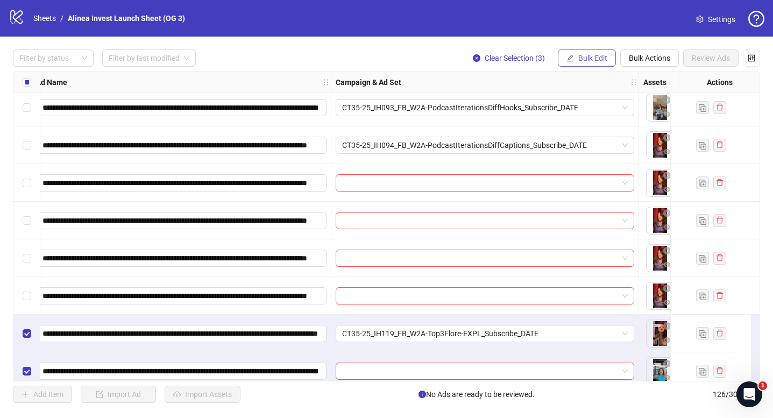
click at [605, 59] on span "Bulk Edit" at bounding box center [592, 58] width 29 height 9
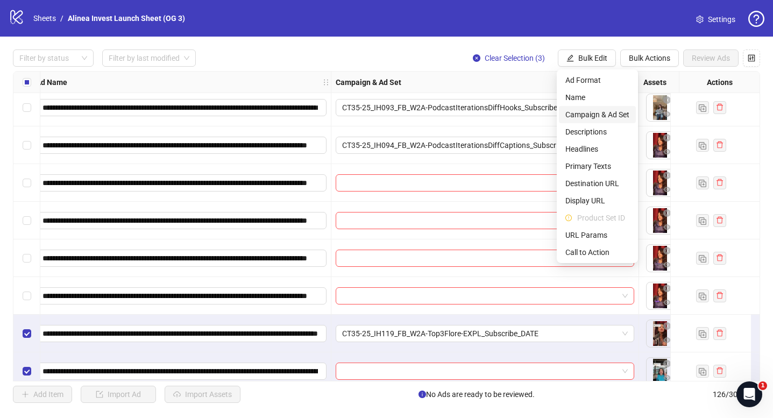
click at [600, 112] on span "Campaign & Ad Set" at bounding box center [597, 115] width 64 height 12
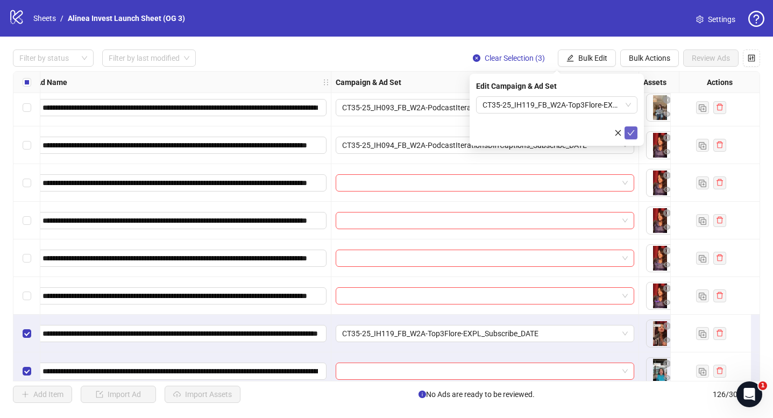
click at [627, 129] on icon "check" at bounding box center [631, 133] width 8 height 8
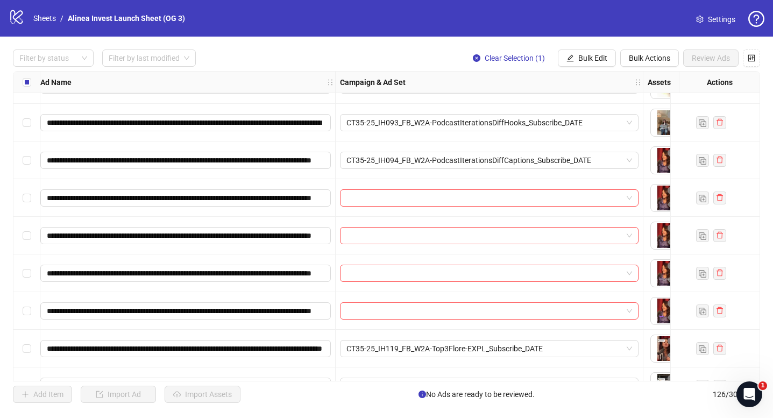
scroll to position [4280, 96]
click at [31, 160] on div "Select row 116" at bounding box center [26, 161] width 27 height 38
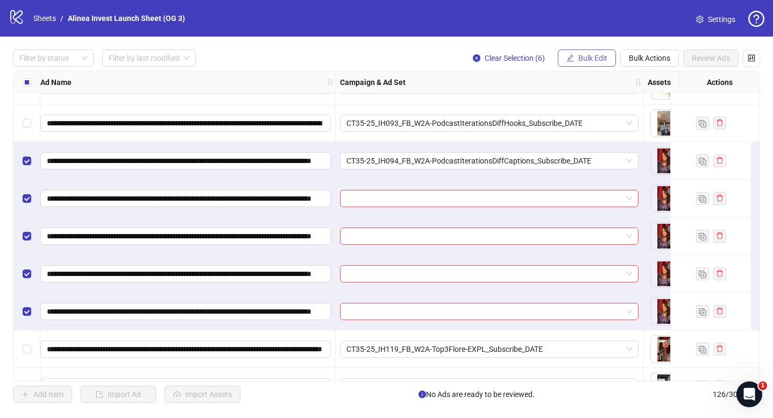
click at [594, 60] on span "Bulk Edit" at bounding box center [592, 58] width 29 height 9
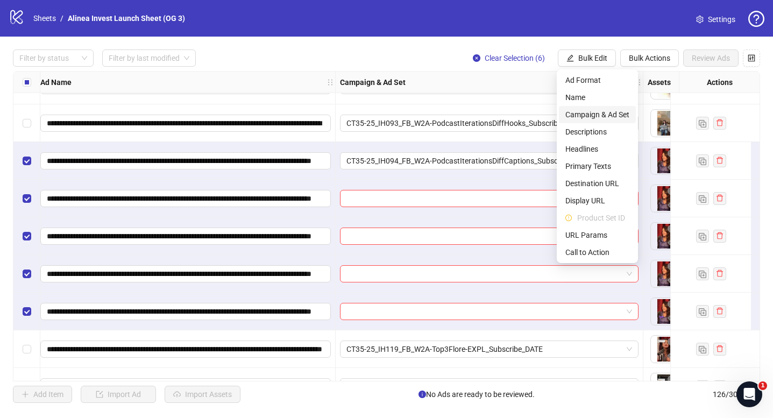
click at [600, 113] on span "Campaign & Ad Set" at bounding box center [597, 115] width 64 height 12
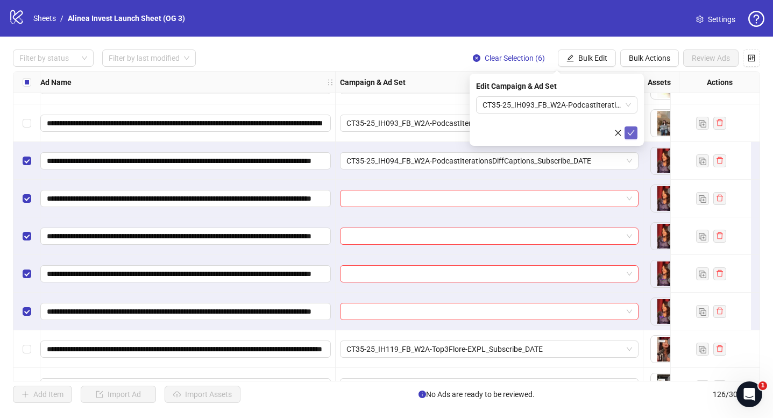
click at [629, 135] on icon "check" at bounding box center [631, 133] width 8 height 8
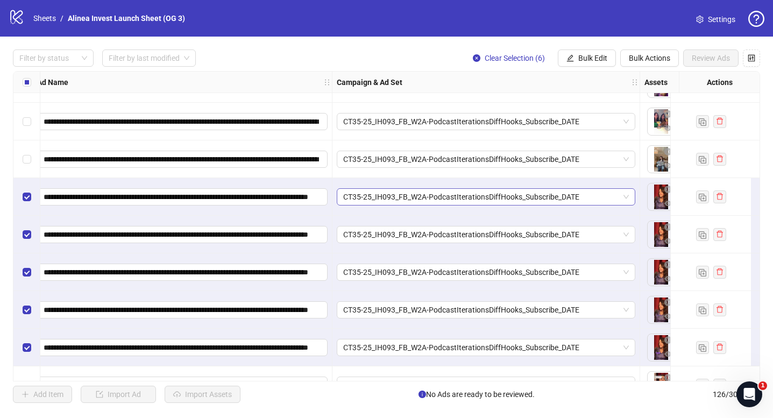
scroll to position [4276, 98]
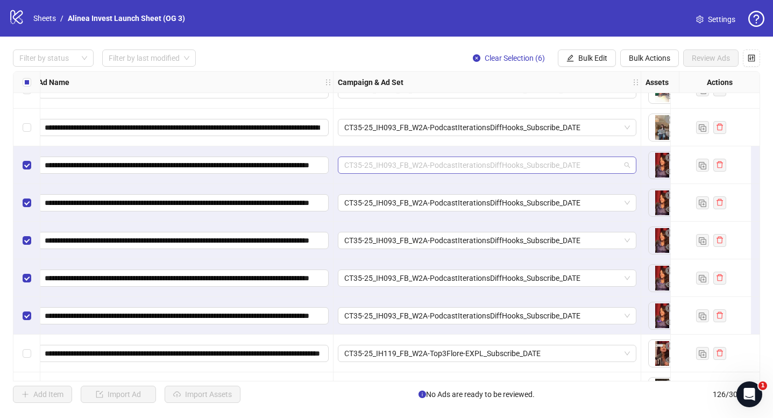
click at [627, 165] on span "CT35-25_IH093_FB_W2A-PodcastIterationsDiffHooks_Subscribe_DATE" at bounding box center [487, 165] width 286 height 16
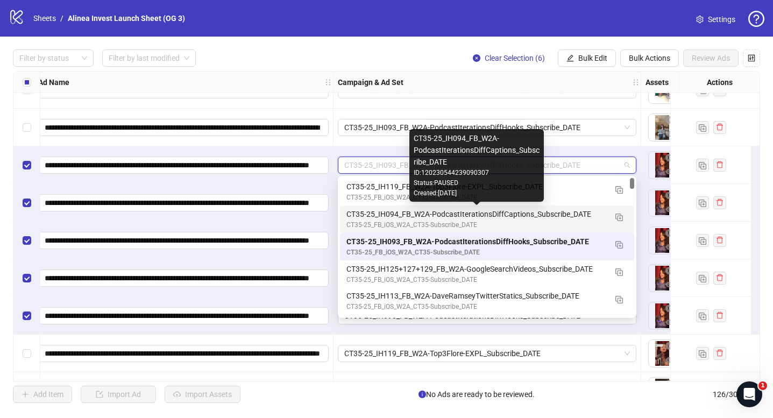
click at [568, 217] on div "CT35-25_IH094_FB_W2A-PodcastIterationsDiffCaptions_Subscribe_DATE" at bounding box center [476, 214] width 260 height 12
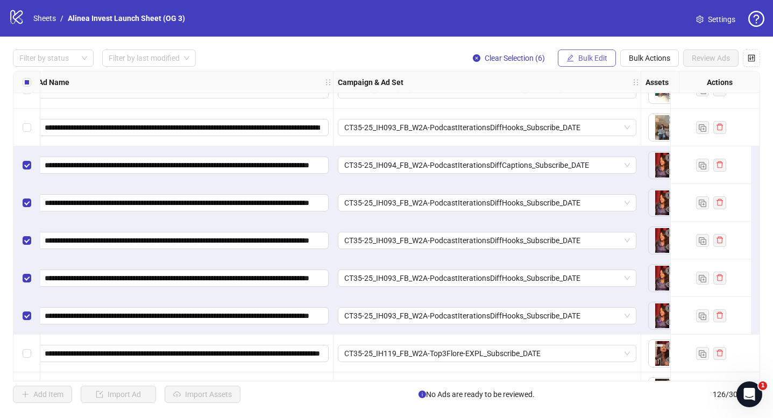
click at [592, 60] on span "Bulk Edit" at bounding box center [592, 58] width 29 height 9
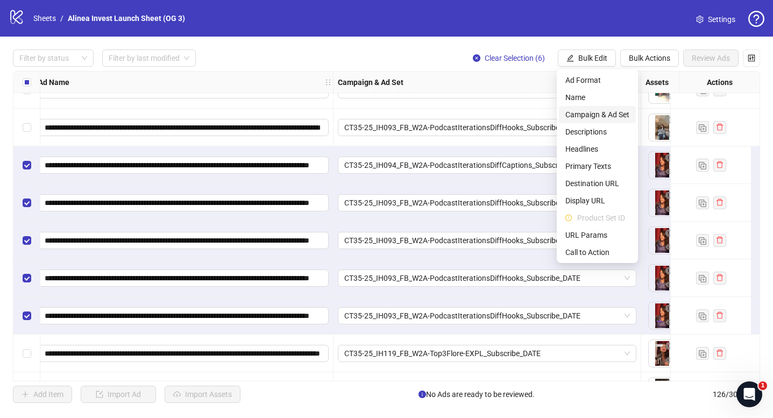
click at [600, 111] on span "Campaign & Ad Set" at bounding box center [597, 115] width 64 height 12
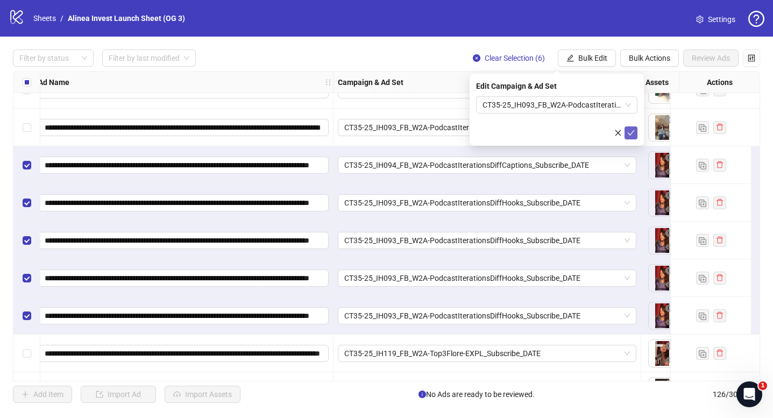
click at [628, 132] on icon "check" at bounding box center [631, 133] width 8 height 8
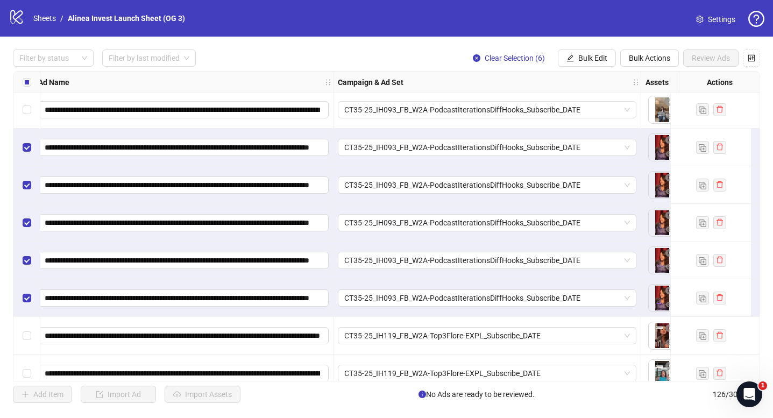
scroll to position [4299, 98]
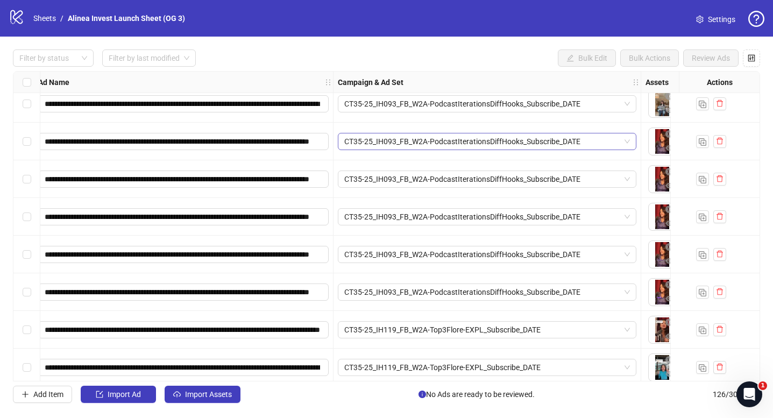
click at [625, 139] on span "CT35-25_IH093_FB_W2A-PodcastIterationsDiffHooks_Subscribe_DATE" at bounding box center [487, 141] width 286 height 16
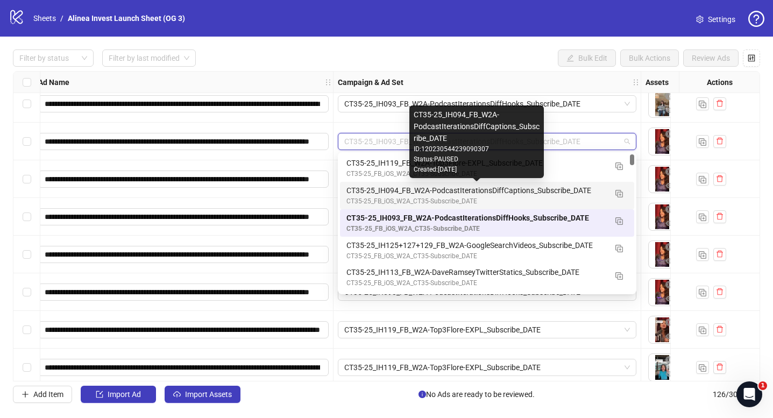
click at [549, 191] on div "CT35-25_IH094_FB_W2A-PodcastIterationsDiffCaptions_Subscribe_DATE" at bounding box center [476, 190] width 260 height 12
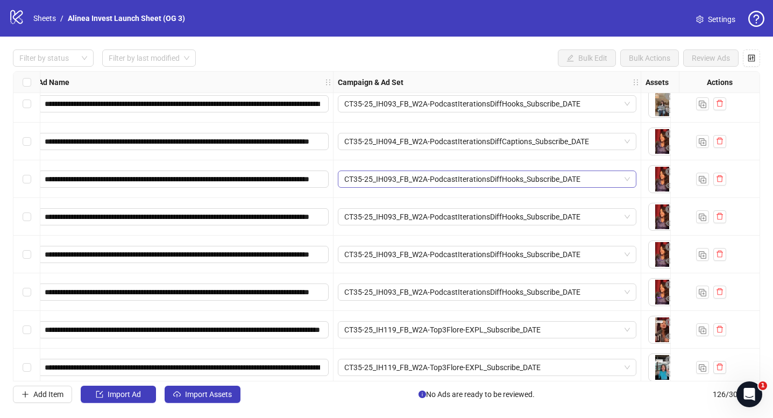
click at [628, 182] on span "CT35-25_IH093_FB_W2A-PodcastIterationsDiffHooks_Subscribe_DATE" at bounding box center [487, 179] width 286 height 16
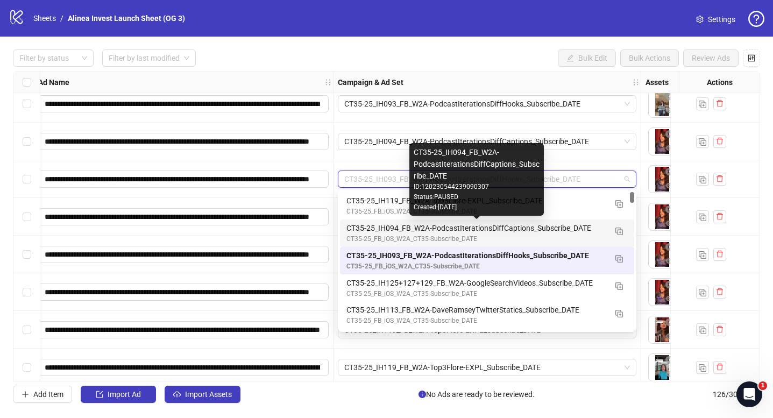
click at [538, 224] on div "CT35-25_IH094_FB_W2A-PodcastIterationsDiffCaptions_Subscribe_DATE" at bounding box center [476, 228] width 260 height 12
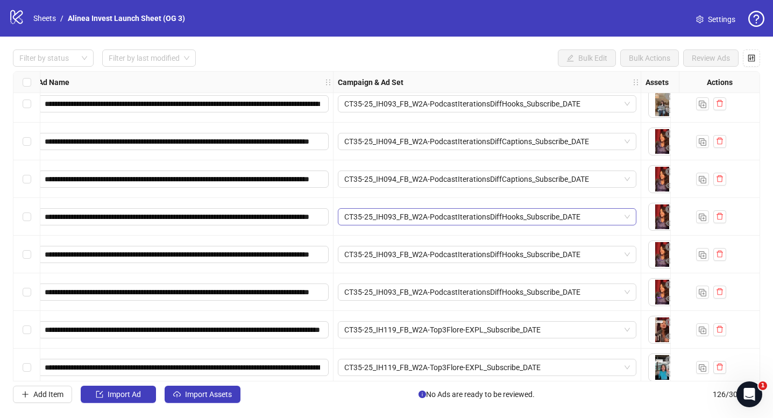
click at [632, 214] on div "CT35-25_IH093_FB_W2A-PodcastIterationsDiffHooks_Subscribe_DATE" at bounding box center [487, 216] width 298 height 17
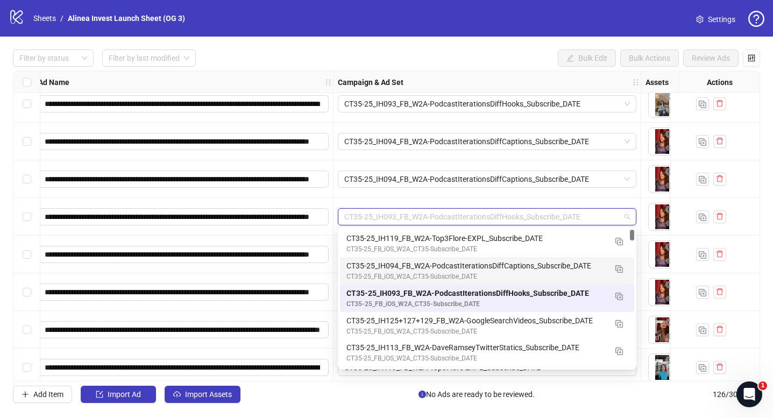
click at [547, 262] on div "CT35-25_IH094_FB_W2A-PodcastIterationsDiffCaptions_Subscribe_DATE" at bounding box center [476, 266] width 260 height 12
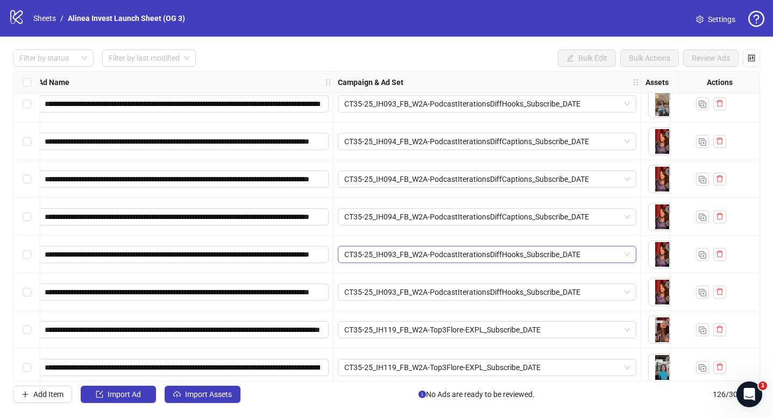
click at [629, 254] on span "CT35-25_IH093_FB_W2A-PodcastIterationsDiffHooks_Subscribe_DATE" at bounding box center [487, 254] width 286 height 16
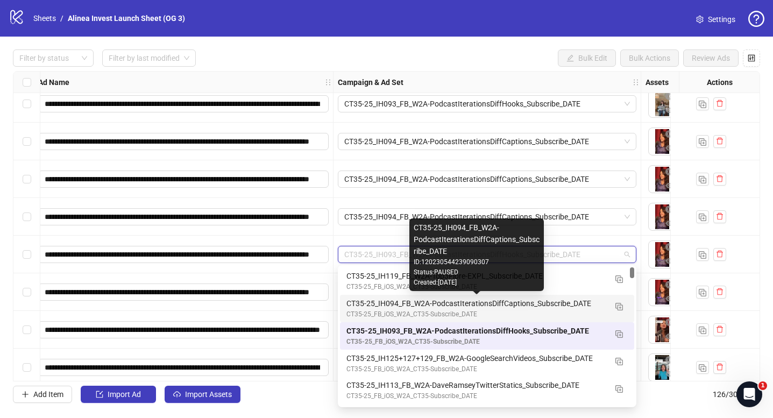
click at [522, 303] on div "CT35-25_IH094_FB_W2A-PodcastIterationsDiffCaptions_Subscribe_DATE" at bounding box center [476, 303] width 260 height 12
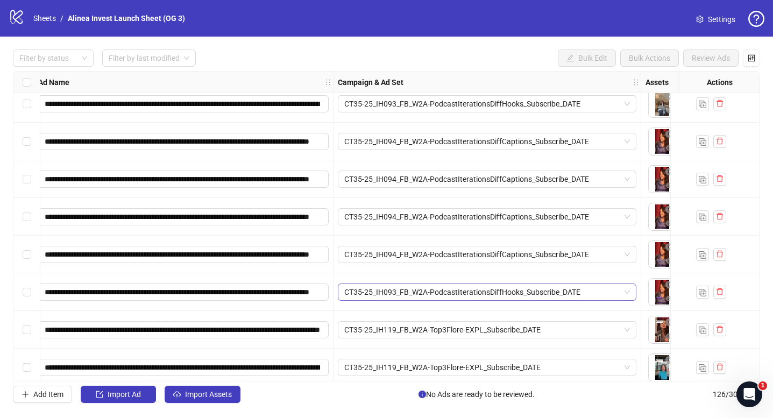
click at [628, 293] on span "CT35-25_IH093_FB_W2A-PodcastIterationsDiffHooks_Subscribe_DATE" at bounding box center [487, 292] width 286 height 16
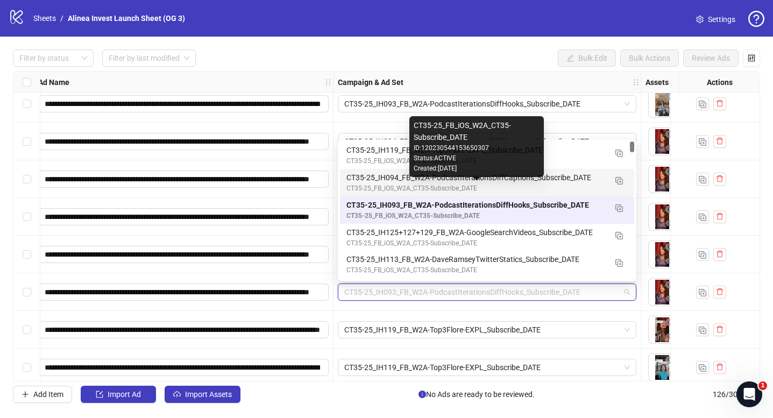
click at [479, 191] on div "CT35-25_FB_iOS_W2A_CT35-Subscribe_DATE" at bounding box center [476, 188] width 260 height 10
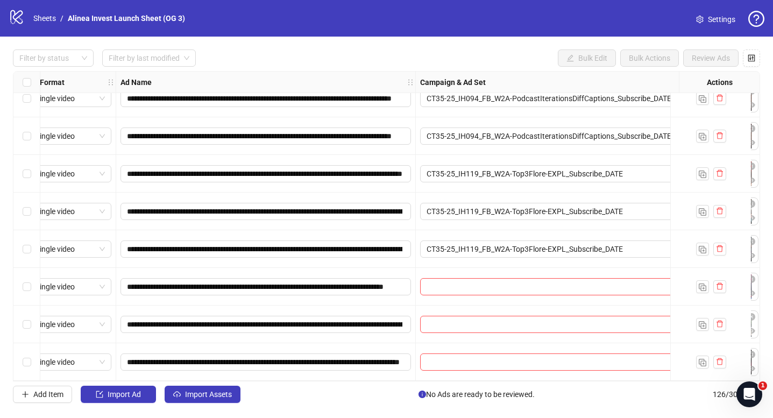
scroll to position [4459, 0]
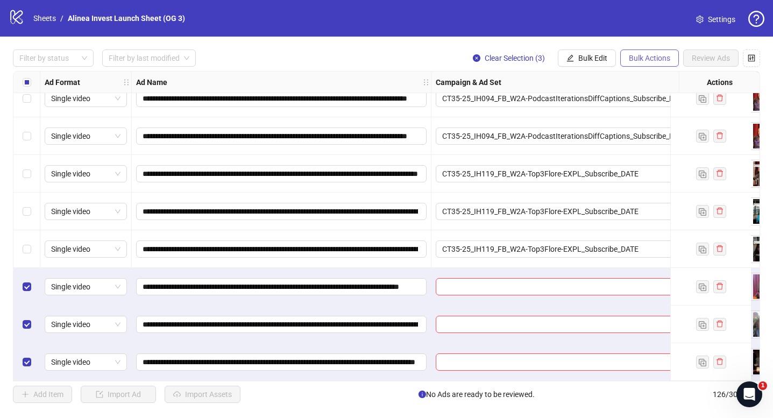
click at [631, 57] on span "Bulk Actions" at bounding box center [649, 58] width 41 height 9
click at [637, 76] on span "Delete" at bounding box center [665, 80] width 74 height 12
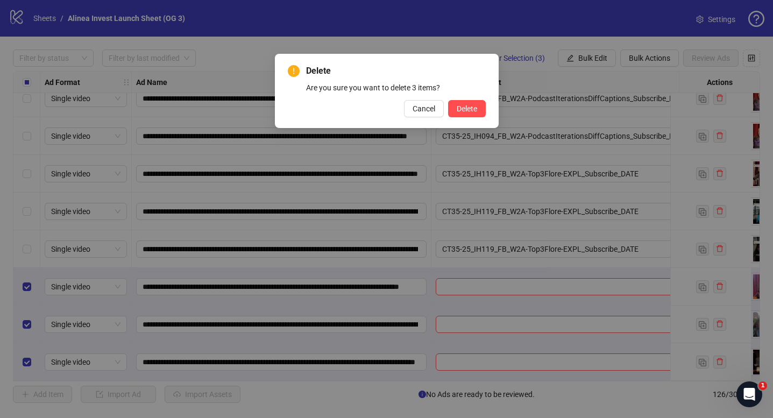
click at [470, 97] on div "Delete Are you sure you want to delete 3 items? Cancel Delete" at bounding box center [387, 91] width 198 height 53
click at [465, 108] on span "Delete" at bounding box center [467, 108] width 20 height 9
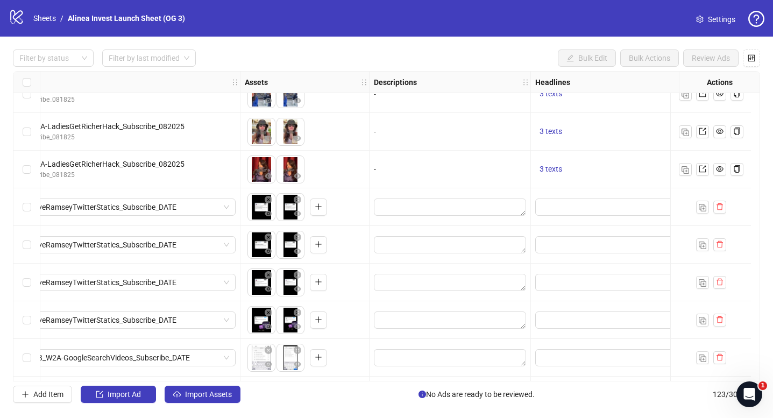
scroll to position [3594, 0]
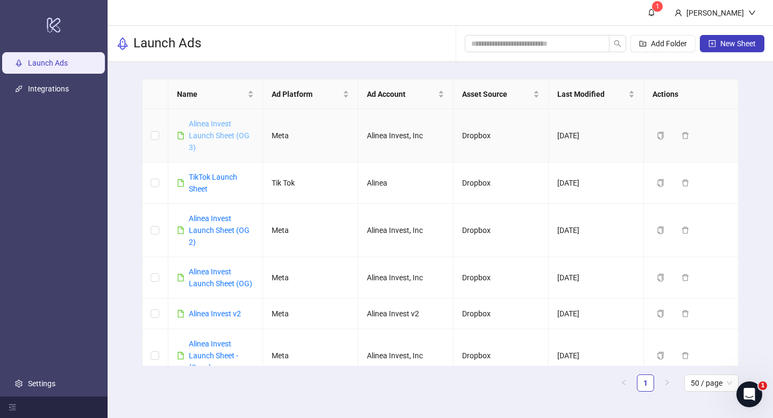
click at [212, 138] on link "Alinea Invest Launch Sheet (OG 3)" at bounding box center [219, 135] width 61 height 32
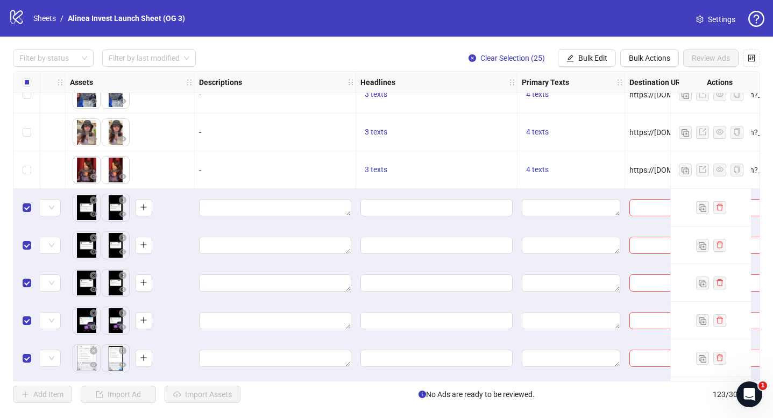
scroll to position [3592, 673]
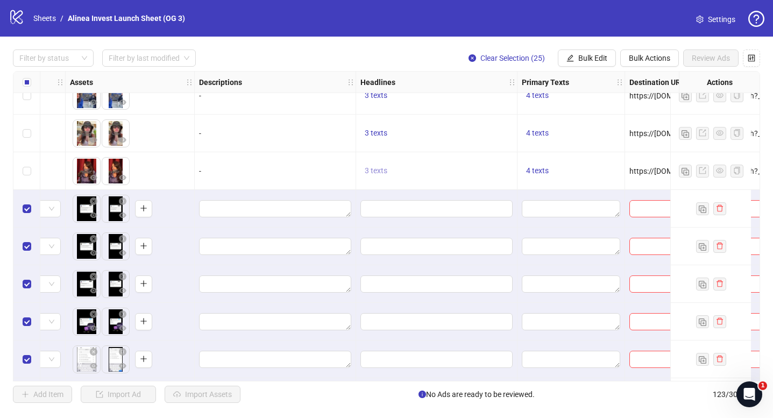
click at [374, 170] on span "3 texts" at bounding box center [376, 170] width 23 height 9
click at [385, 208] on input "Edit values" at bounding box center [435, 209] width 137 height 12
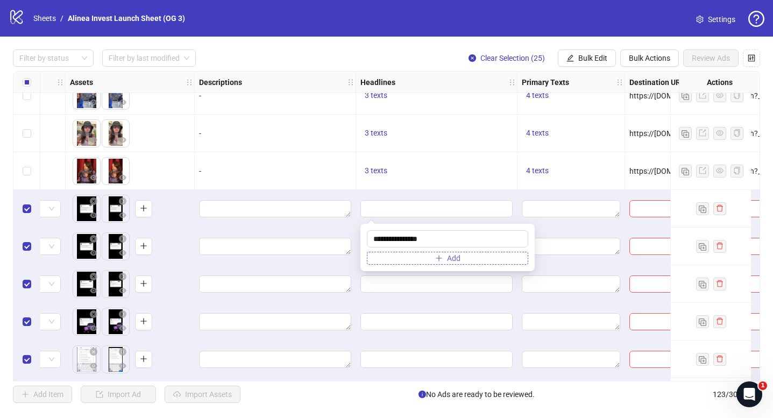
type input "**********"
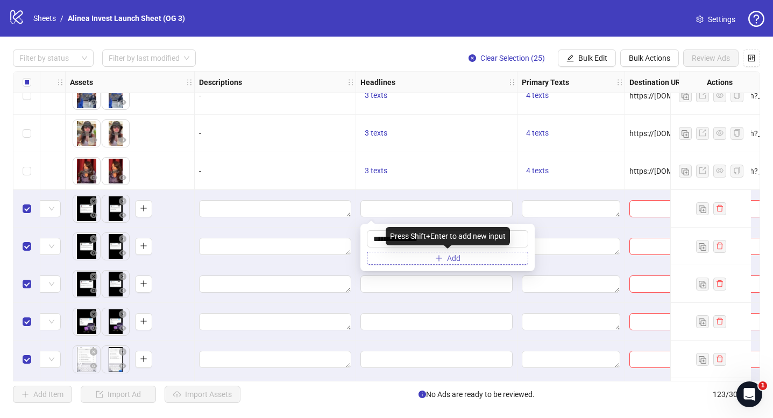
click at [406, 258] on button "Add" at bounding box center [447, 258] width 161 height 13
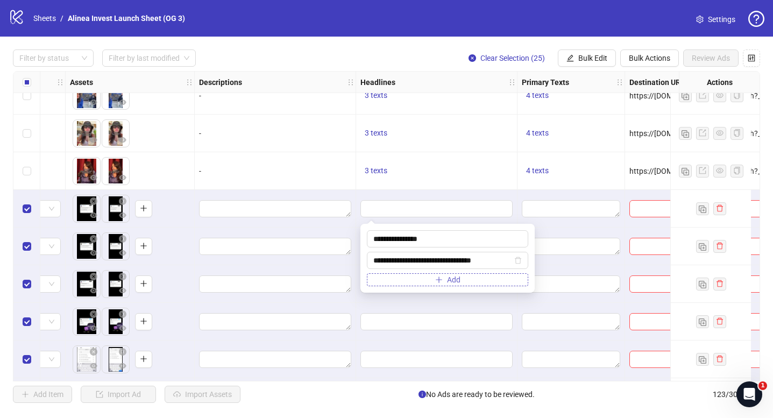
type input "**********"
click at [385, 279] on button "Add" at bounding box center [447, 279] width 161 height 13
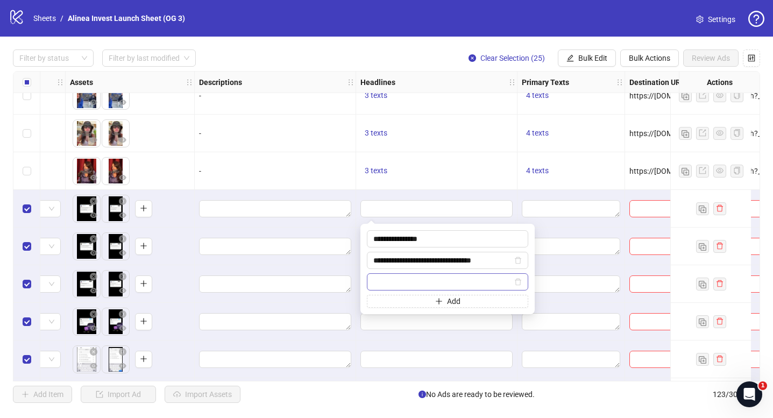
click at [408, 282] on input "text" at bounding box center [442, 282] width 139 height 12
type input "**********"
click at [425, 304] on button "Add" at bounding box center [447, 301] width 161 height 13
click at [414, 303] on input "text" at bounding box center [442, 303] width 139 height 12
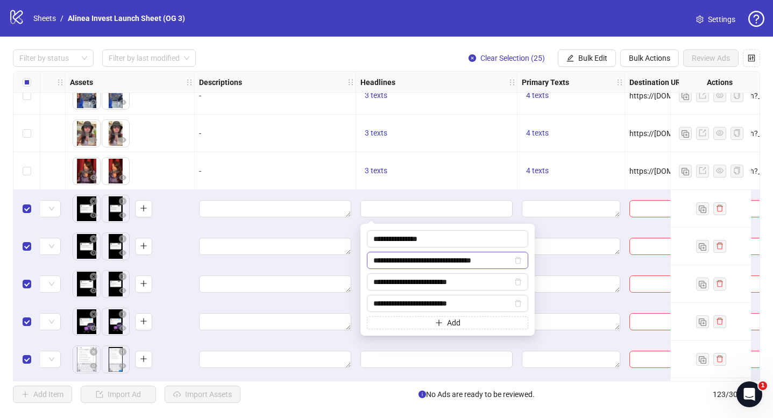
type input "**********"
click at [441, 257] on input "**********" at bounding box center [442, 260] width 139 height 12
type input "**********"
click at [438, 321] on icon "plus" at bounding box center [439, 323] width 8 height 8
click at [420, 323] on input "text" at bounding box center [442, 325] width 139 height 12
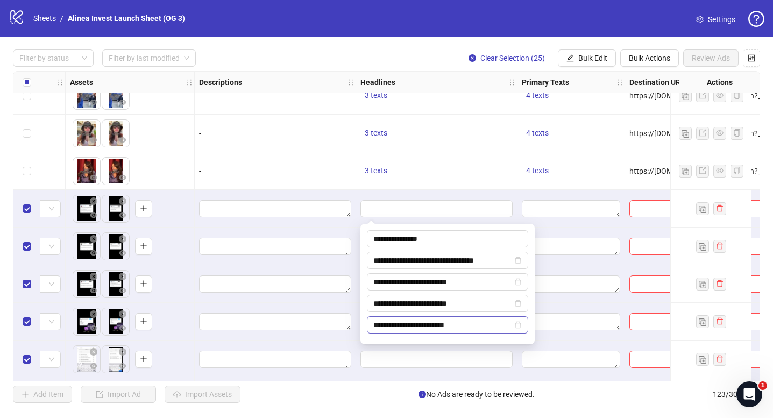
type input "**********"
click at [515, 352] on div at bounding box center [436, 359] width 161 height 38
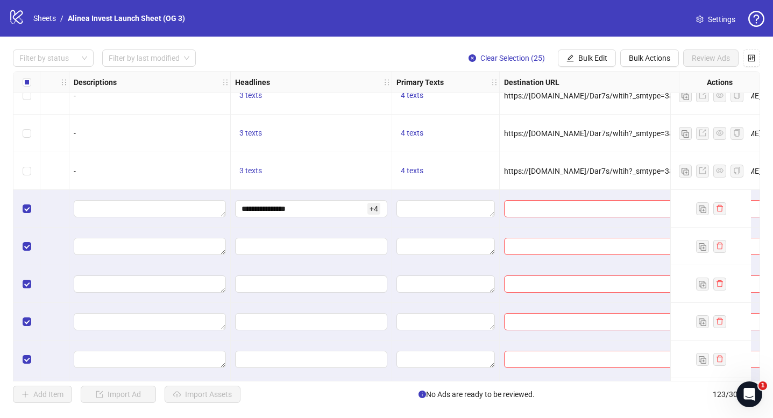
scroll to position [3592, 827]
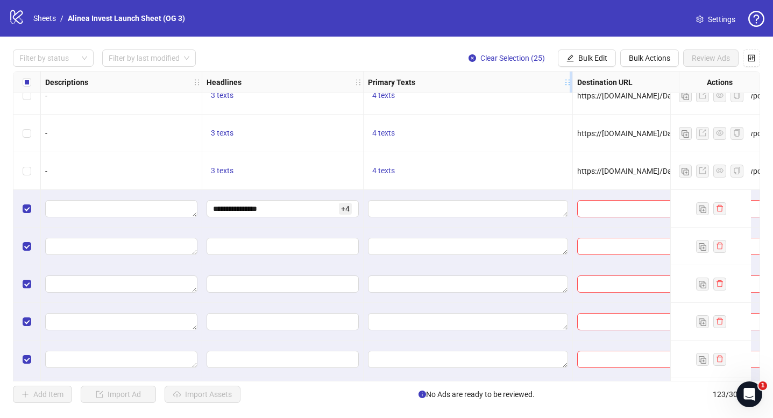
drag, startPoint x: 469, startPoint y: 86, endPoint x: 586, endPoint y: 83, distance: 116.7
click at [586, 82] on div "Ad Format Ad Name Campaign & Ad Set Assets Descriptions Headlines Primary Texts…" at bounding box center [159, 82] width 1892 height 0
click at [433, 209] on textarea "Edit values" at bounding box center [475, 208] width 215 height 17
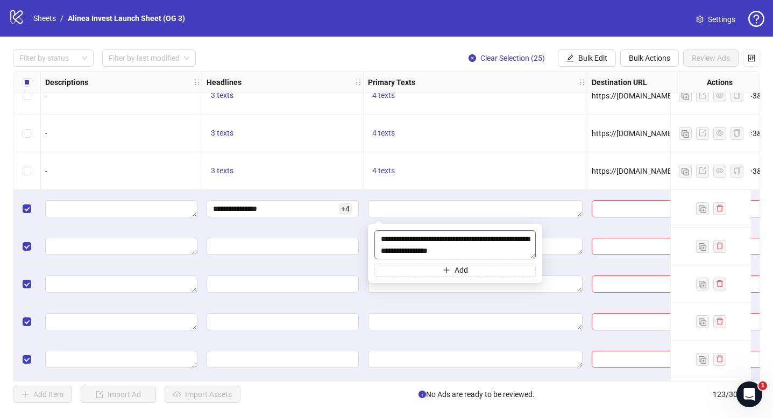
drag, startPoint x: 480, startPoint y: 251, endPoint x: 509, endPoint y: 239, distance: 31.6
click at [509, 239] on textarea "**********" at bounding box center [454, 244] width 161 height 29
type textarea "**********"
click at [504, 271] on button "Add" at bounding box center [454, 270] width 161 height 13
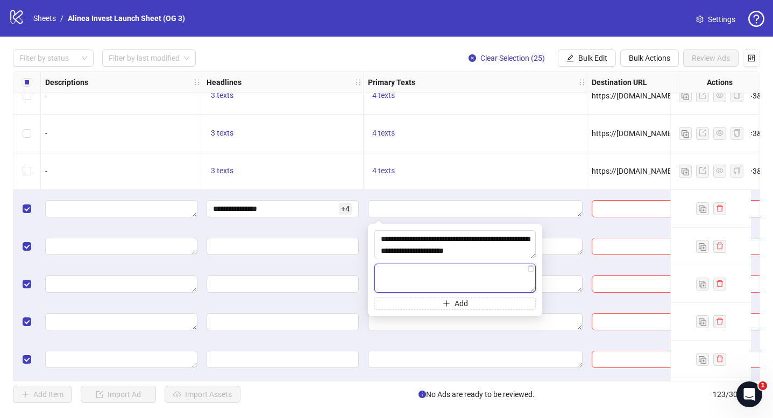
paste textarea "**********"
type textarea "**********"
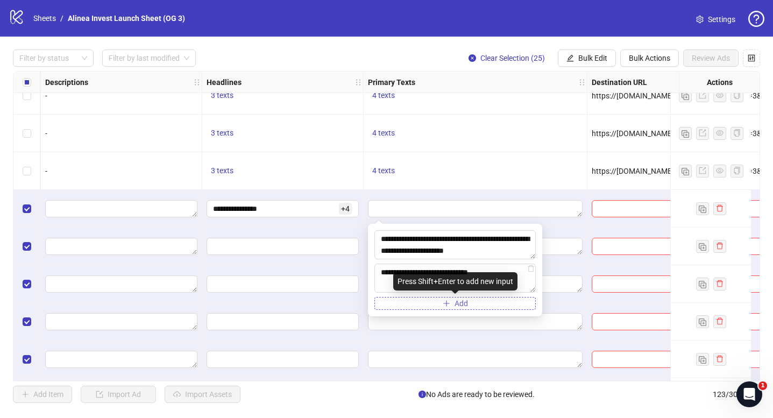
click at [398, 303] on button "Add" at bounding box center [454, 303] width 161 height 13
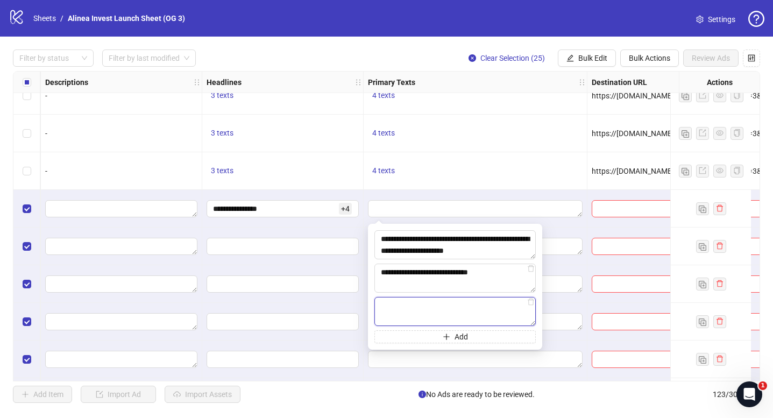
paste textarea "**********"
paste textarea "***"
type textarea "**********"
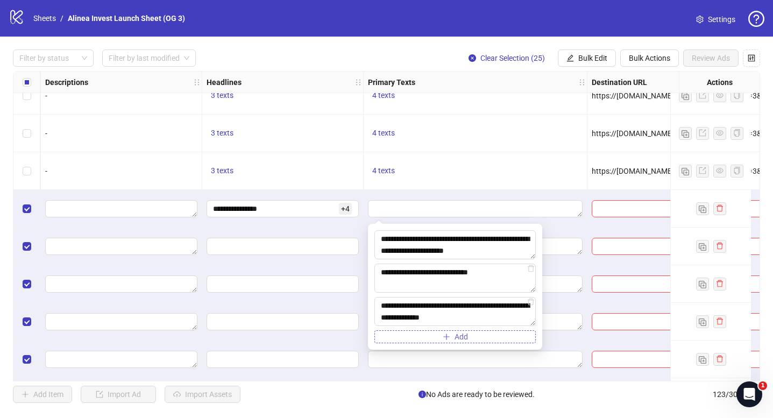
click at [462, 337] on span "Add" at bounding box center [460, 336] width 13 height 9
paste textarea "**********"
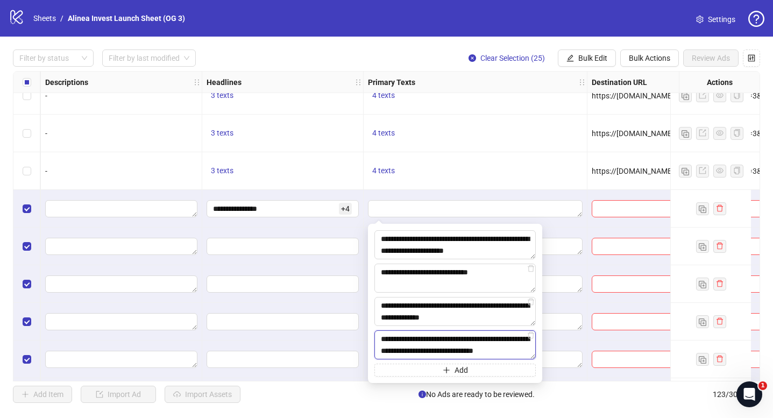
scroll to position [8, 0]
type textarea "**********"
click at [422, 301] on textarea "**********" at bounding box center [454, 311] width 161 height 29
click at [437, 235] on textarea "**********" at bounding box center [454, 244] width 161 height 29
click at [429, 374] on button "Add" at bounding box center [454, 370] width 161 height 13
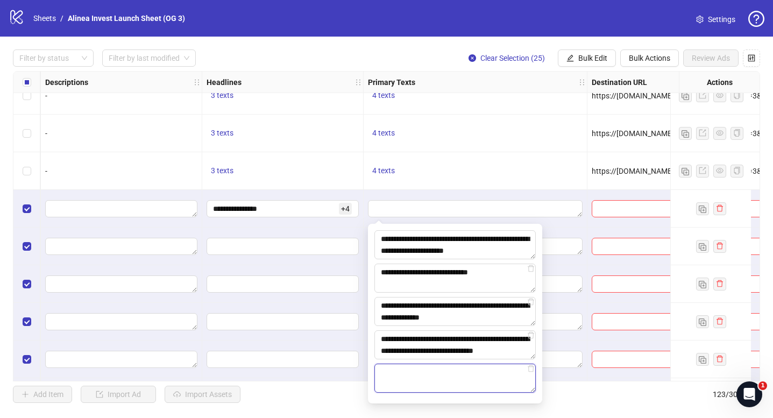
paste textarea "**********"
click at [460, 371] on textarea "**********" at bounding box center [454, 378] width 161 height 29
type textarea "**********"
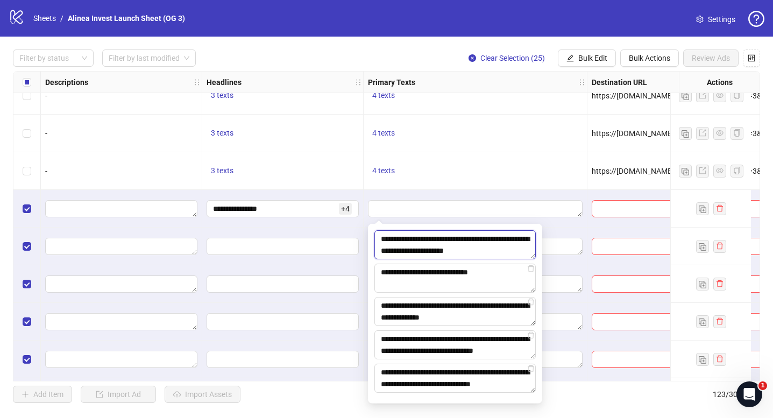
click at [442, 234] on textarea "**********" at bounding box center [454, 244] width 161 height 29
click at [467, 351] on textarea "**********" at bounding box center [454, 344] width 161 height 29
drag, startPoint x: 523, startPoint y: 350, endPoint x: 487, endPoint y: 349, distance: 36.0
click at [487, 349] on textarea "**********" at bounding box center [454, 344] width 161 height 29
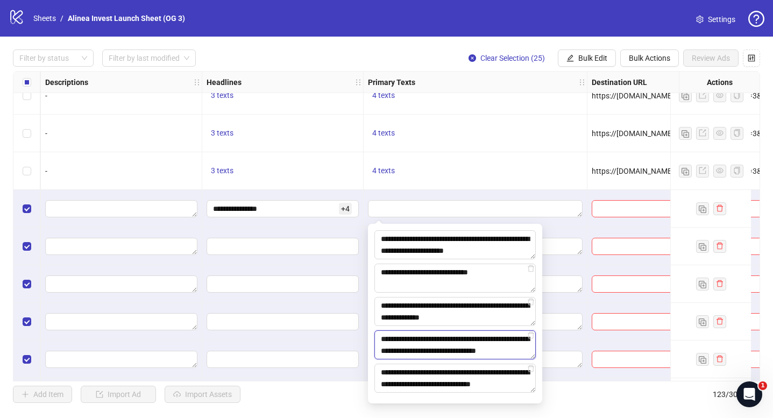
click at [510, 350] on textarea "**********" at bounding box center [454, 344] width 161 height 29
type textarea "**********"
click at [476, 371] on textarea "**********" at bounding box center [454, 378] width 161 height 29
drag, startPoint x: 400, startPoint y: 373, endPoint x: 486, endPoint y: 388, distance: 86.8
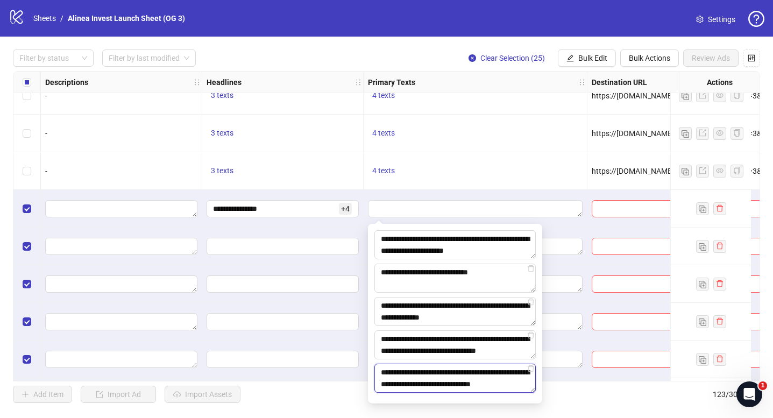
click at [486, 388] on textarea "**********" at bounding box center [454, 378] width 161 height 29
click at [461, 380] on textarea "**********" at bounding box center [454, 378] width 161 height 29
click at [519, 382] on textarea "**********" at bounding box center [454, 378] width 161 height 29
click at [396, 193] on div at bounding box center [476, 209] width 224 height 38
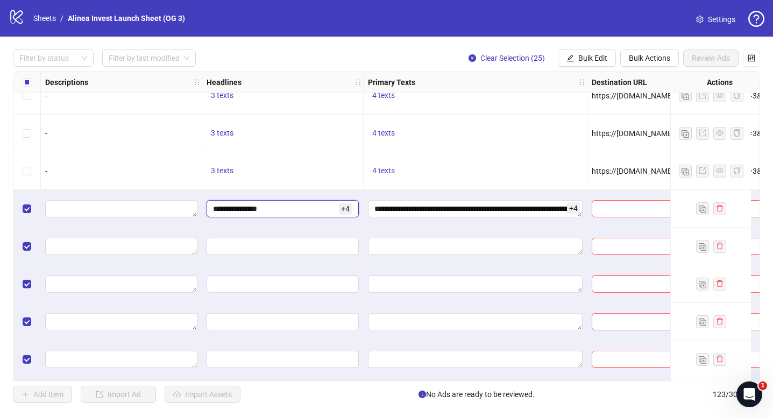
click at [303, 209] on input "**********" at bounding box center [275, 209] width 124 height 12
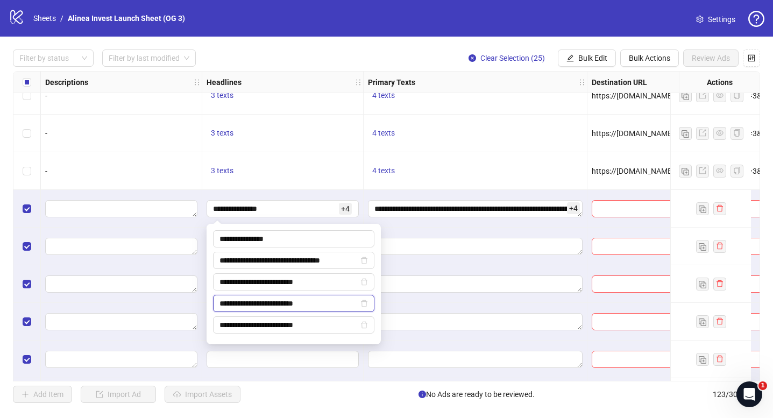
click at [251, 301] on input "**********" at bounding box center [288, 303] width 139 height 12
type input "**********"
click at [470, 210] on textarea "**********" at bounding box center [475, 208] width 215 height 17
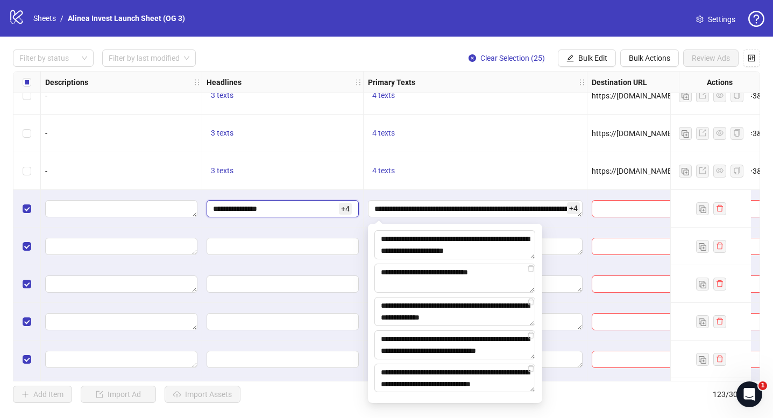
click at [303, 204] on input "**********" at bounding box center [275, 209] width 124 height 12
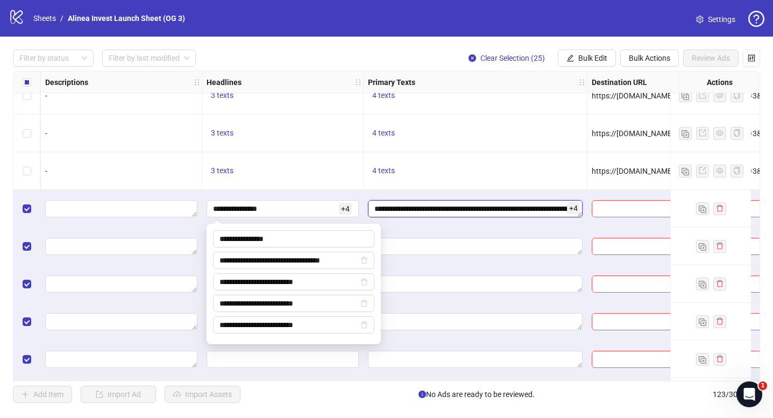
click at [460, 211] on textarea "**********" at bounding box center [475, 208] width 215 height 17
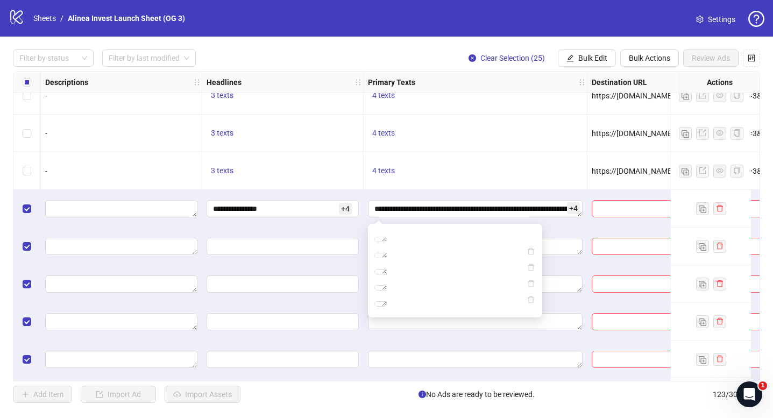
click at [557, 385] on div "Filter by status Filter by last modified Clear Selection (25) Bulk Edit Bulk Ac…" at bounding box center [386, 226] width 773 height 379
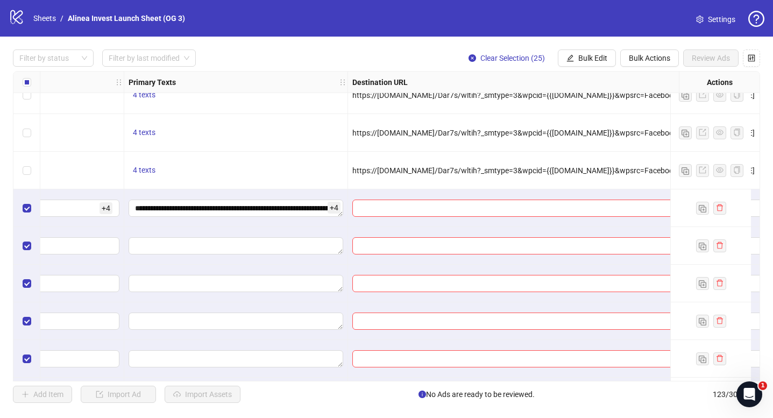
scroll to position [3593, 1119]
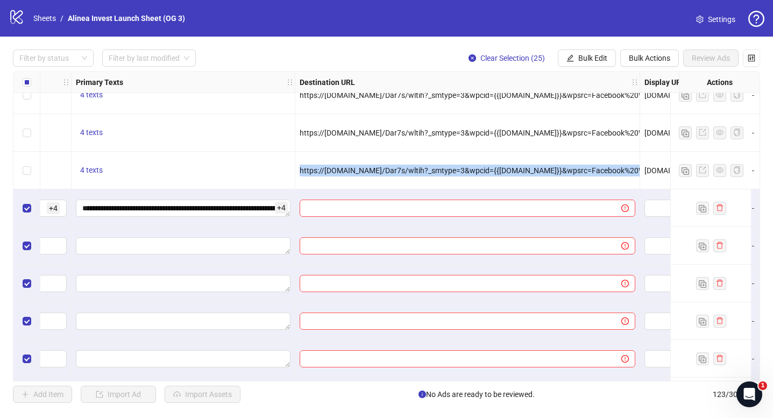
copy span "https://[DOMAIN_NAME]/Dar7s/wltih?_smtype=3&wpcid={{[DOMAIN_NAME]}}&wpsrc=Faceb…"
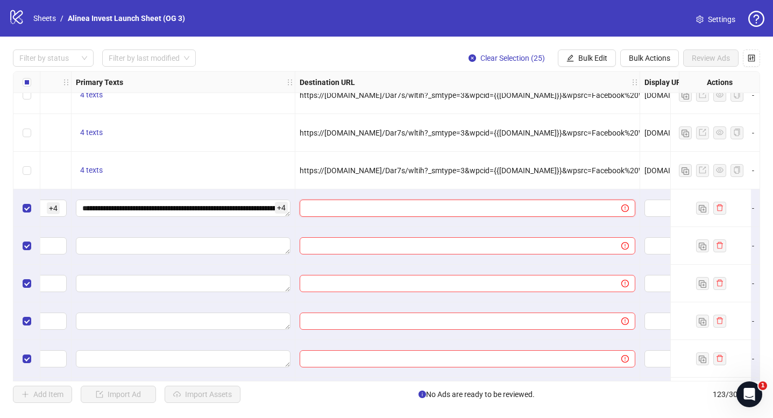
click at [382, 210] on input "text" at bounding box center [456, 208] width 300 height 12
paste input "**********"
type input "**********"
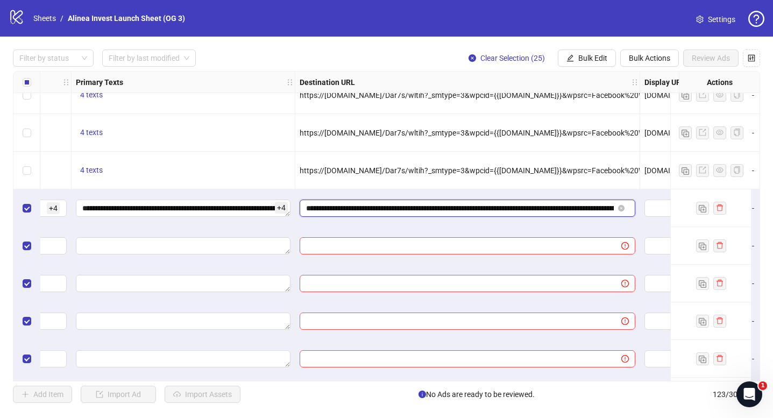
scroll to position [0, 869]
click at [421, 222] on div "**********" at bounding box center [467, 208] width 345 height 38
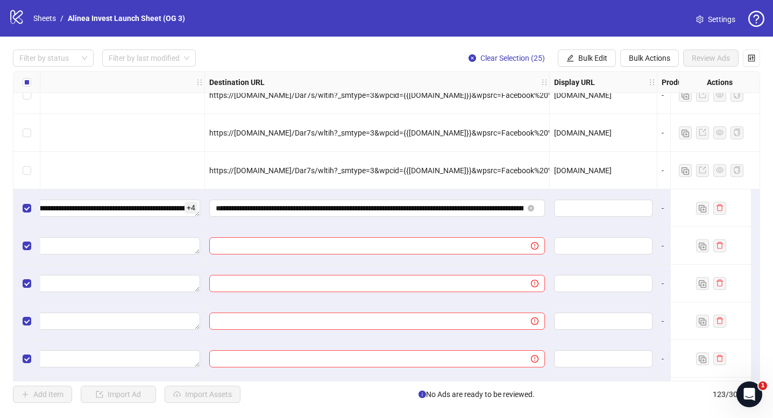
scroll to position [3593, 1293]
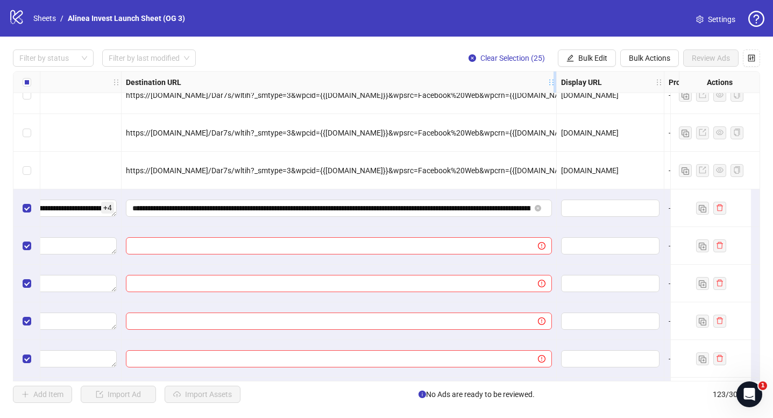
drag, startPoint x: 465, startPoint y: 83, endPoint x: 556, endPoint y: 83, distance: 90.9
click at [556, 83] on icon "holder" at bounding box center [559, 83] width 8 height 8
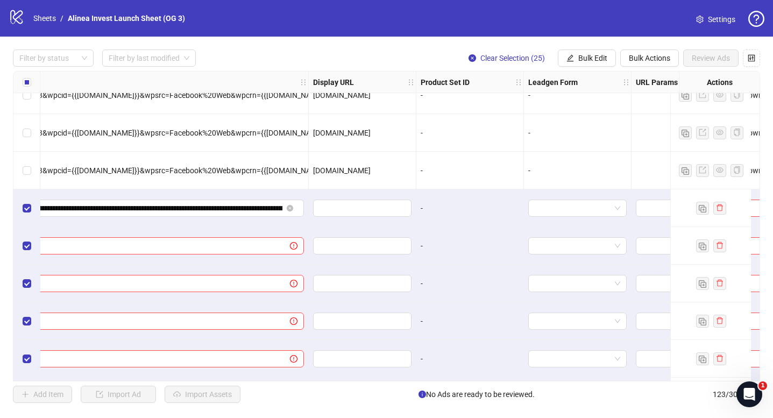
click at [336, 172] on span "[DOMAIN_NAME]" at bounding box center [342, 170] width 58 height 9
copy span "[DOMAIN_NAME]"
click at [355, 211] on input "text" at bounding box center [360, 208] width 83 height 12
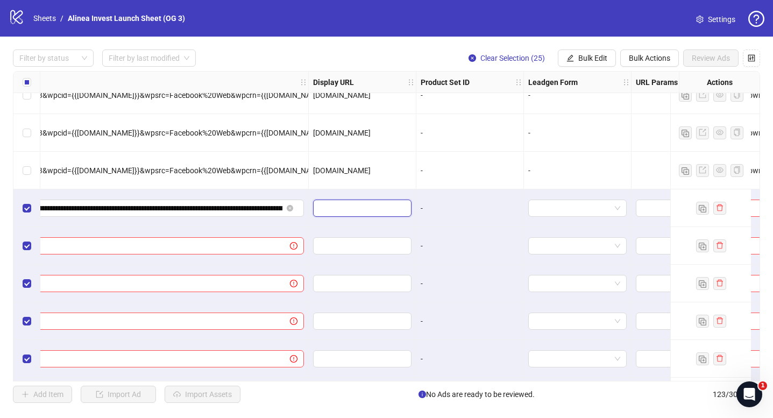
paste input "**********"
type input "**********"
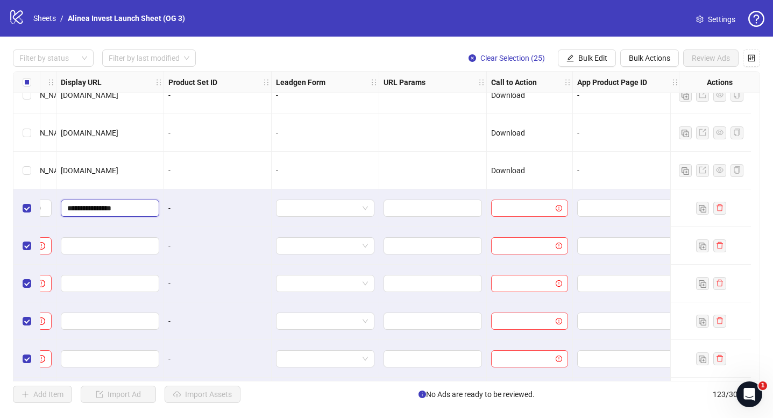
scroll to position [3593, 1804]
click at [512, 202] on input "search" at bounding box center [523, 208] width 54 height 16
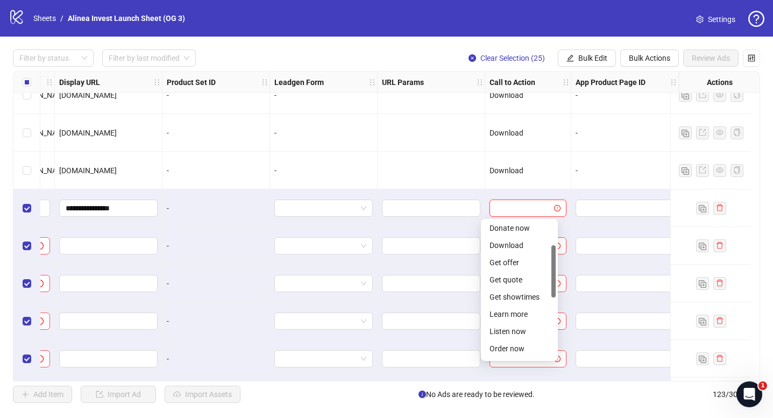
scroll to position [63, 0]
click at [521, 256] on div "Download" at bounding box center [519, 253] width 60 height 12
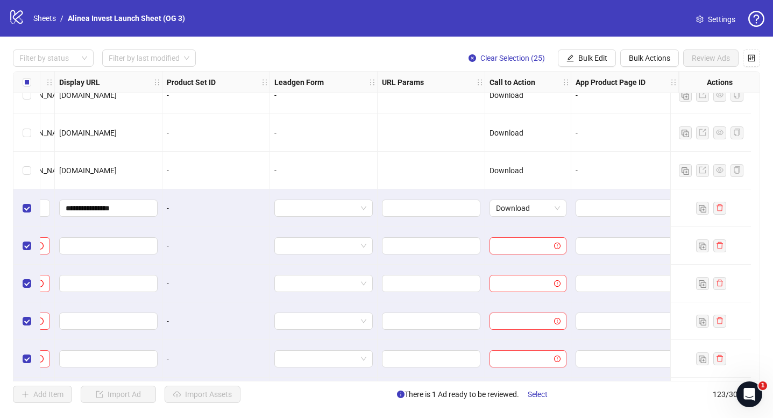
click at [446, 186] on div at bounding box center [432, 171] width 108 height 38
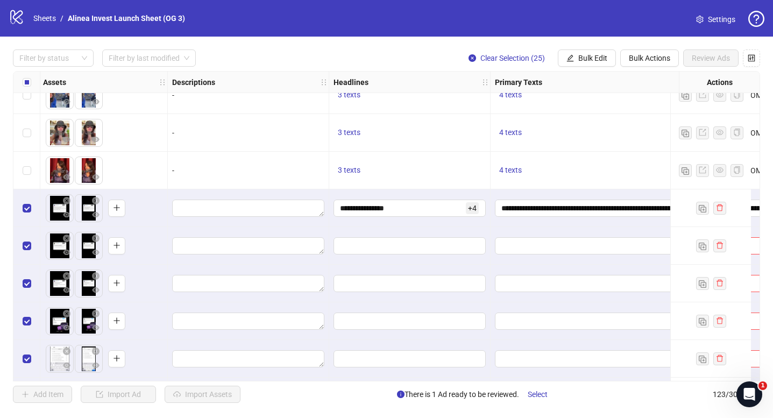
scroll to position [3592, 613]
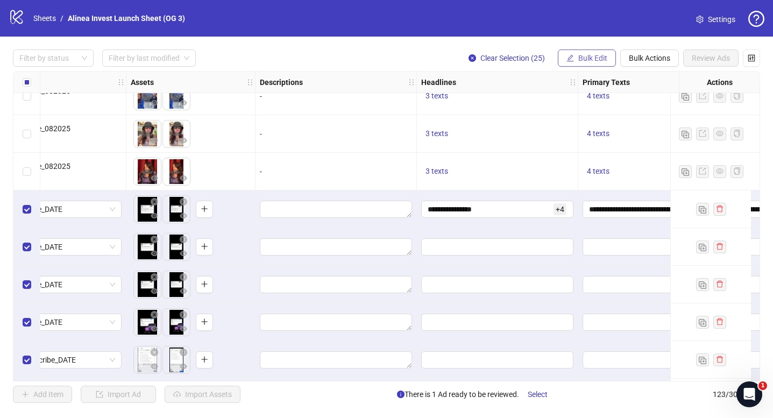
click at [586, 61] on span "Bulk Edit" at bounding box center [592, 58] width 29 height 9
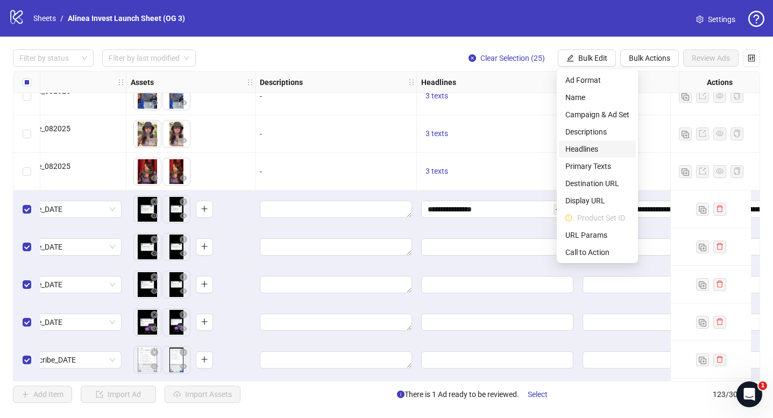
click at [593, 145] on span "Headlines" at bounding box center [597, 149] width 64 height 12
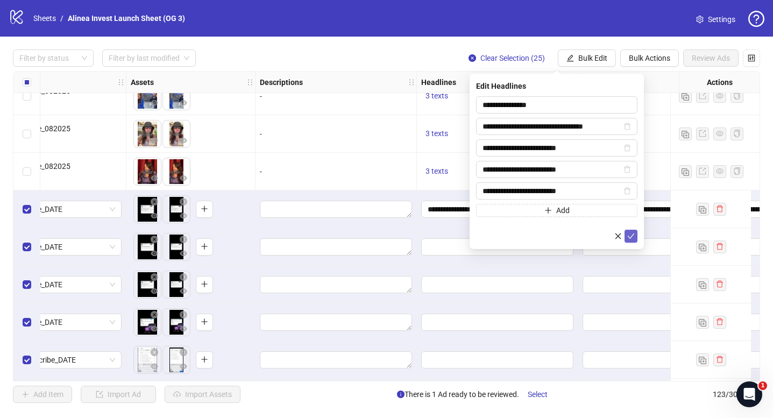
click at [631, 236] on icon "check" at bounding box center [631, 235] width 7 height 5
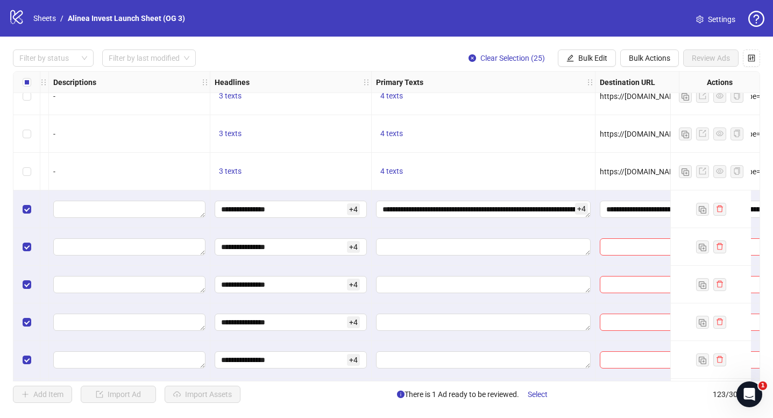
scroll to position [3592, 960]
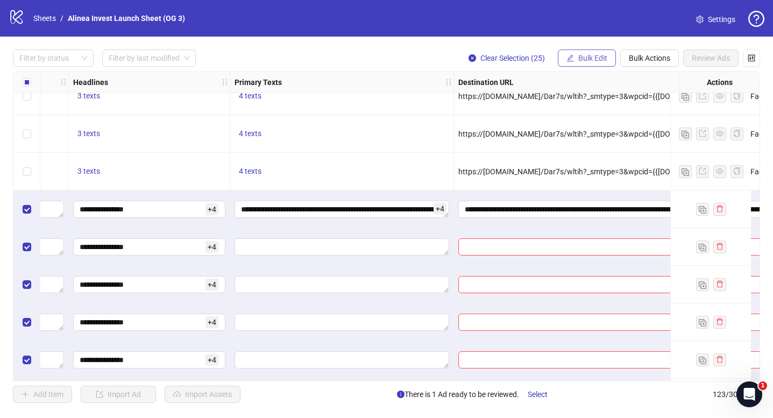
click at [590, 60] on span "Bulk Edit" at bounding box center [592, 58] width 29 height 9
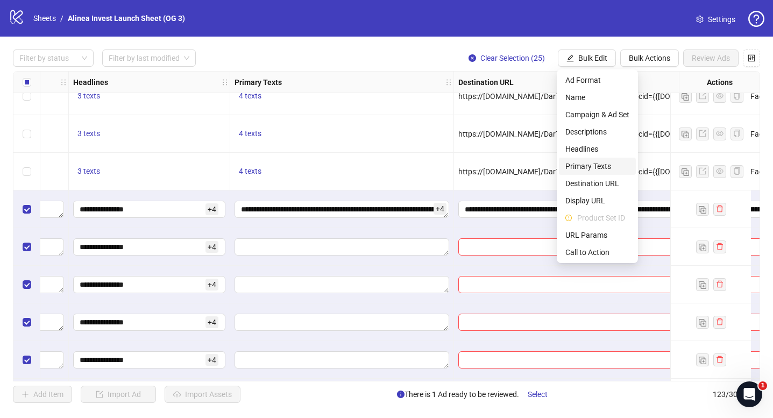
click at [588, 166] on span "Primary Texts" at bounding box center [597, 166] width 64 height 12
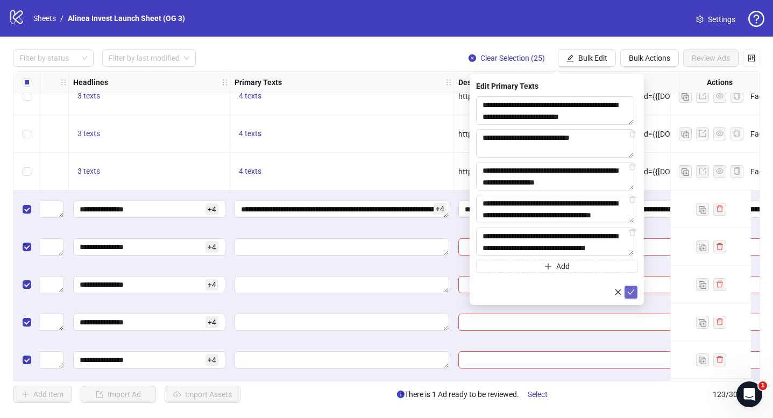
click at [635, 291] on button "submit" at bounding box center [630, 292] width 13 height 13
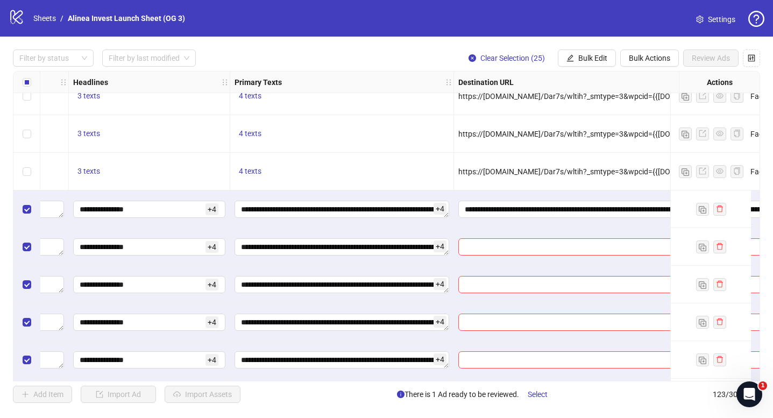
scroll to position [3592, 1119]
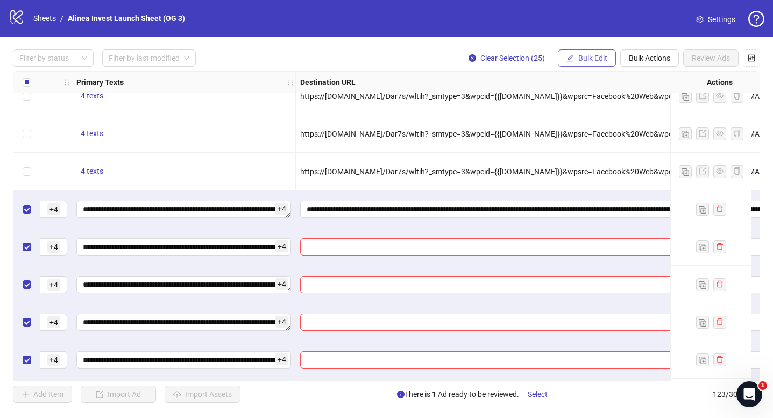
click at [605, 62] on span "Bulk Edit" at bounding box center [592, 58] width 29 height 9
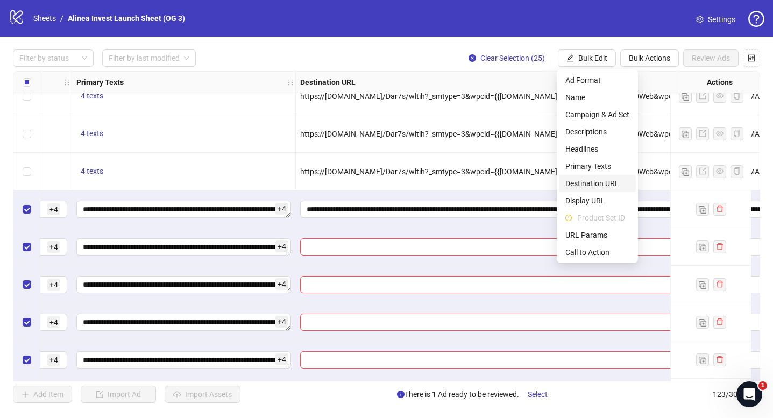
click at [600, 180] on span "Destination URL" at bounding box center [597, 183] width 64 height 12
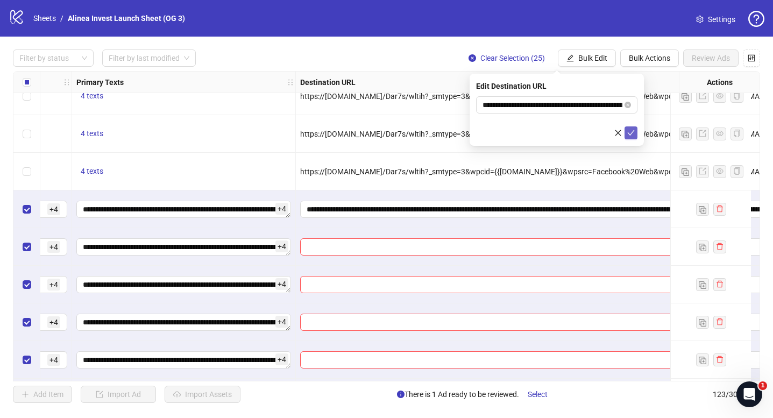
click at [629, 138] on button "submit" at bounding box center [630, 132] width 13 height 13
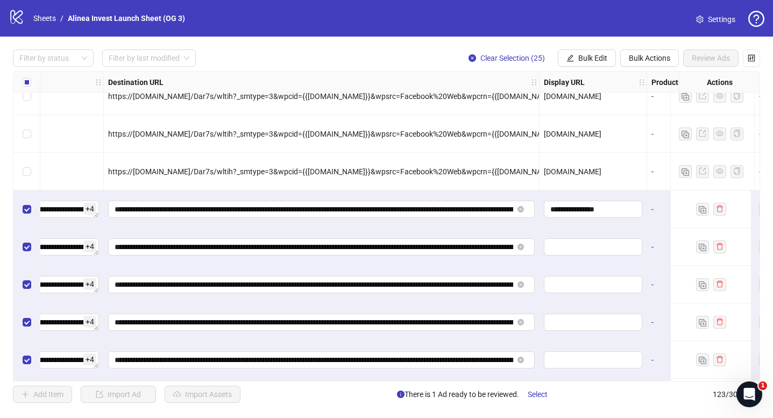
scroll to position [3592, 1354]
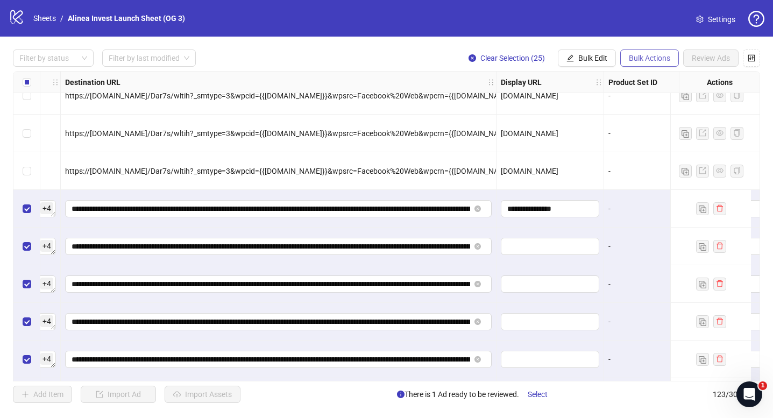
click at [635, 54] on span "Bulk Actions" at bounding box center [649, 58] width 41 height 9
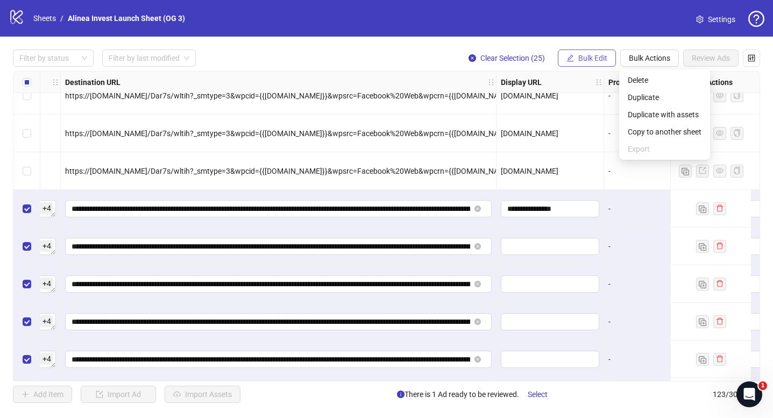
click at [600, 65] on button "Bulk Edit" at bounding box center [587, 57] width 58 height 17
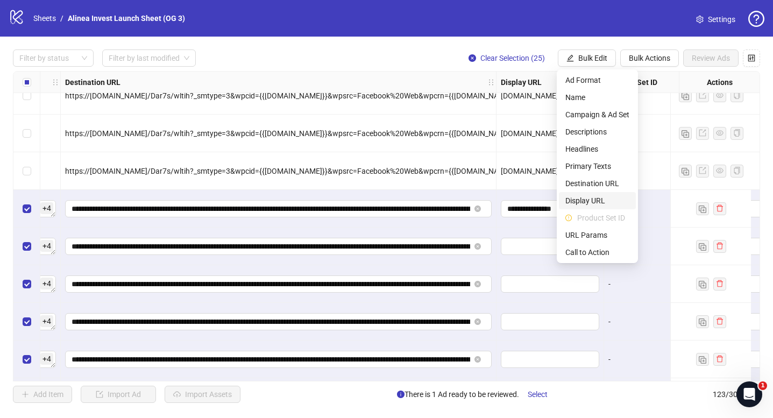
click at [597, 201] on span "Display URL" at bounding box center [597, 201] width 64 height 12
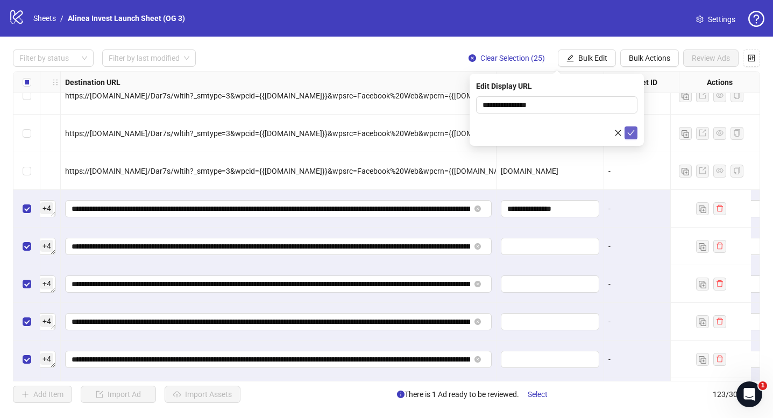
click at [630, 130] on icon "check" at bounding box center [631, 133] width 8 height 8
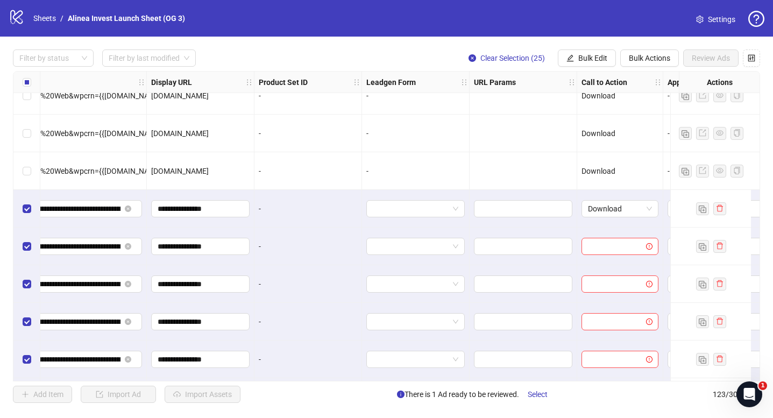
scroll to position [3592, 1743]
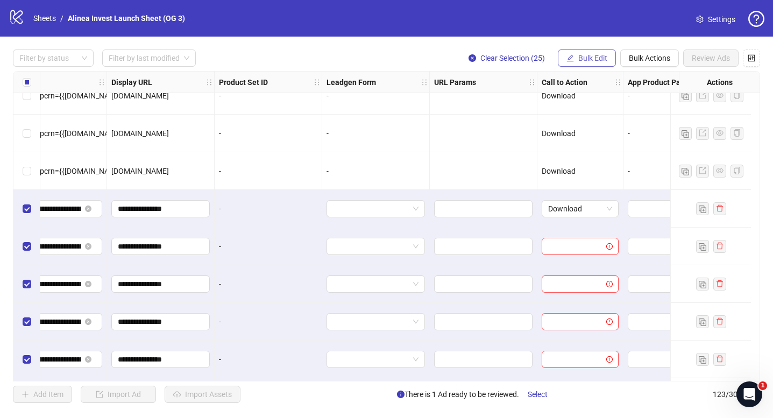
click at [596, 63] on button "Bulk Edit" at bounding box center [587, 57] width 58 height 17
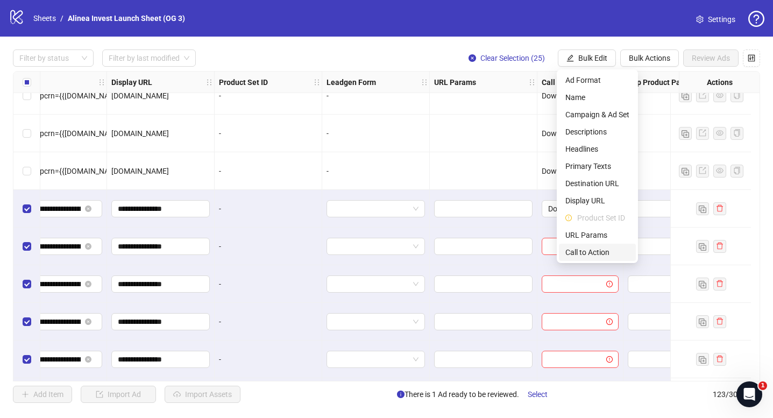
click at [596, 246] on li "Call to Action" at bounding box center [597, 252] width 77 height 17
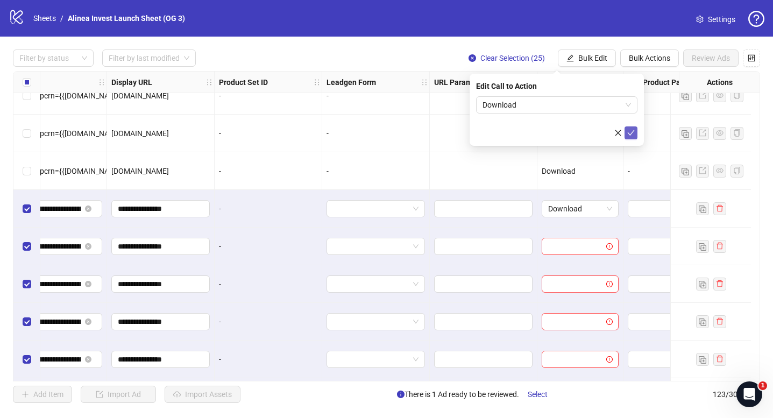
click at [628, 132] on icon "check" at bounding box center [631, 133] width 8 height 8
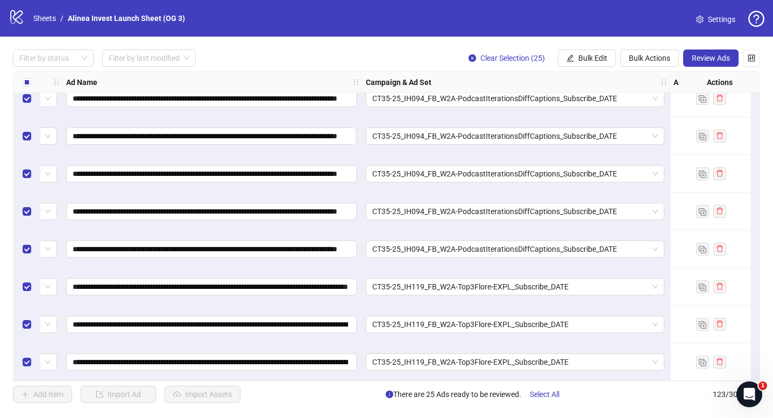
scroll to position [4220, 70]
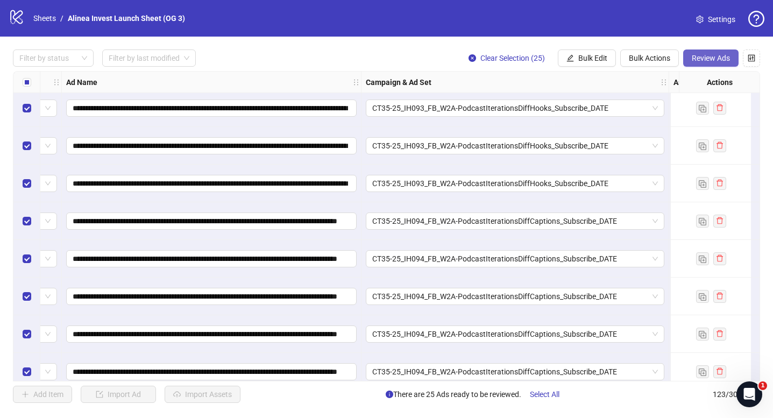
click at [717, 64] on button "Review Ads" at bounding box center [710, 57] width 55 height 17
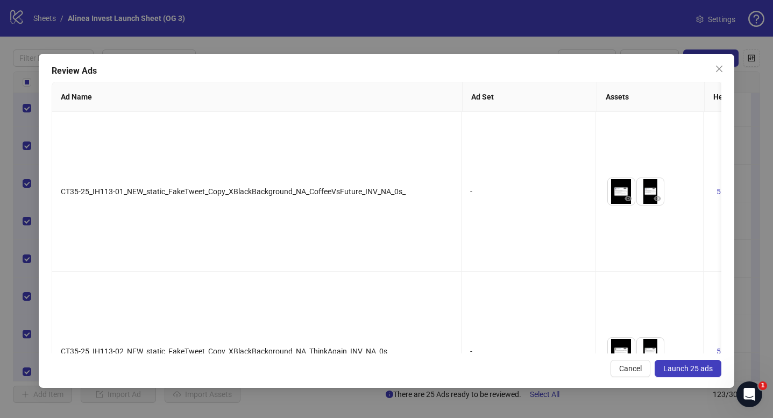
click at [675, 363] on button "Launch 25 ads" at bounding box center [687, 368] width 67 height 17
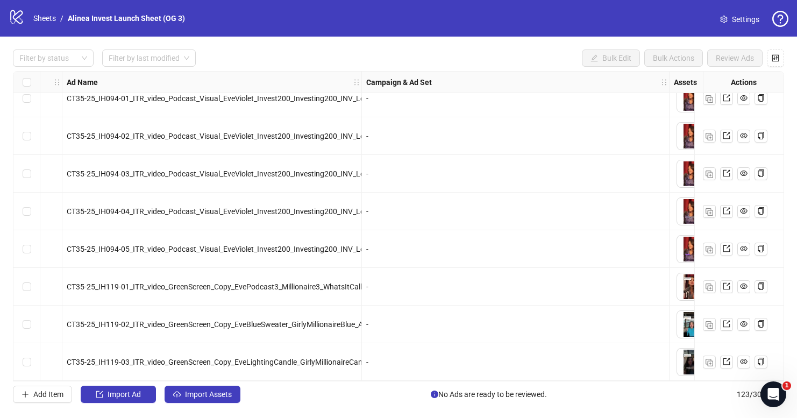
scroll to position [4055, 69]
